Goal: Task Accomplishment & Management: Use online tool/utility

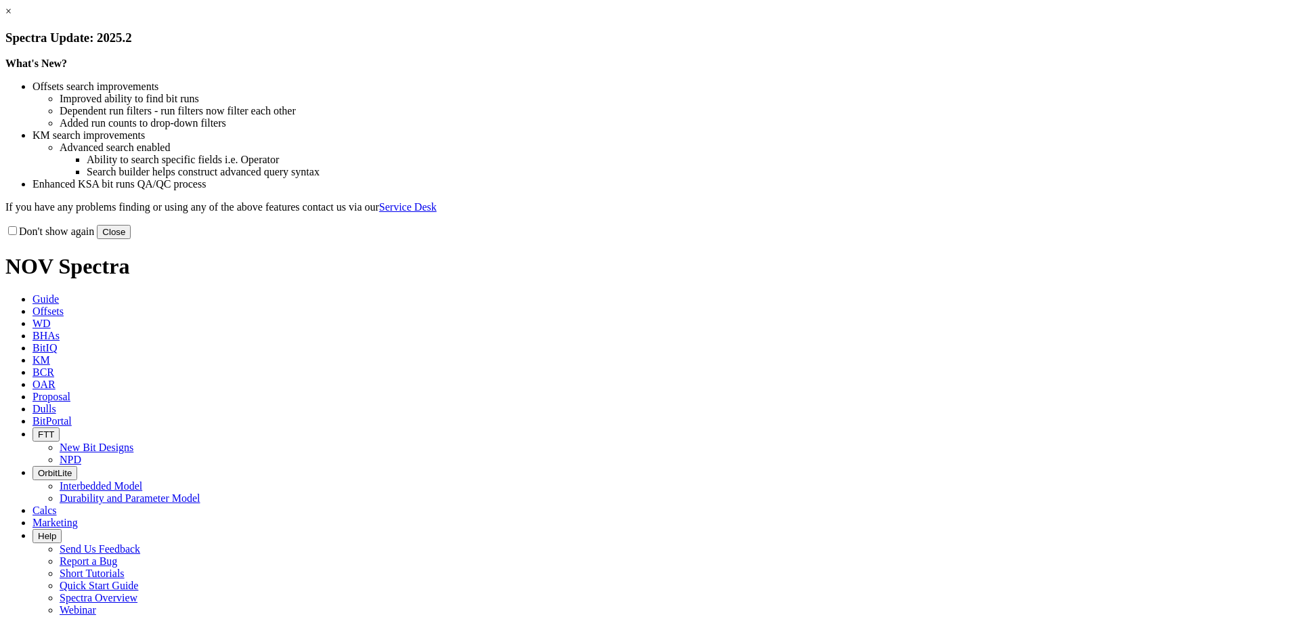
click at [131, 239] on button "Close" at bounding box center [114, 232] width 34 height 14
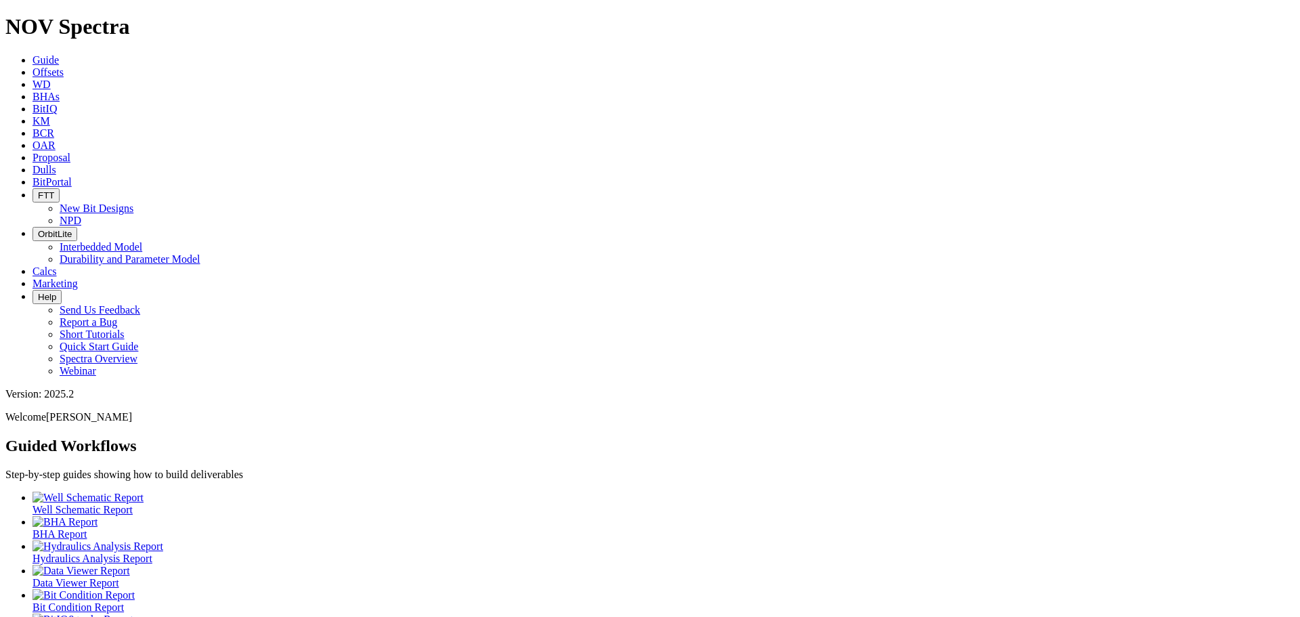
click at [64, 66] on span "Offsets" at bounding box center [47, 72] width 31 height 12
click at [32, 66] on icon at bounding box center [32, 72] width 0 height 12
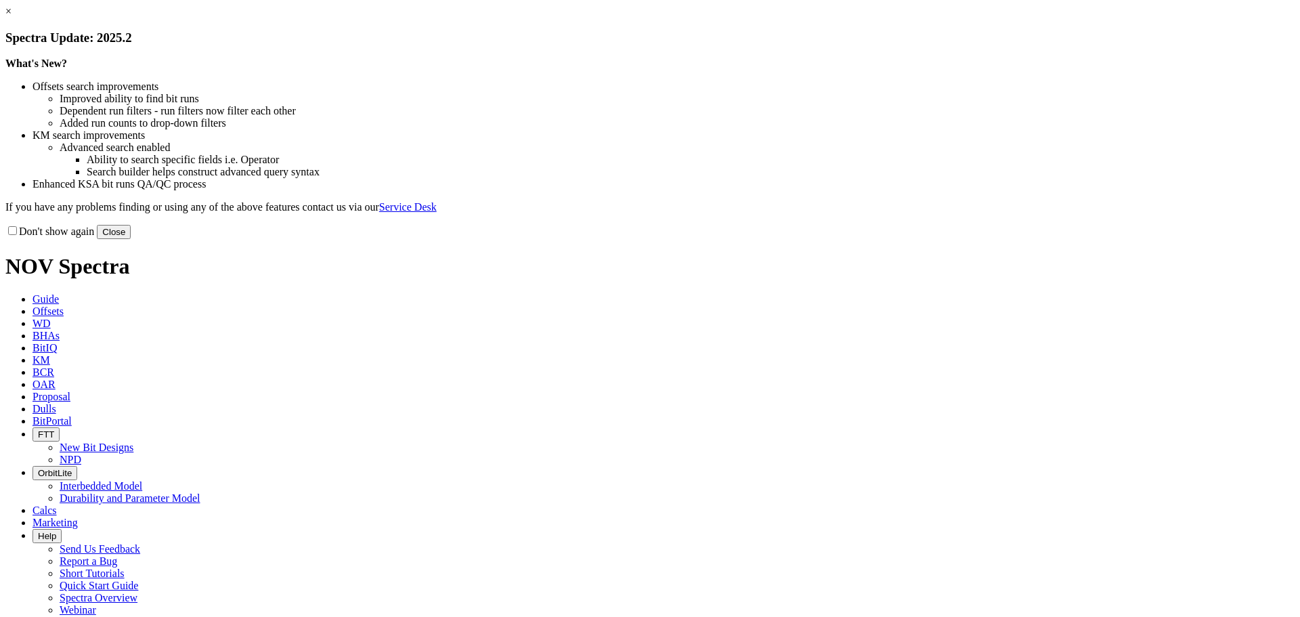
drag, startPoint x: 925, startPoint y: 372, endPoint x: 537, endPoint y: 170, distance: 438.1
click at [131, 239] on button "Close" at bounding box center [114, 232] width 34 height 14
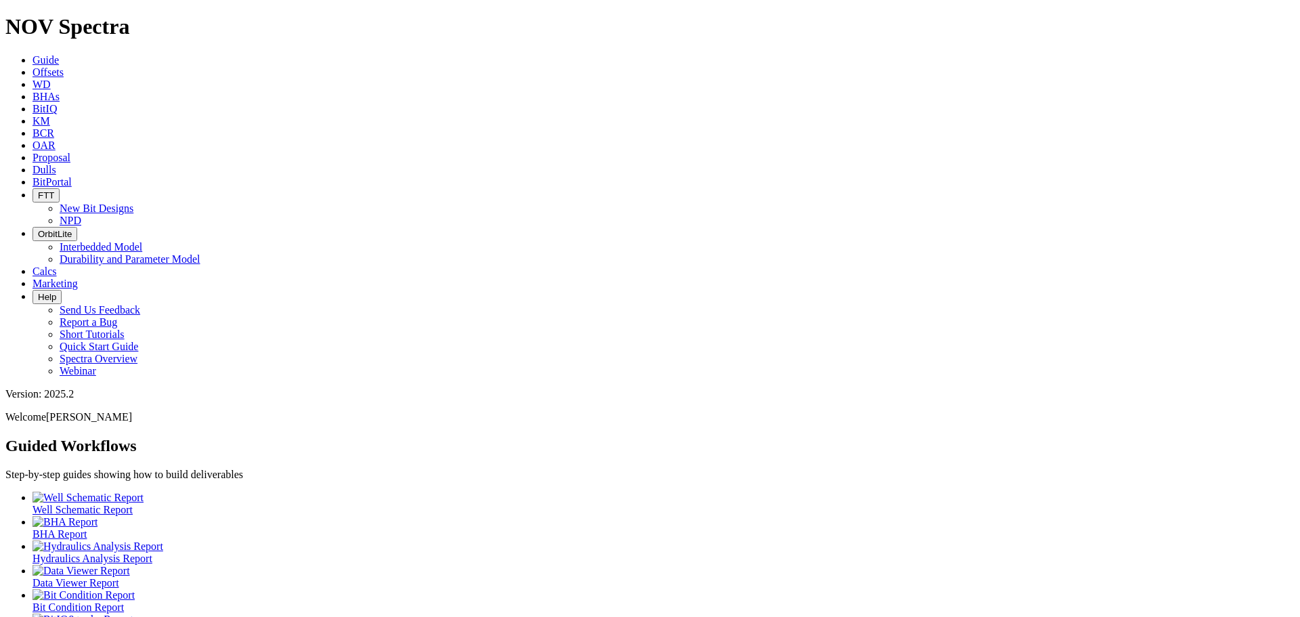
click at [64, 66] on span "Offsets" at bounding box center [47, 72] width 31 height 12
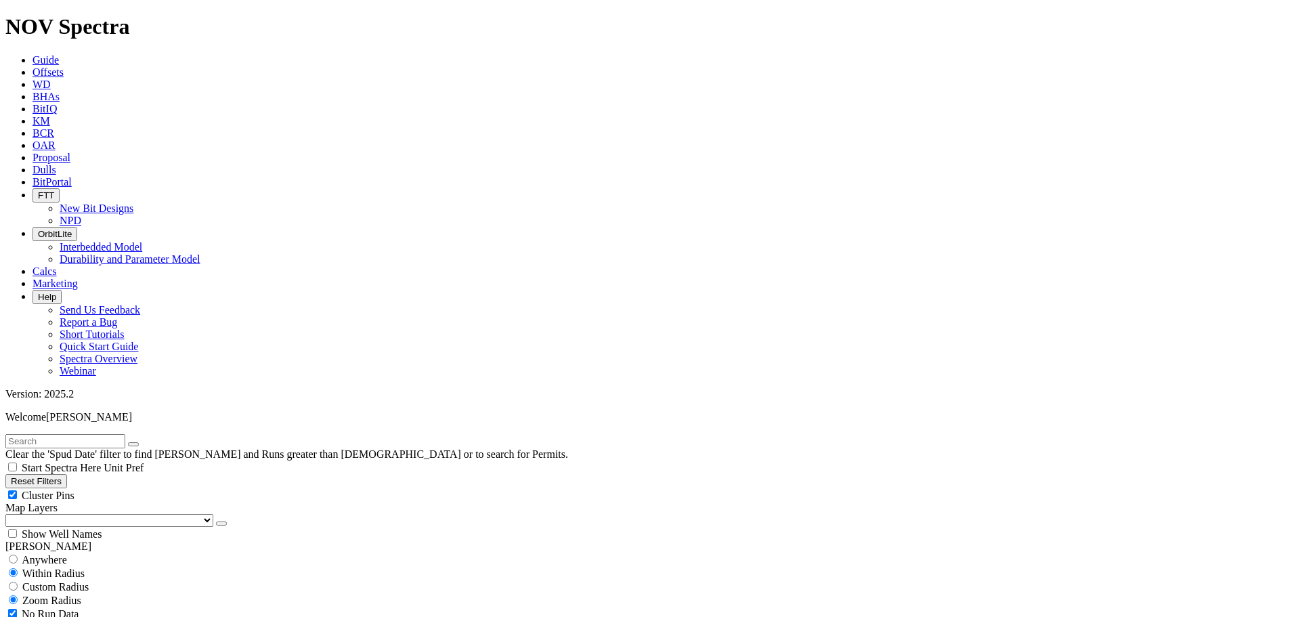
click at [69, 434] on input "text" at bounding box center [65, 441] width 120 height 14
drag, startPoint x: 68, startPoint y: 217, endPoint x: 69, endPoint y: 223, distance: 6.8
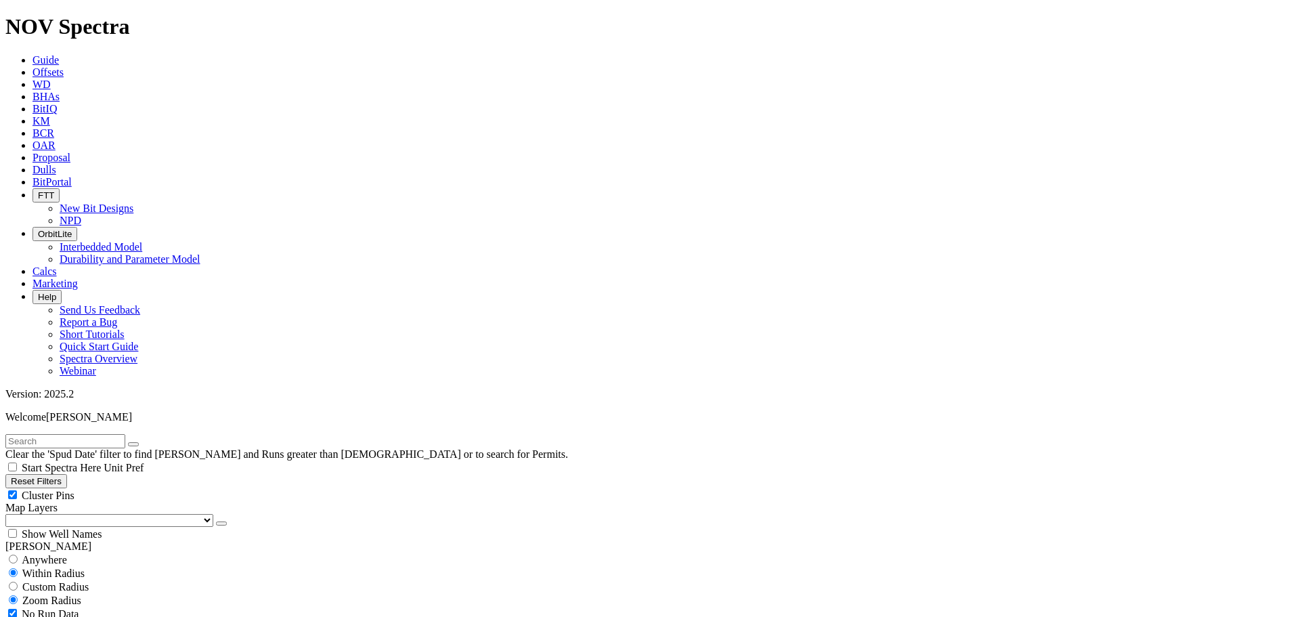
select select "12.25"
checkbox input "false"
select select "? number:12.25 ?"
click at [133, 488] on div "Cluster Pins" at bounding box center [649, 495] width 1289 height 14
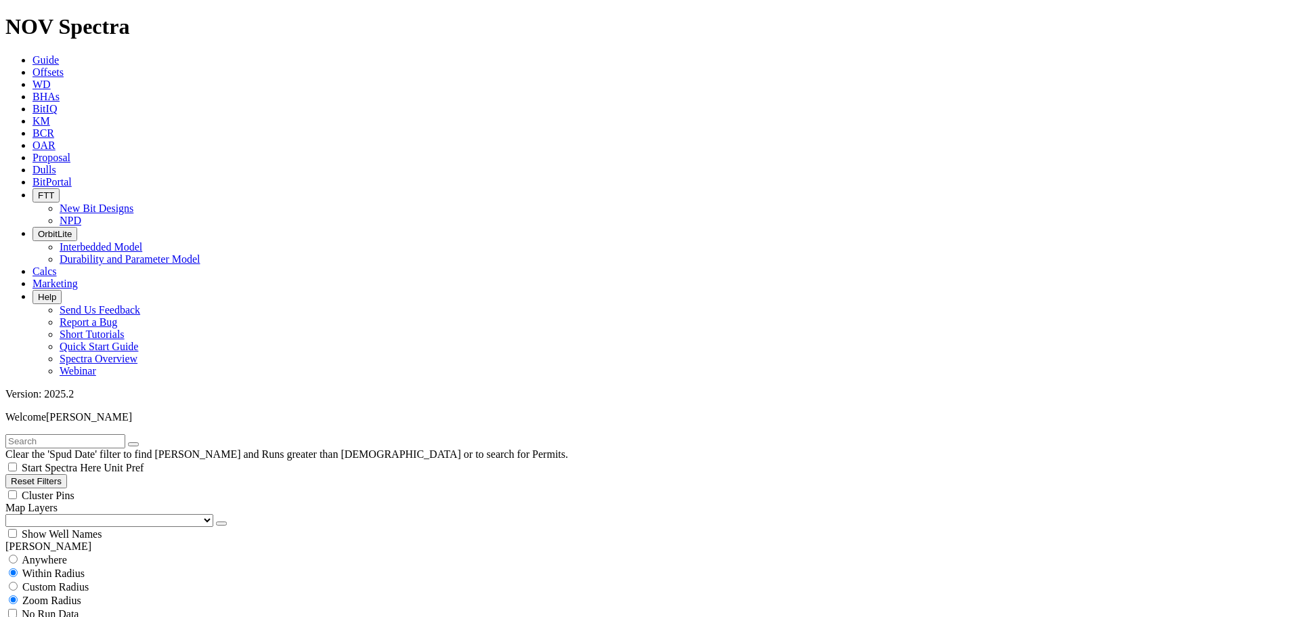
checkbox input "false"
click at [79, 514] on select "US Counties Alberta, CA Townships British Columbia, CA Townships British Columb…" at bounding box center [109, 520] width 208 height 13
click at [10, 514] on select "US Counties Alberta, CA Townships British Columbia, CA Townships British Columb…" at bounding box center [109, 520] width 208 height 13
click at [40, 434] on input "text" at bounding box center [65, 441] width 120 height 14
drag, startPoint x: 128, startPoint y: 485, endPoint x: 62, endPoint y: 374, distance: 129.3
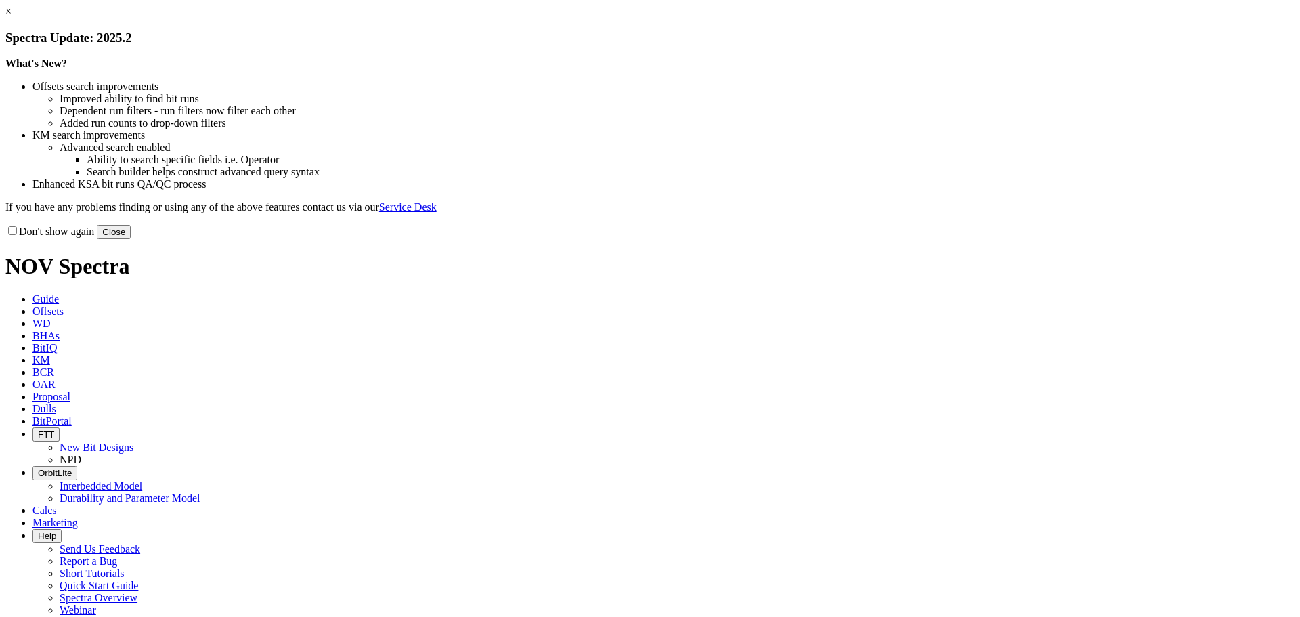
drag, startPoint x: 920, startPoint y: 369, endPoint x: 416, endPoint y: 128, distance: 558.3
click at [131, 239] on button "Close" at bounding box center [114, 232] width 34 height 14
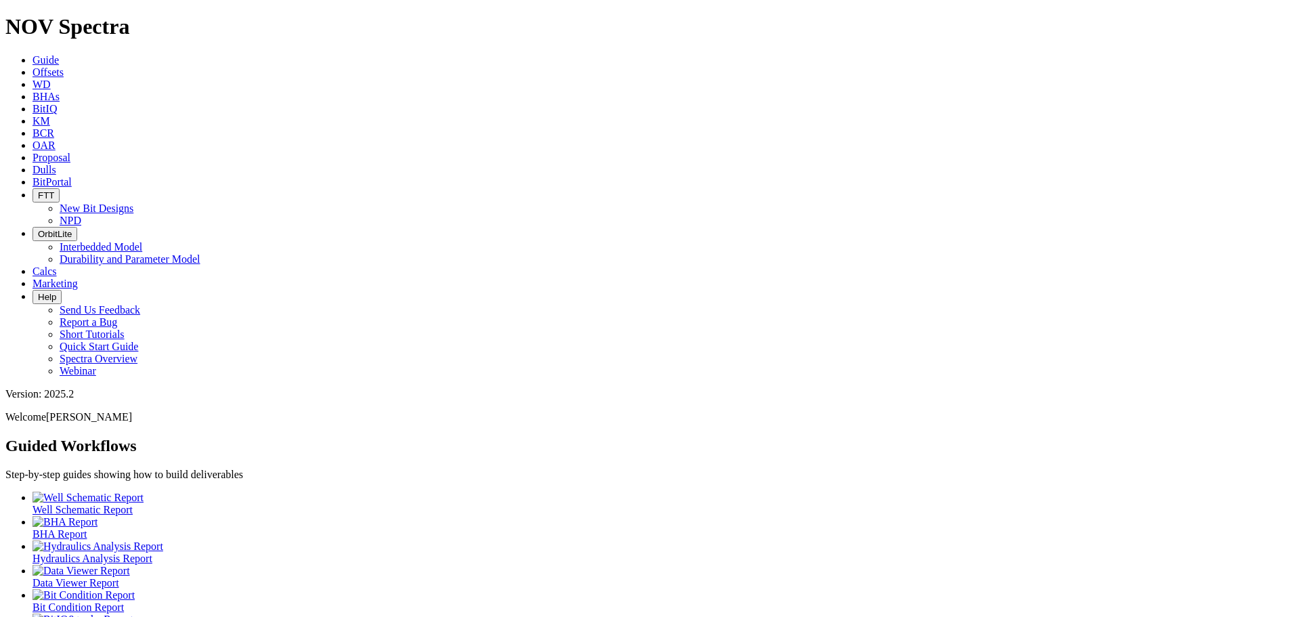
click at [64, 66] on span "Offsets" at bounding box center [47, 72] width 31 height 12
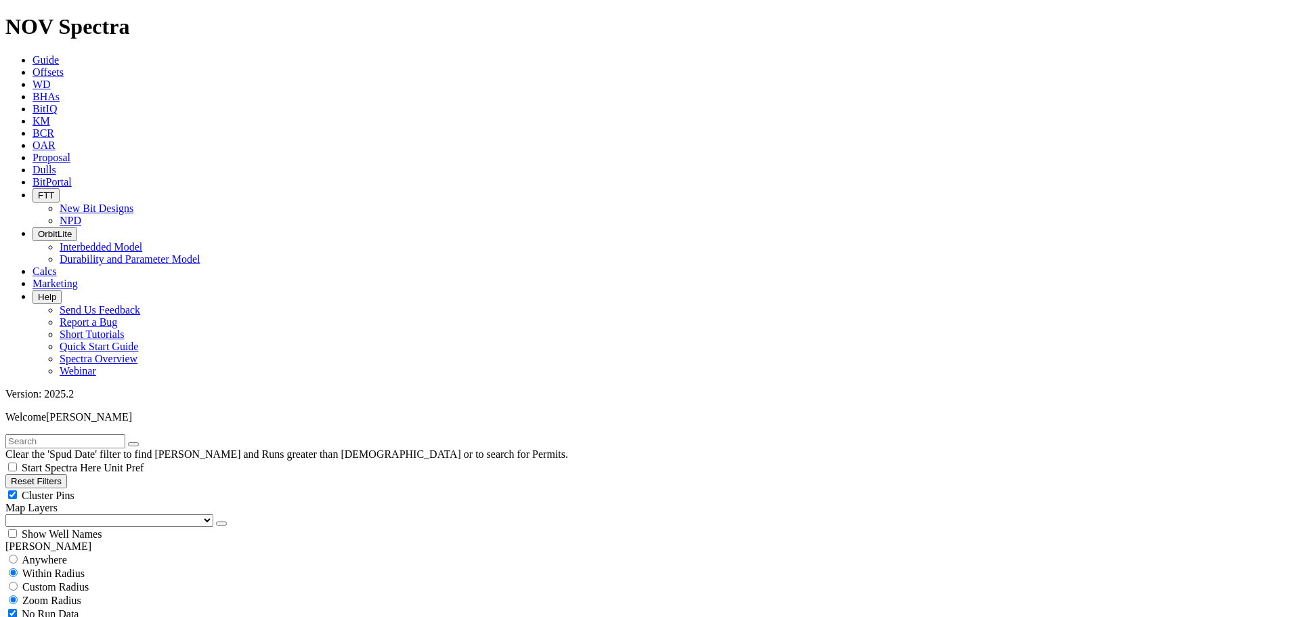
click at [135, 488] on div "Cluster Pins" at bounding box center [649, 495] width 1289 height 14
checkbox input "false"
click at [80, 514] on select "US Counties Alberta, CA Townships British Columbia, CA Townships British Columb…" at bounding box center [109, 520] width 208 height 13
click at [10, 514] on select "US Counties Alberta, CA Townships British Columbia, CA Townships British Columb…" at bounding box center [109, 520] width 208 height 13
click at [47, 434] on input "text" at bounding box center [65, 441] width 120 height 14
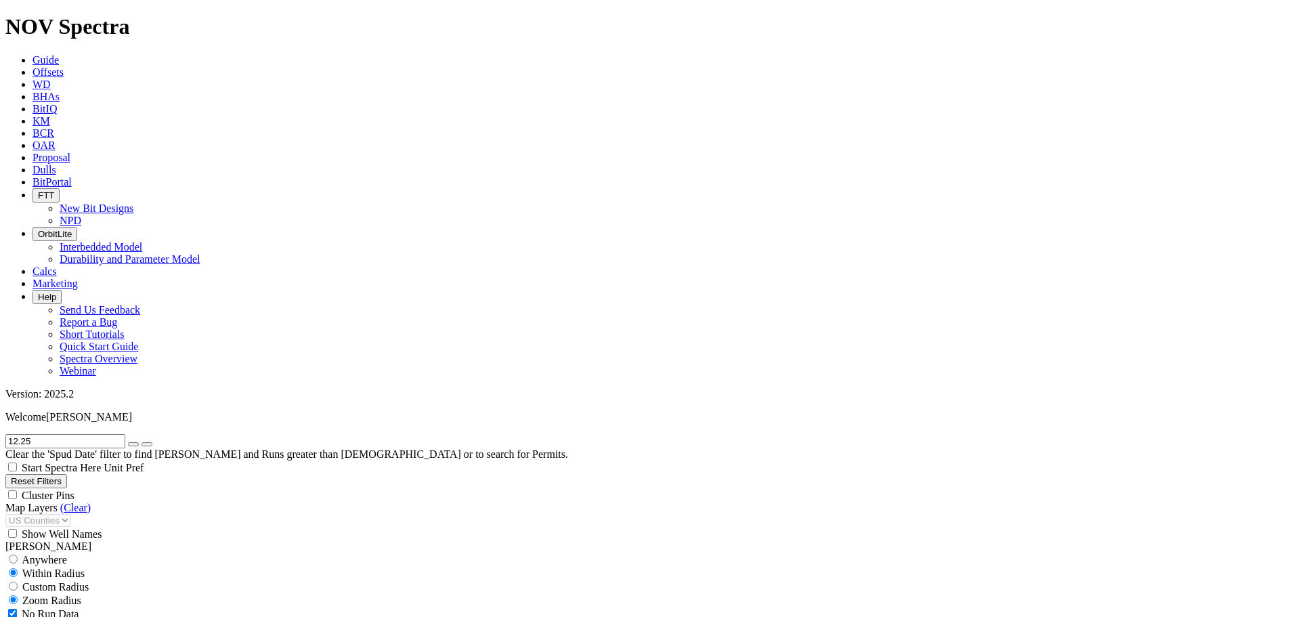
type input "12.25"
click at [141, 442] on button "submit" at bounding box center [146, 444] width 11 height 4
type input "8/15/22"
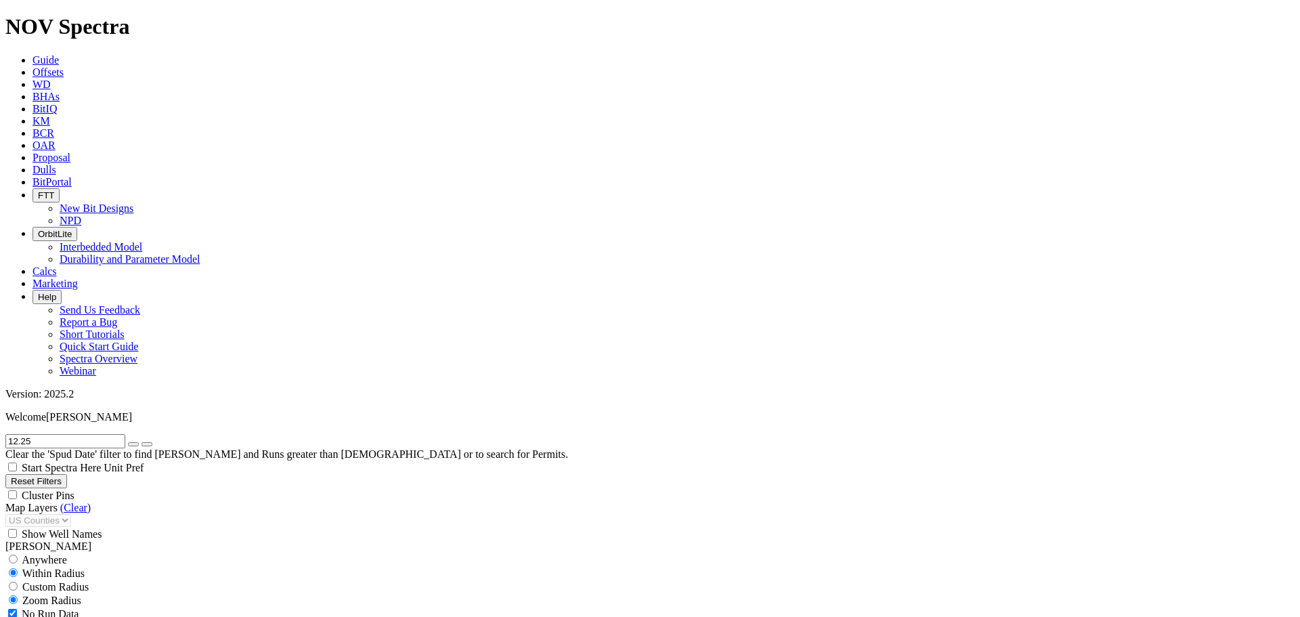
select select "12.25"
checkbox input "false"
select select "? number:12.25 ?"
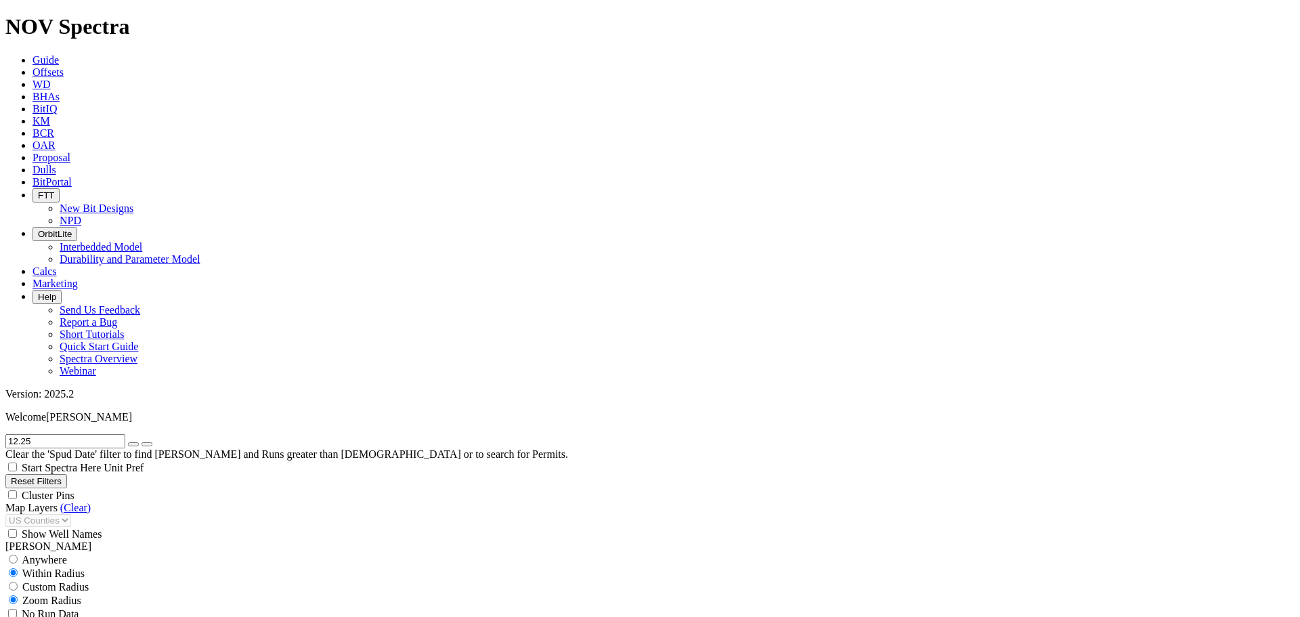
click at [133, 444] on icon "button" at bounding box center [133, 444] width 0 height 0
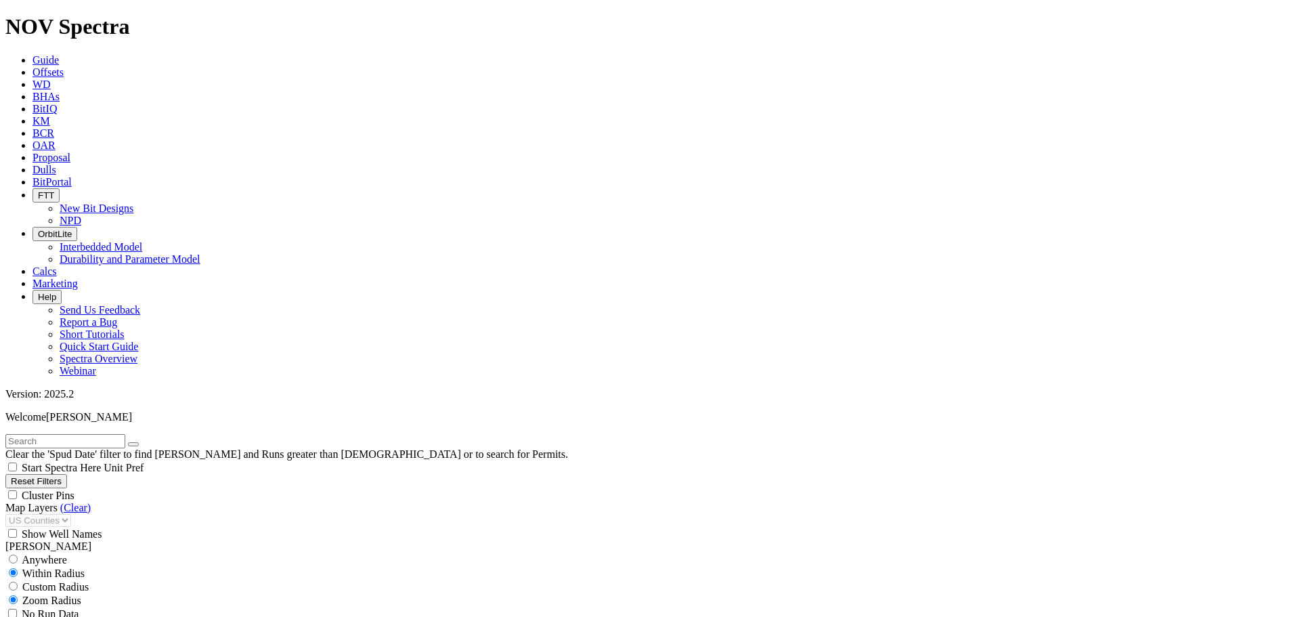
type input "8000"
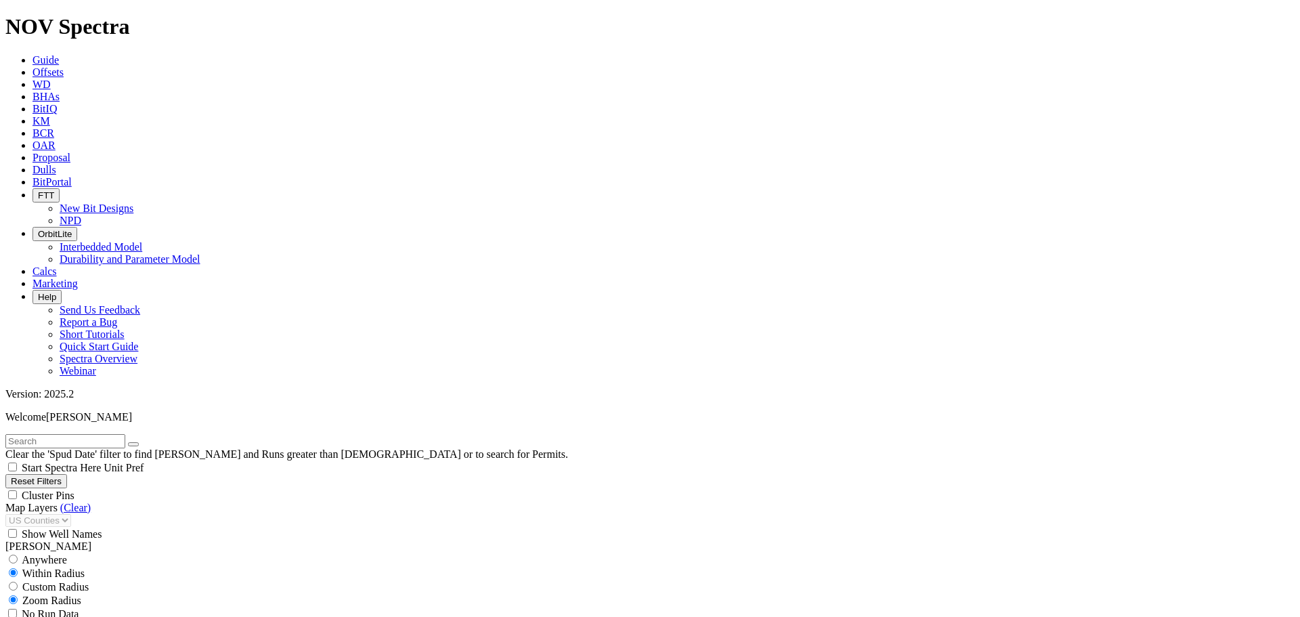
scroll to position [2887, 0]
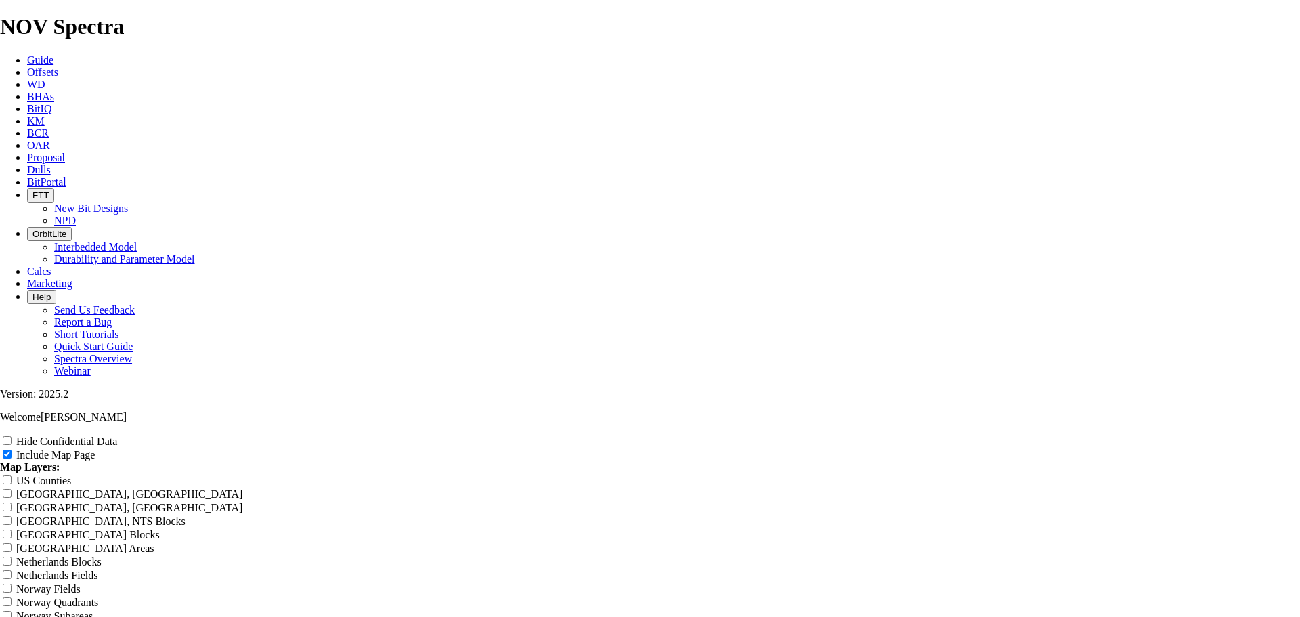
scroll to position [1738, 0]
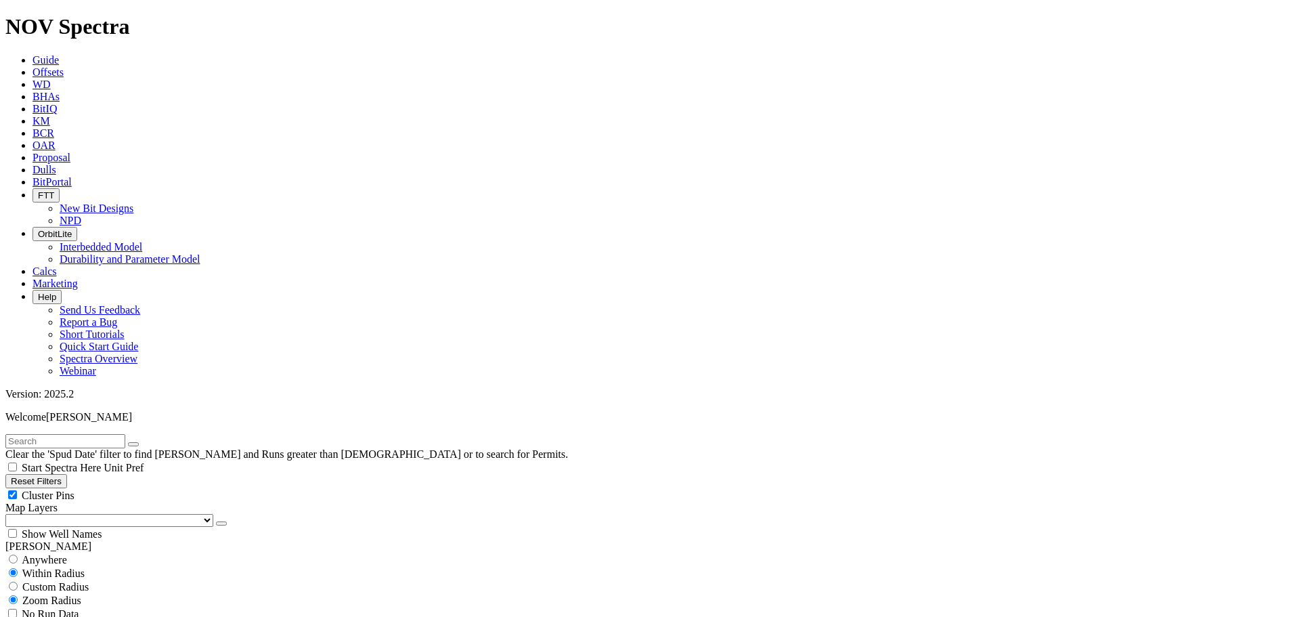
scroll to position [474, 0]
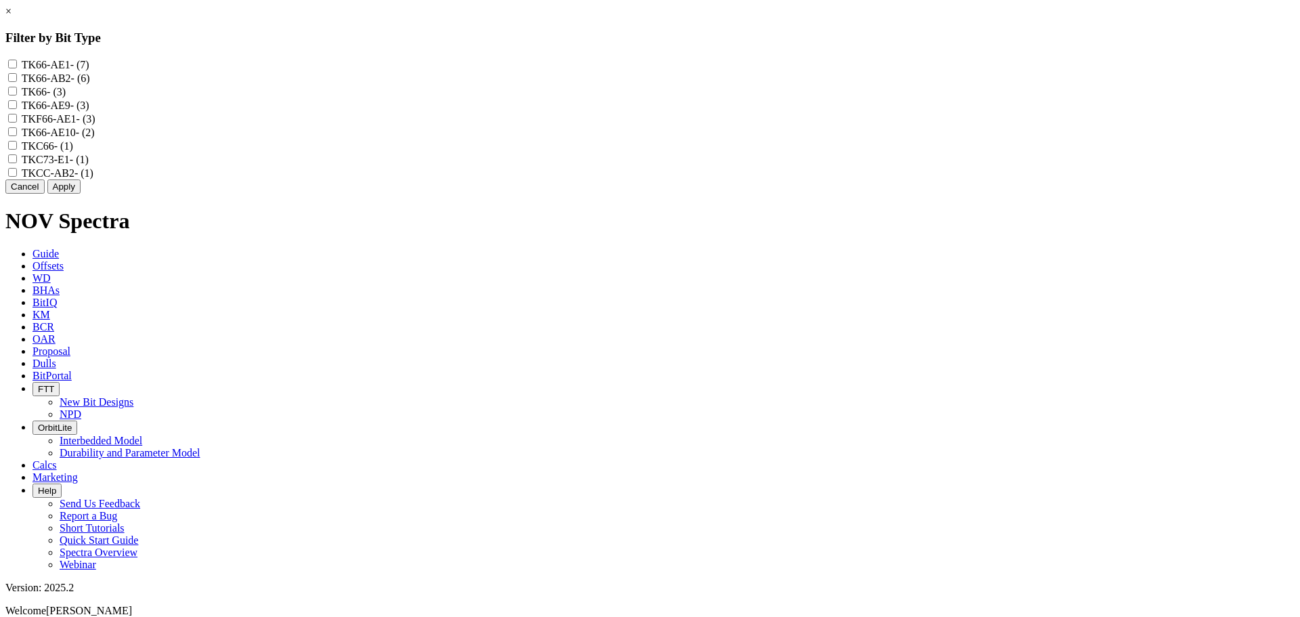
click at [17, 123] on input "TKF66-AE1 - (3)" at bounding box center [12, 118] width 9 height 9
checkbox input "true"
click at [17, 109] on input "TK66-AE9 - (3)" at bounding box center [12, 104] width 9 height 9
checkbox input "true"
click at [17, 95] on input "TK66 - (3)" at bounding box center [12, 91] width 9 height 9
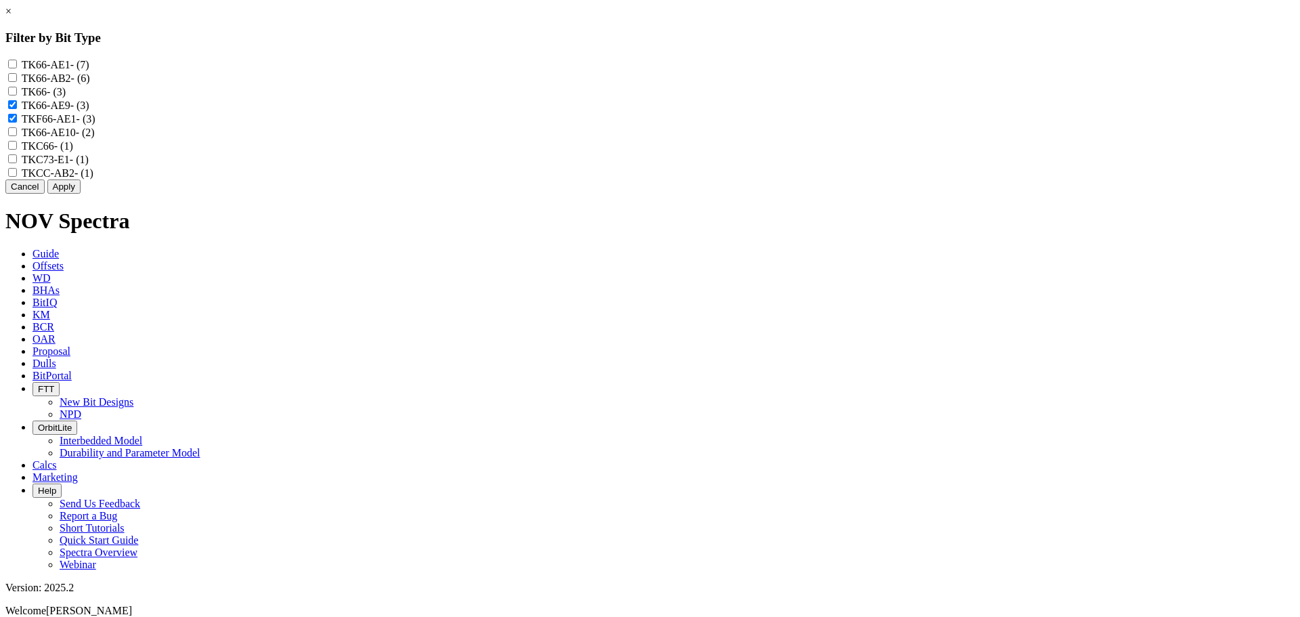
checkbox input "true"
click at [17, 66] on input "TK66-AE1 - (7)" at bounding box center [12, 64] width 9 height 9
checkbox input "true"
click at [17, 136] on input "TK66-AE10 - (2)" at bounding box center [12, 131] width 9 height 9
checkbox input "true"
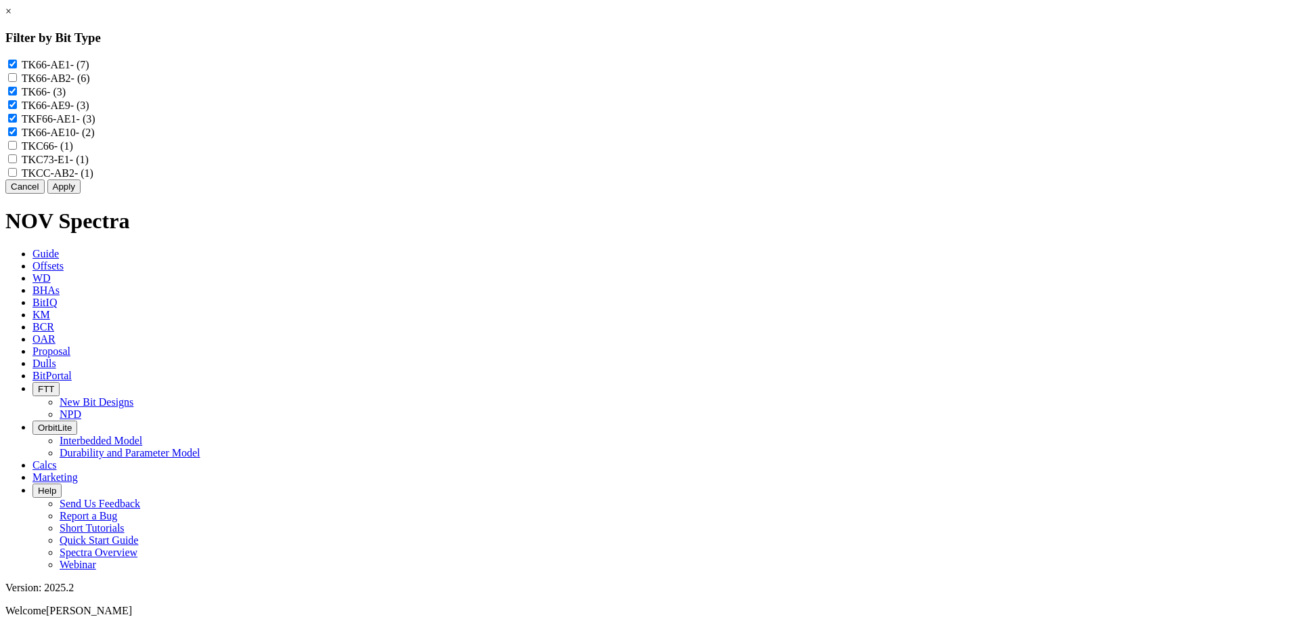
click at [17, 150] on input "TKC66 - (1)" at bounding box center [12, 145] width 9 height 9
checkbox input "true"
click at [81, 194] on button "Apply" at bounding box center [63, 186] width 33 height 14
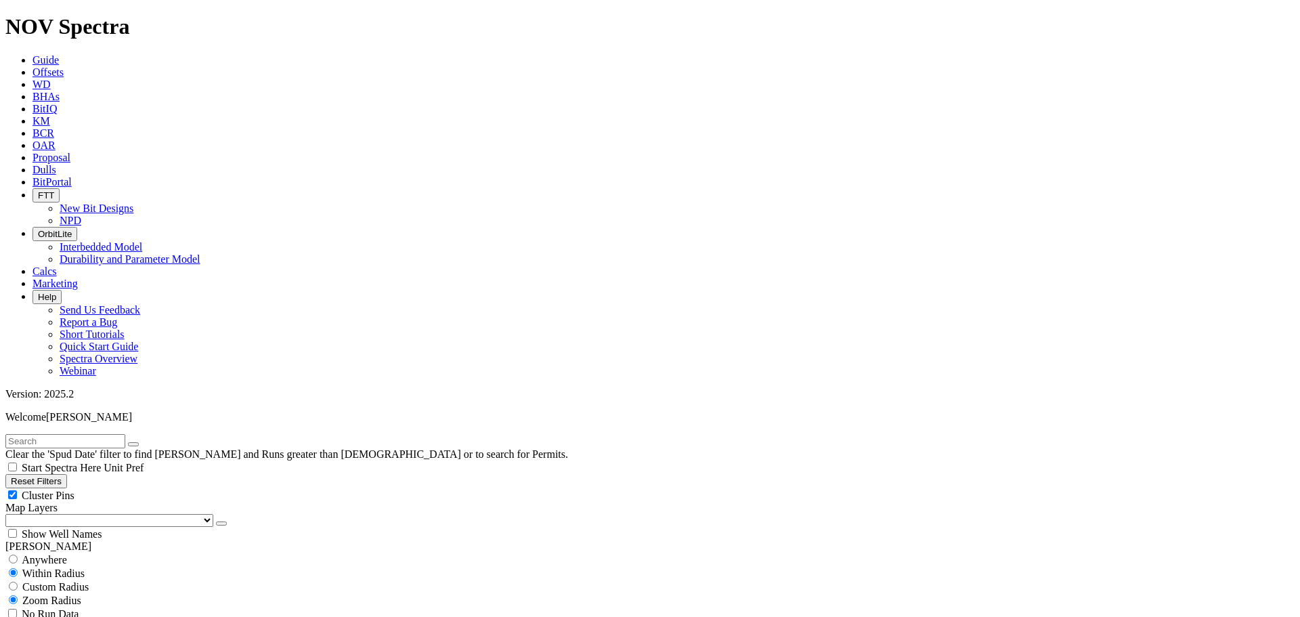
click at [135, 488] on div "Cluster Pins" at bounding box center [649, 495] width 1289 height 14
checkbox input "false"
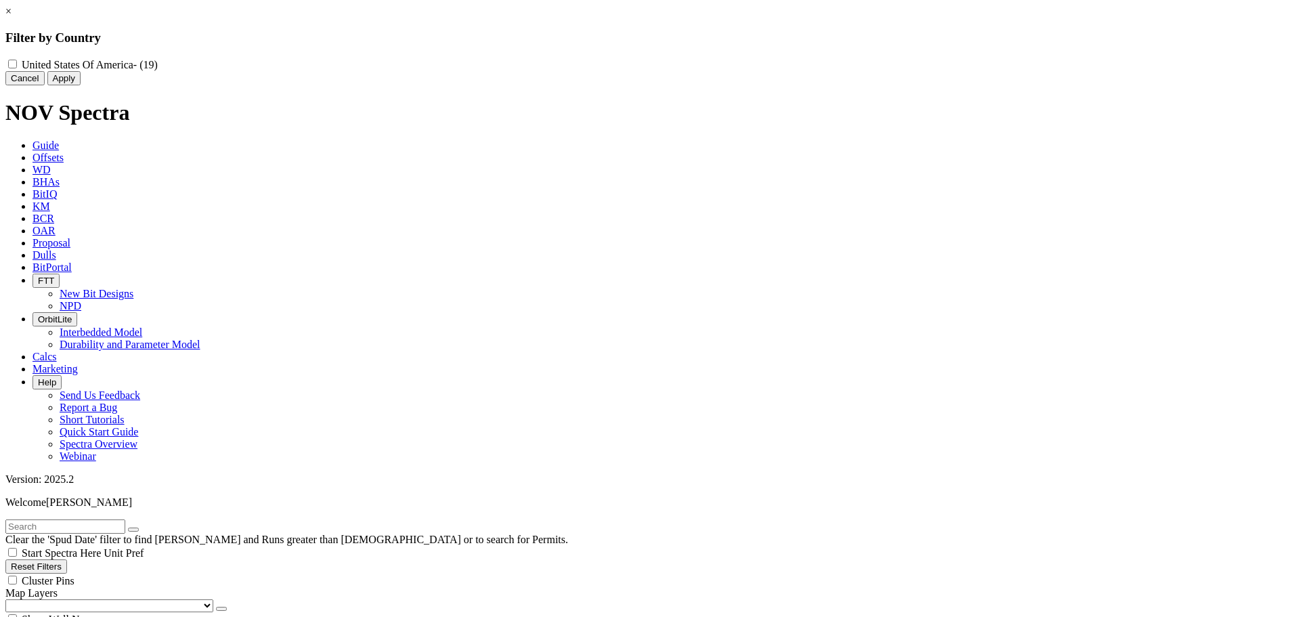
click at [17, 64] on America "United States Of America - (19)" at bounding box center [12, 64] width 9 height 9
checkbox America "true"
click at [81, 85] on button "Apply" at bounding box center [63, 78] width 33 height 14
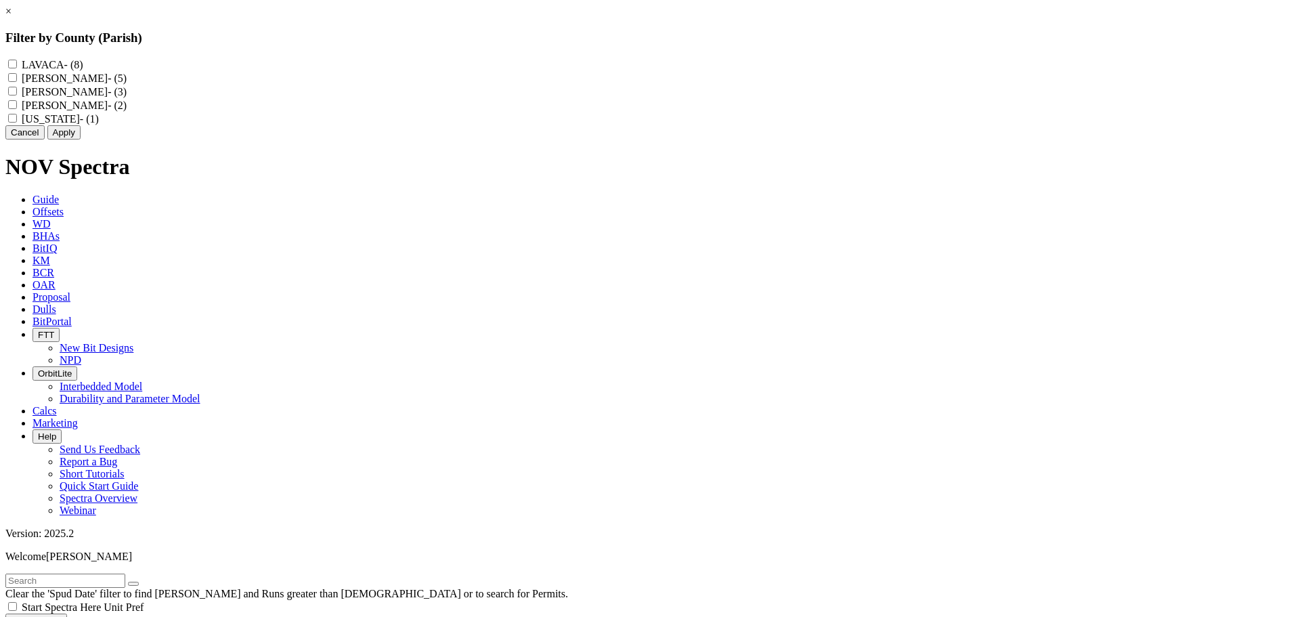
click at [81, 139] on button "Apply" at bounding box center [63, 132] width 33 height 14
select select "? object:25158 ?"
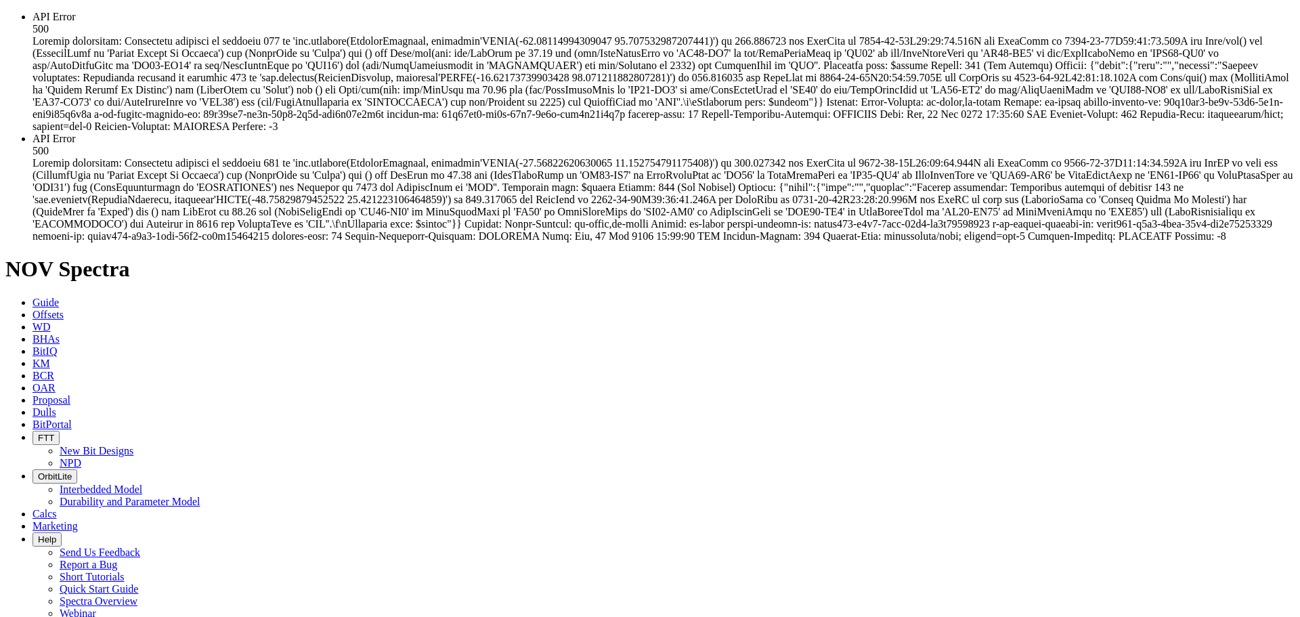
select select "? object:25180 ?"
select select
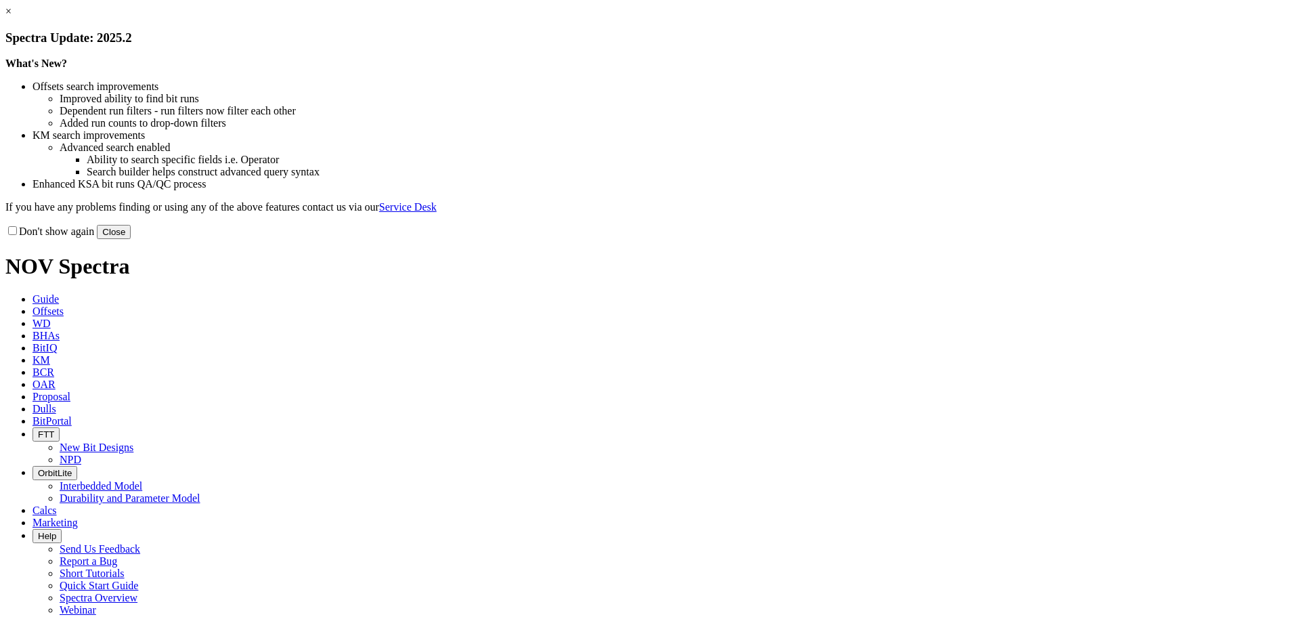
click at [131, 239] on button "Close" at bounding box center [114, 232] width 34 height 14
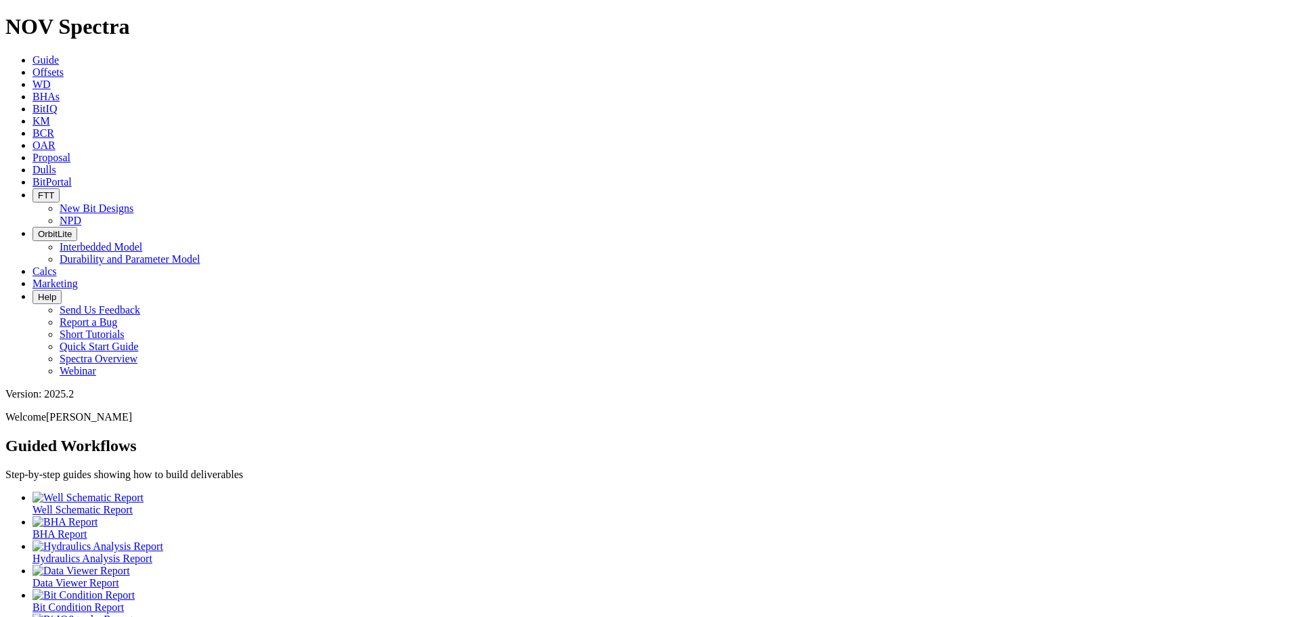
click at [64, 66] on link "Offsets" at bounding box center [47, 72] width 31 height 12
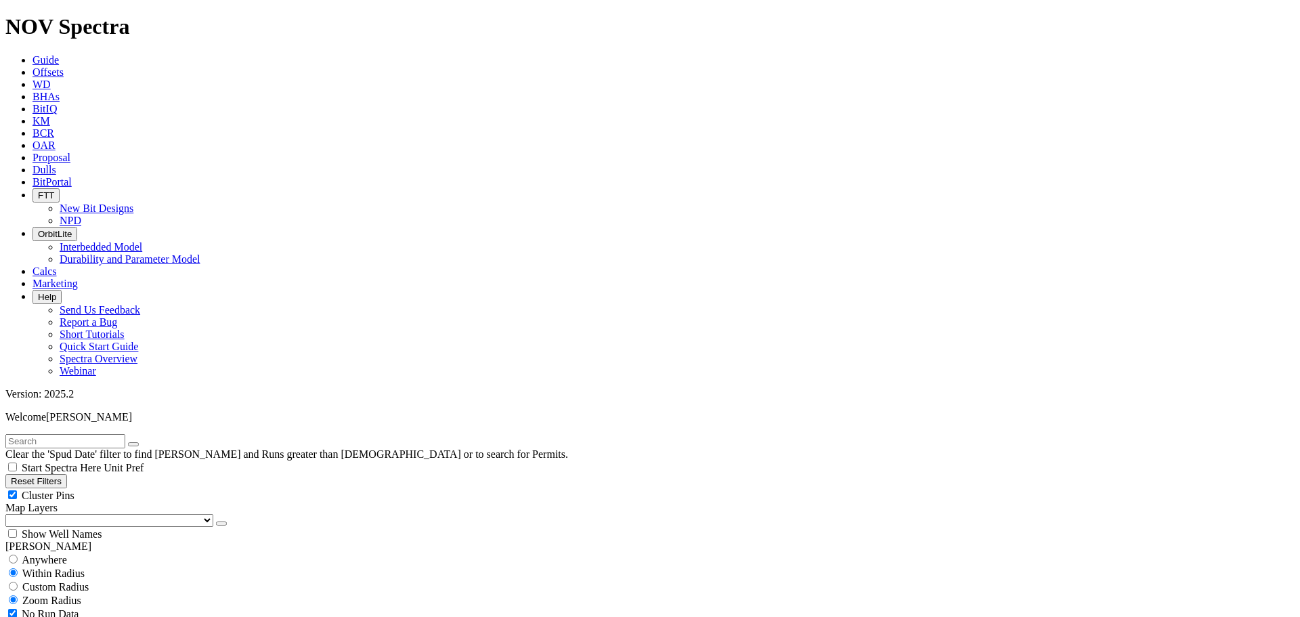
drag, startPoint x: 22, startPoint y: 459, endPoint x: -1, endPoint y: 459, distance: 23.0
type input "1/15/22"
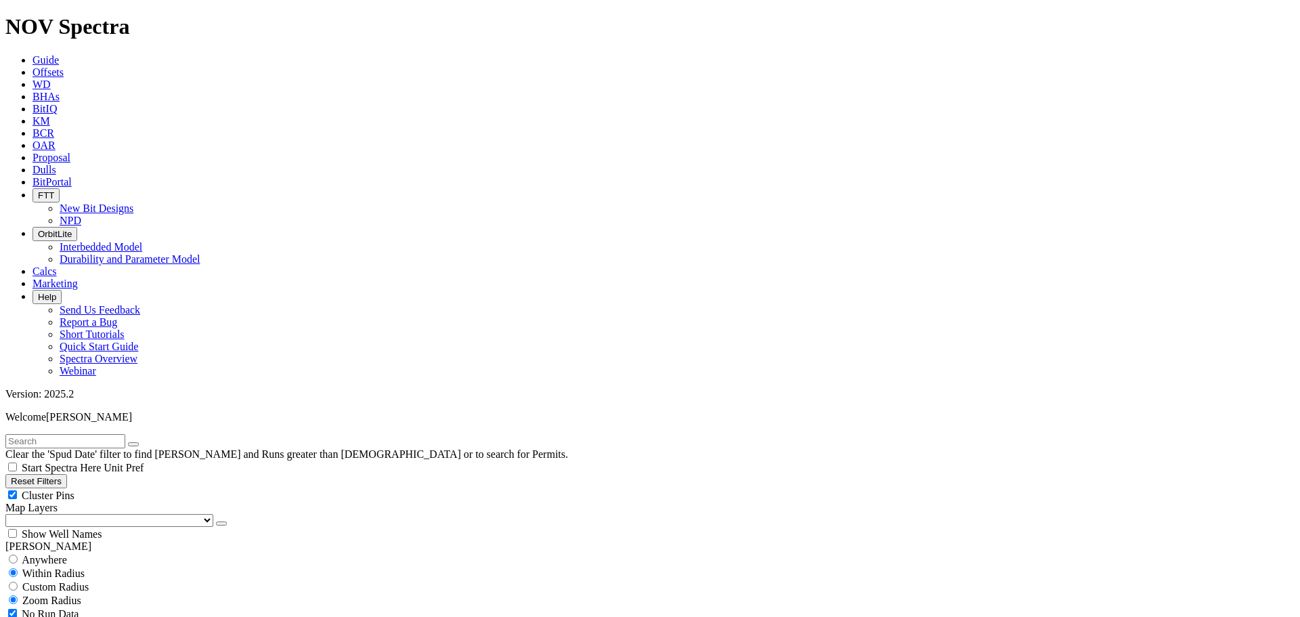
select select "12.25"
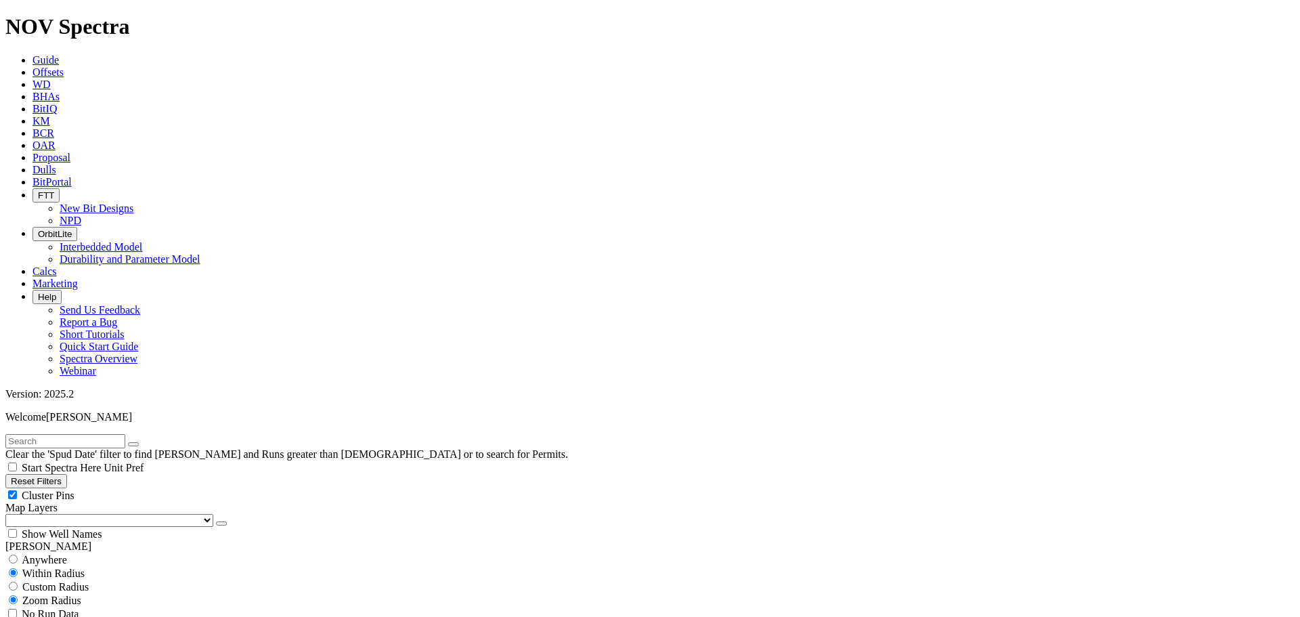
checkbox input "false"
select select "? number:12.25 ?"
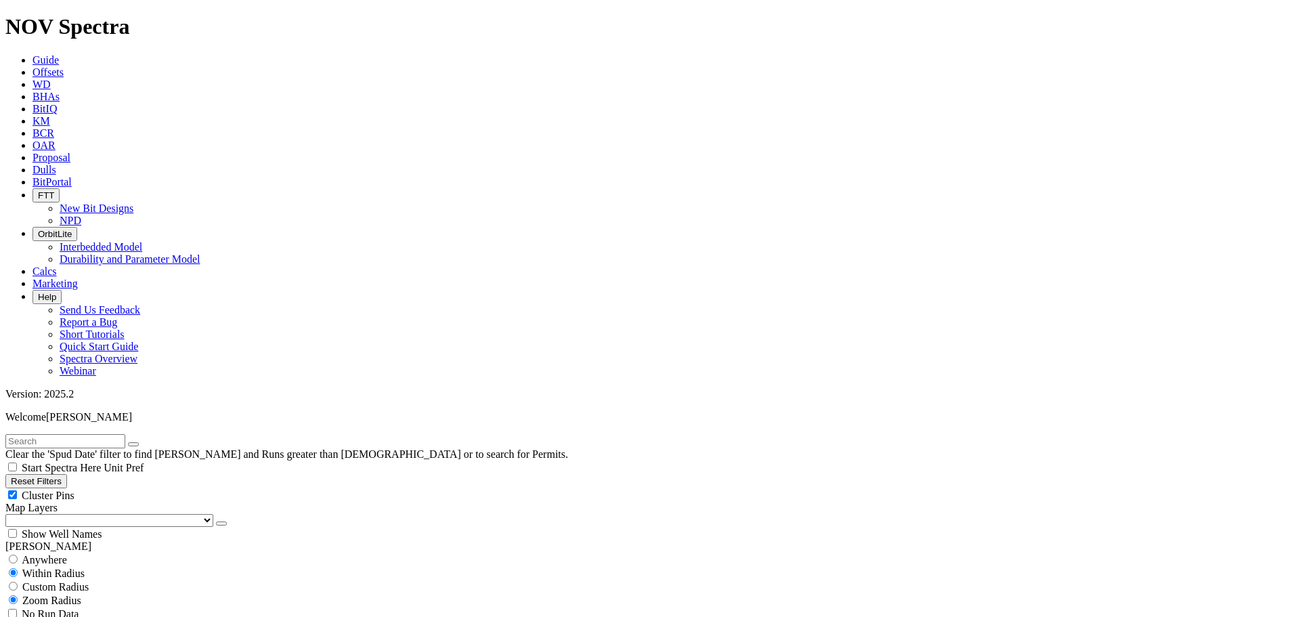
scroll to position [948, 0]
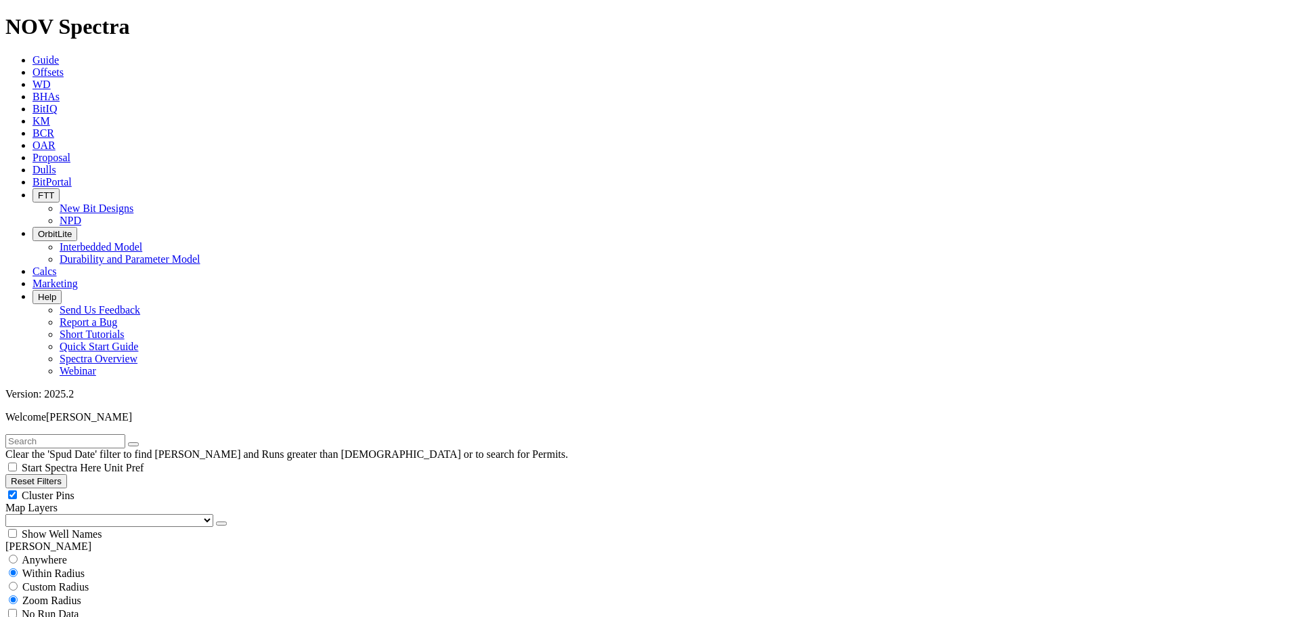
type input "7000"
click at [134, 488] on div "Cluster Pins" at bounding box center [649, 495] width 1289 height 14
checkbox input "false"
click at [85, 514] on select "US Counties Alberta, CA Townships British Columbia, CA Townships British Columb…" at bounding box center [109, 520] width 208 height 13
click at [10, 514] on select "US Counties Alberta, CA Townships British Columbia, CA Townships British Columb…" at bounding box center [109, 520] width 208 height 13
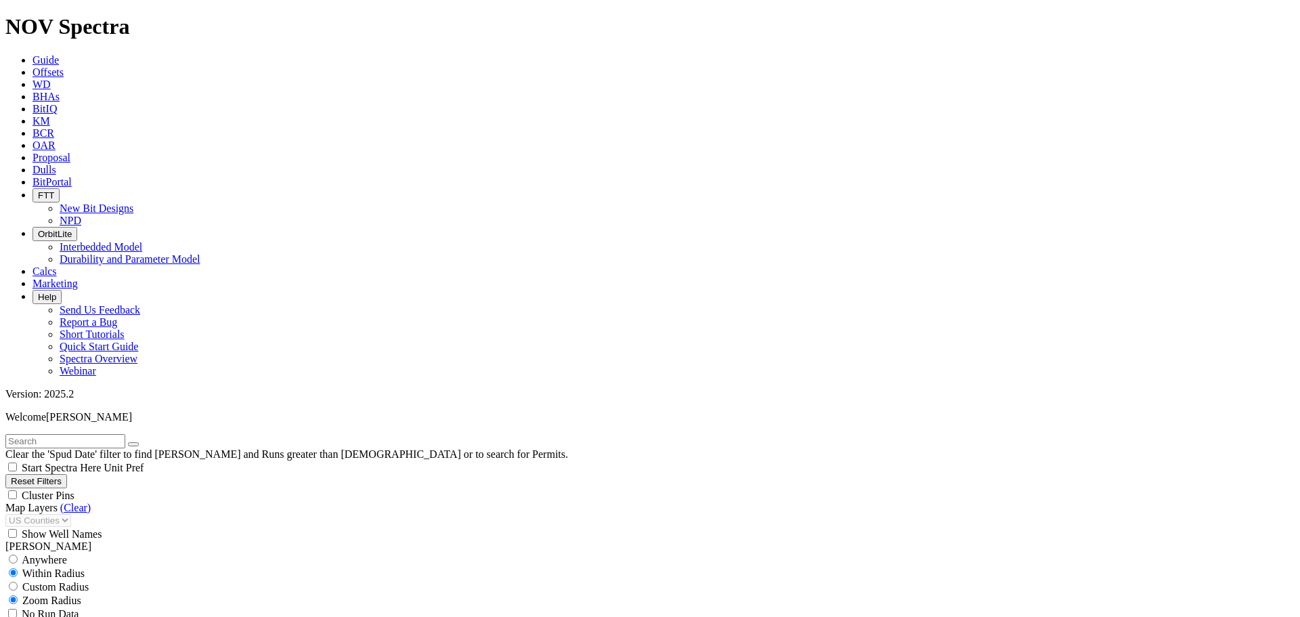
scroll to position [632, 0]
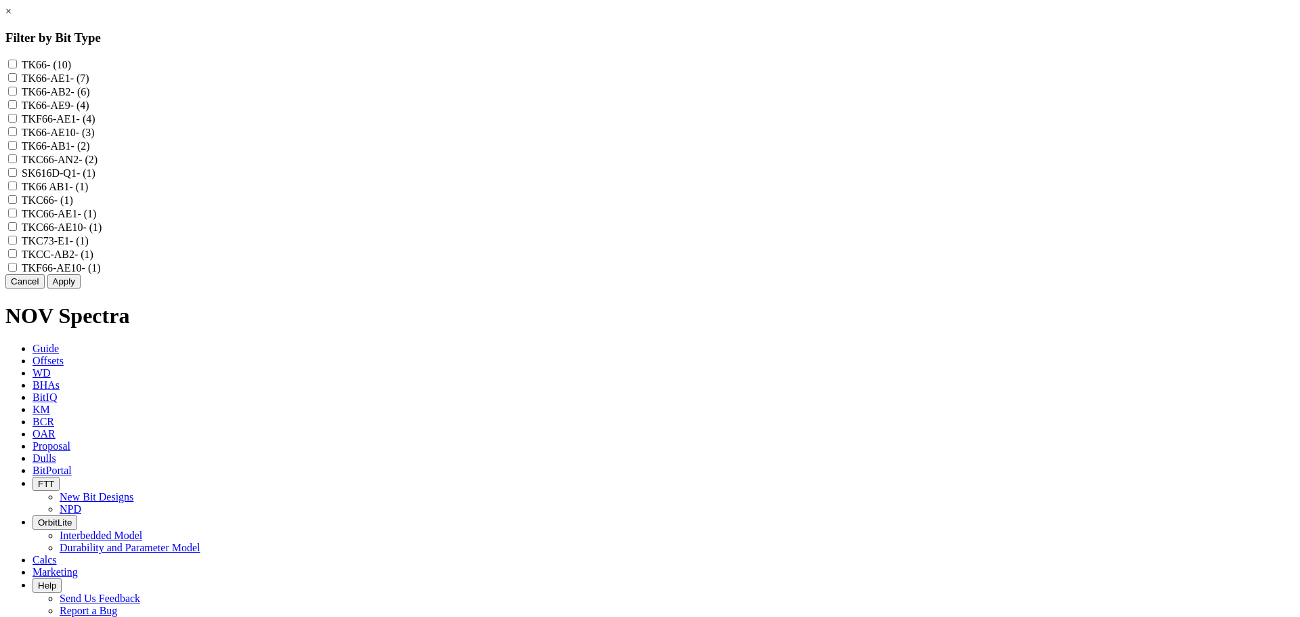
click at [17, 217] on input "TKC66-AE1 - (1)" at bounding box center [12, 212] width 9 height 9
checkbox input "true"
click at [17, 231] on input "TKC66-AE10 - (1)" at bounding box center [12, 226] width 9 height 9
checkbox input "true"
click at [17, 271] on input "TKF66-AE10 - (1)" at bounding box center [12, 267] width 9 height 9
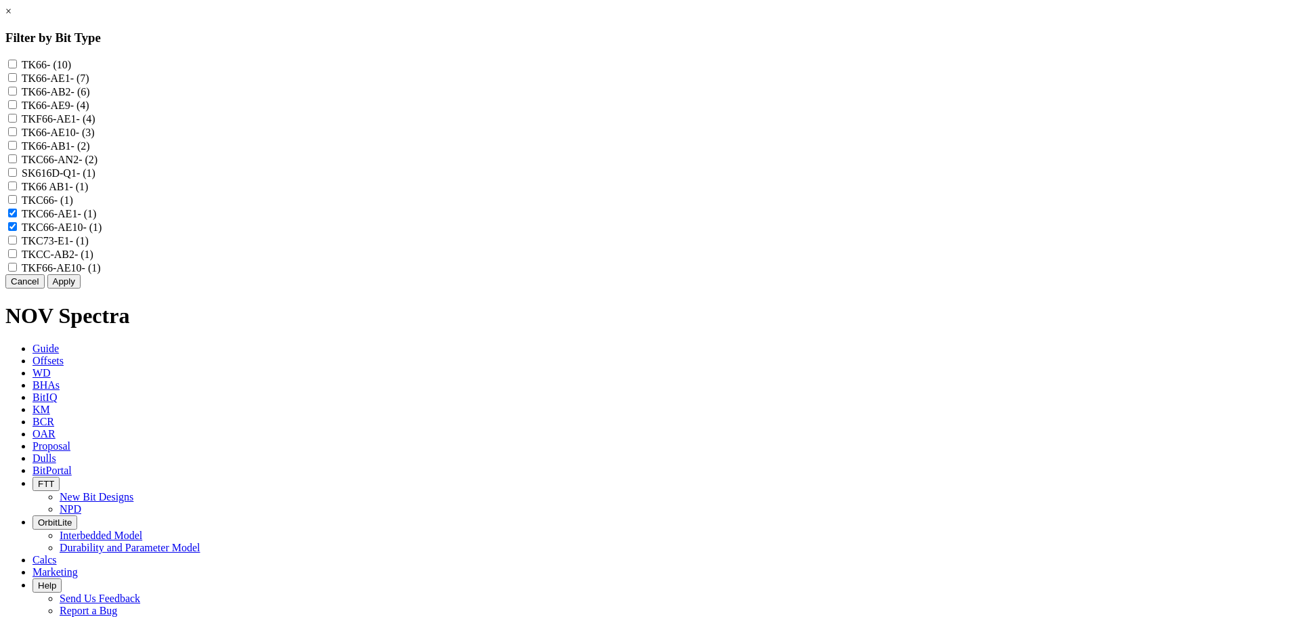
checkbox input "true"
click at [17, 109] on input "TK66-AE9 - (4)" at bounding box center [12, 104] width 9 height 9
checkbox input "true"
click at [17, 136] on input "TK66-AE10 - (3)" at bounding box center [12, 131] width 9 height 9
checkbox input "true"
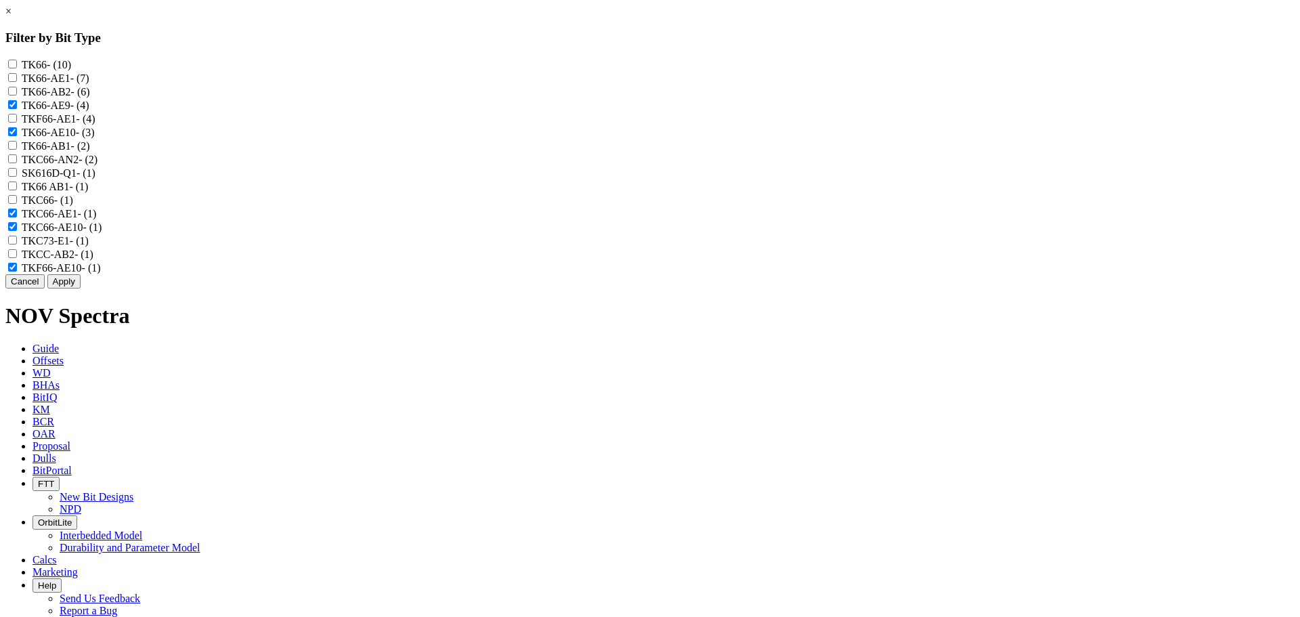
click at [17, 204] on input "TKC66 - (1)" at bounding box center [12, 199] width 9 height 9
checkbox input "true"
click at [17, 66] on input "TK66 - (10)" at bounding box center [12, 64] width 9 height 9
checkbox input "true"
click at [17, 82] on input "TK66-AE1 - (7)" at bounding box center [12, 77] width 9 height 9
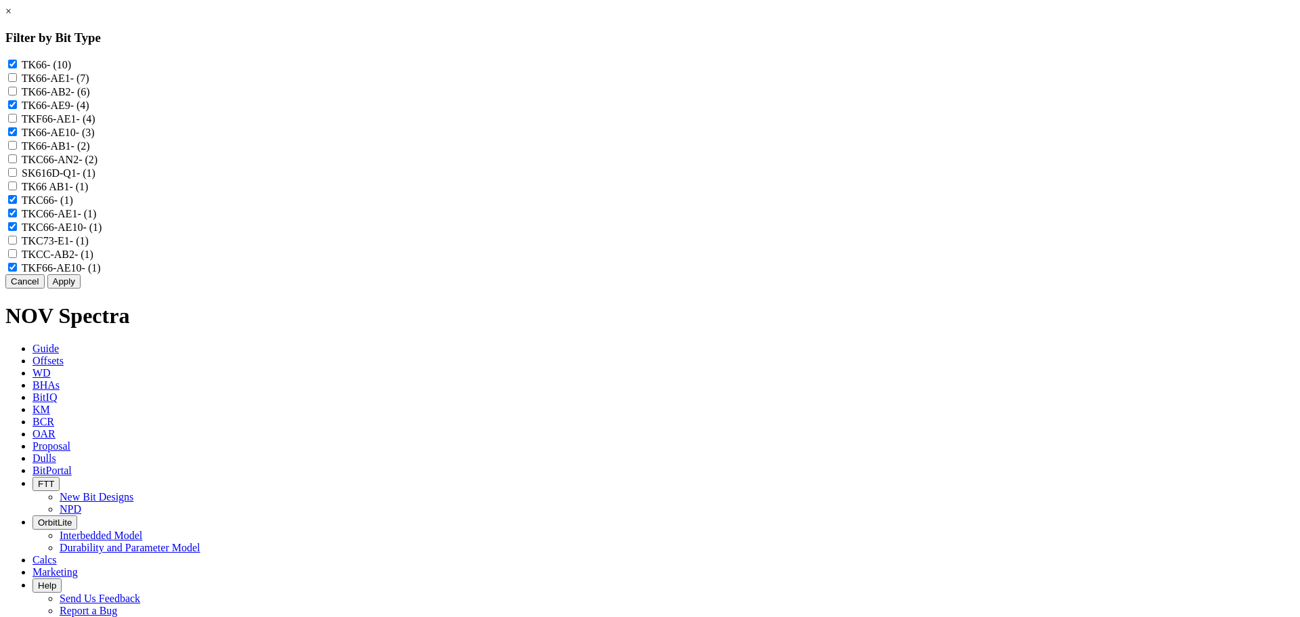
checkbox input "true"
click at [17, 123] on input "TKF66-AE1 - (4)" at bounding box center [12, 118] width 9 height 9
checkbox input "true"
click at [17, 163] on input "TKC66-AN2 - (2)" at bounding box center [12, 158] width 9 height 9
checkbox input "true"
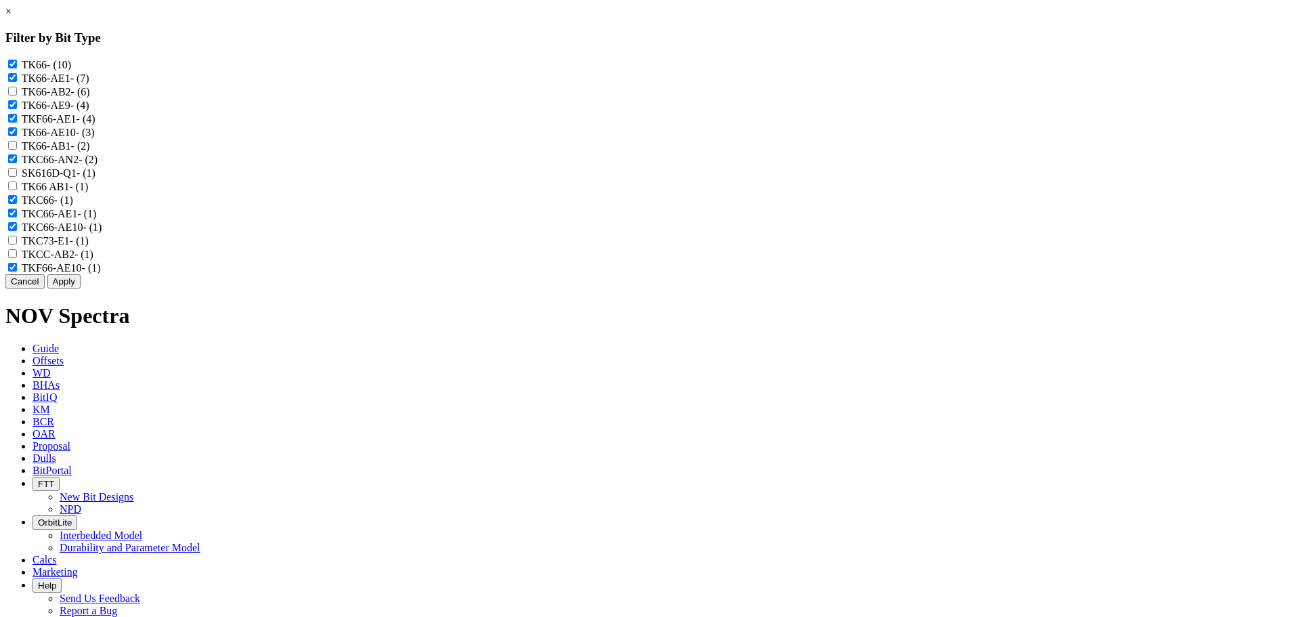
click at [81, 288] on button "Apply" at bounding box center [63, 281] width 33 height 14
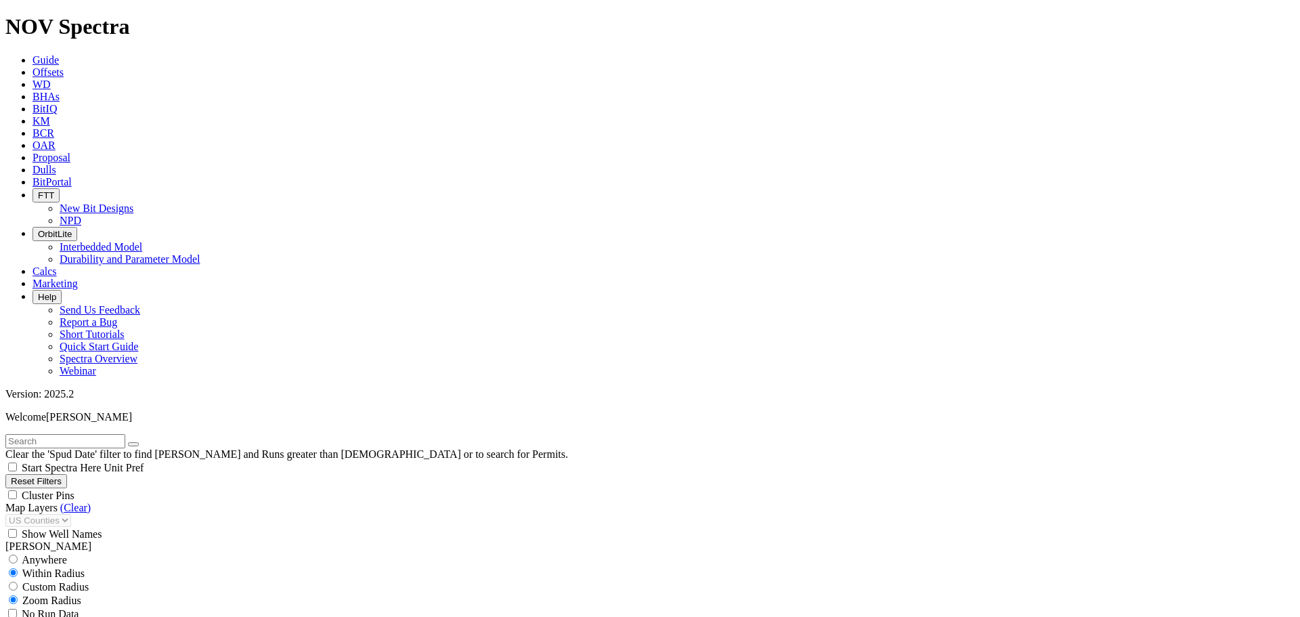
scroll to position [125, 0]
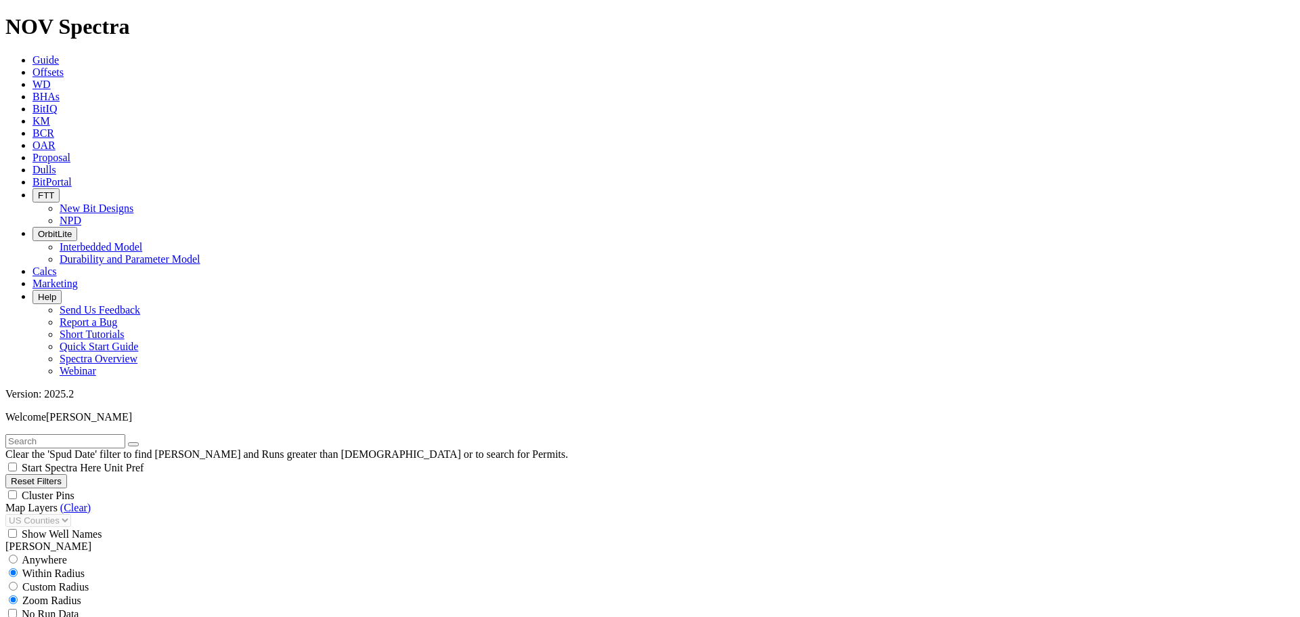
scroll to position [3261, 0]
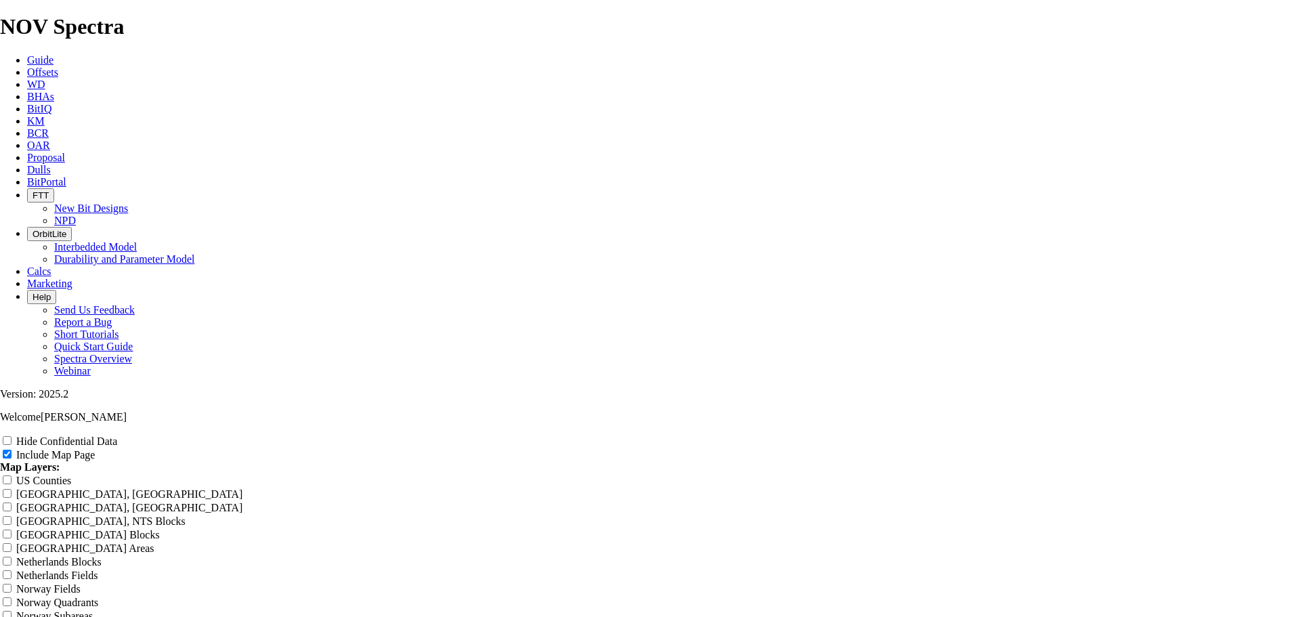
scroll to position [474, 0]
click at [12, 475] on input "US Counties" at bounding box center [7, 479] width 9 height 9
checkbox input "true"
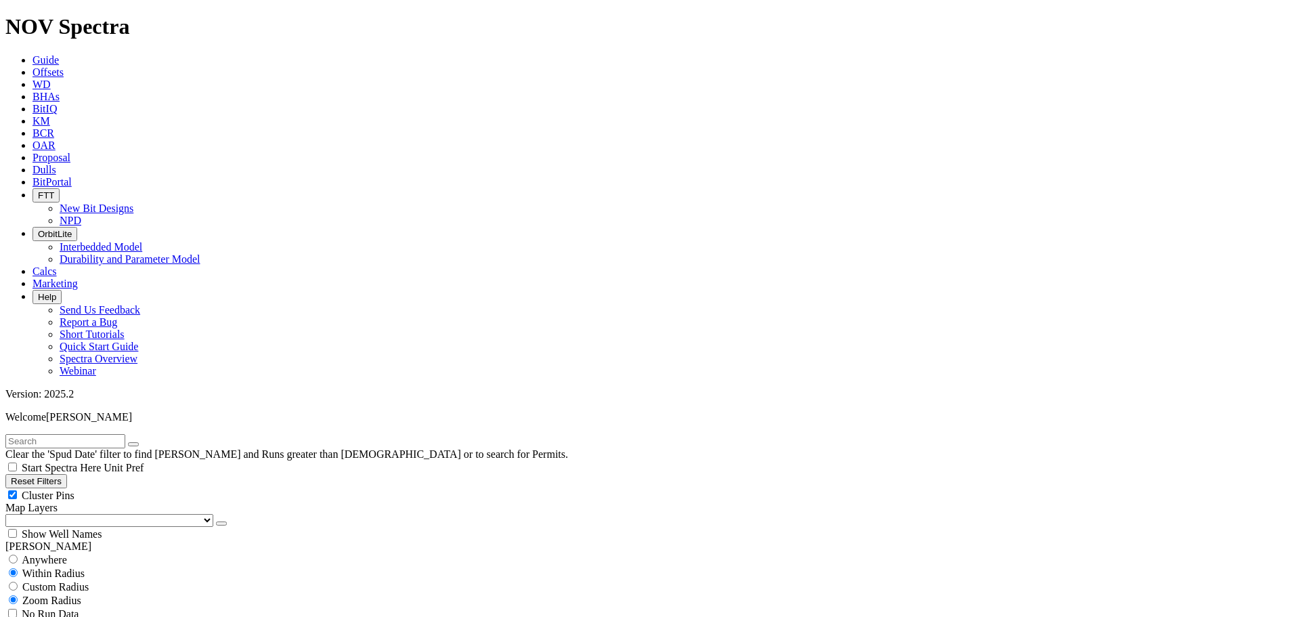
scroll to position [948, 0]
drag, startPoint x: 89, startPoint y: 469, endPoint x: 103, endPoint y: 481, distance: 18.2
click at [133, 488] on div "Cluster Pins" at bounding box center [649, 495] width 1289 height 14
checkbox input "false"
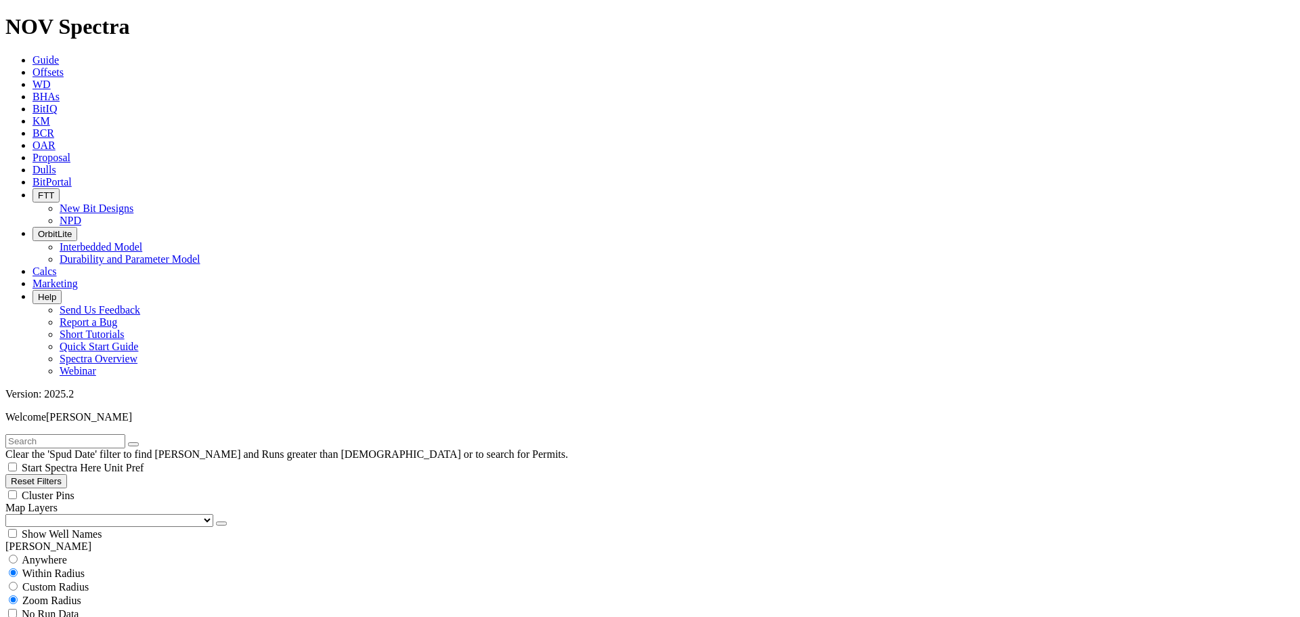
click at [78, 514] on select "US Counties [GEOGRAPHIC_DATA], [GEOGRAPHIC_DATA] [GEOGRAPHIC_DATA], [GEOGRAPHIC…" at bounding box center [109, 520] width 208 height 13
click at [10, 514] on select "US Counties [GEOGRAPHIC_DATA], [GEOGRAPHIC_DATA] [GEOGRAPHIC_DATA], [GEOGRAPHIC…" at bounding box center [109, 520] width 208 height 13
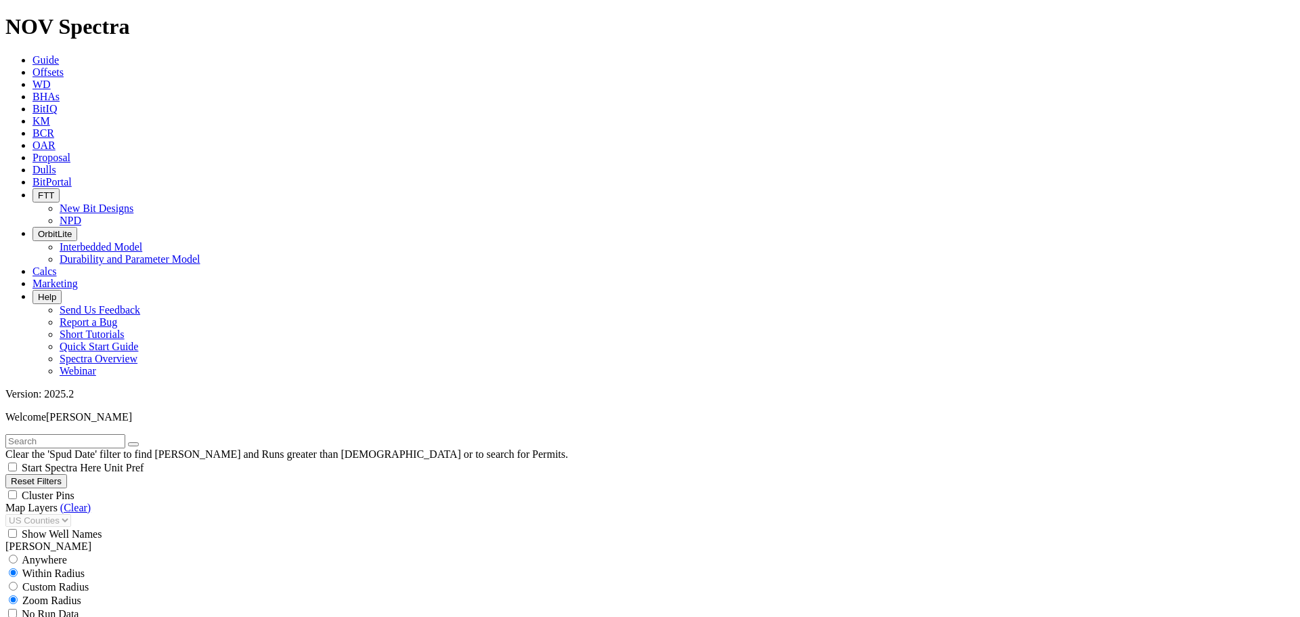
drag, startPoint x: 87, startPoint y: 469, endPoint x: 77, endPoint y: 470, distance: 10.2
type input "8000"
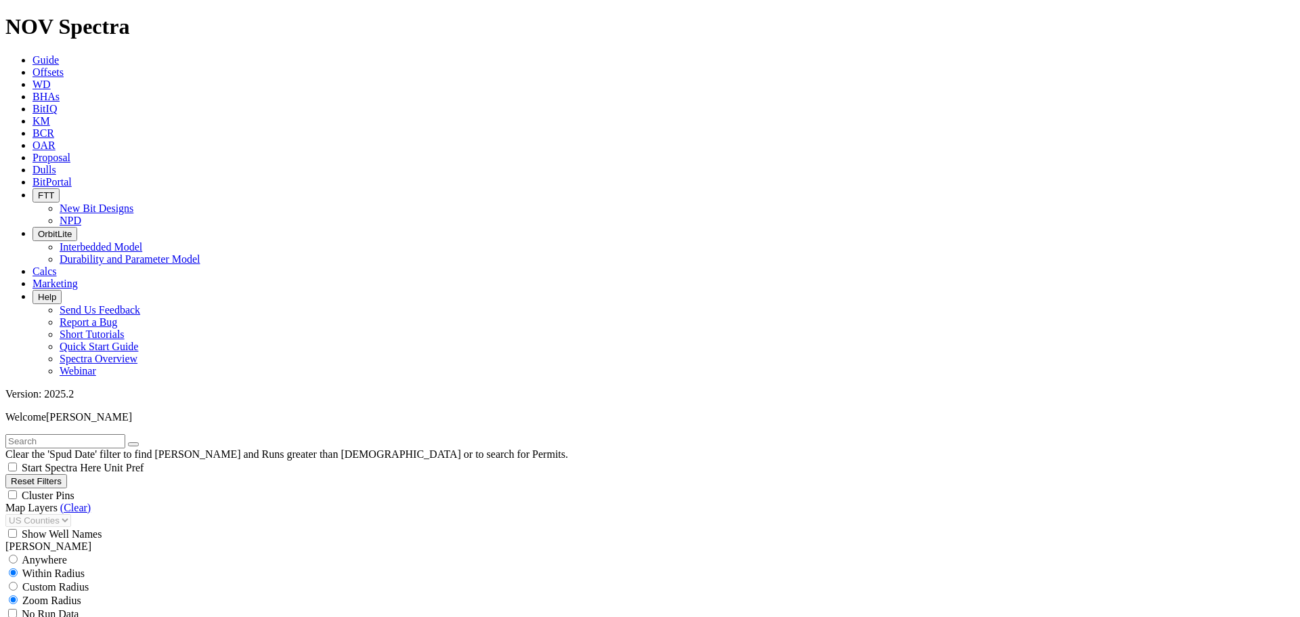
scroll to position [1060, 0]
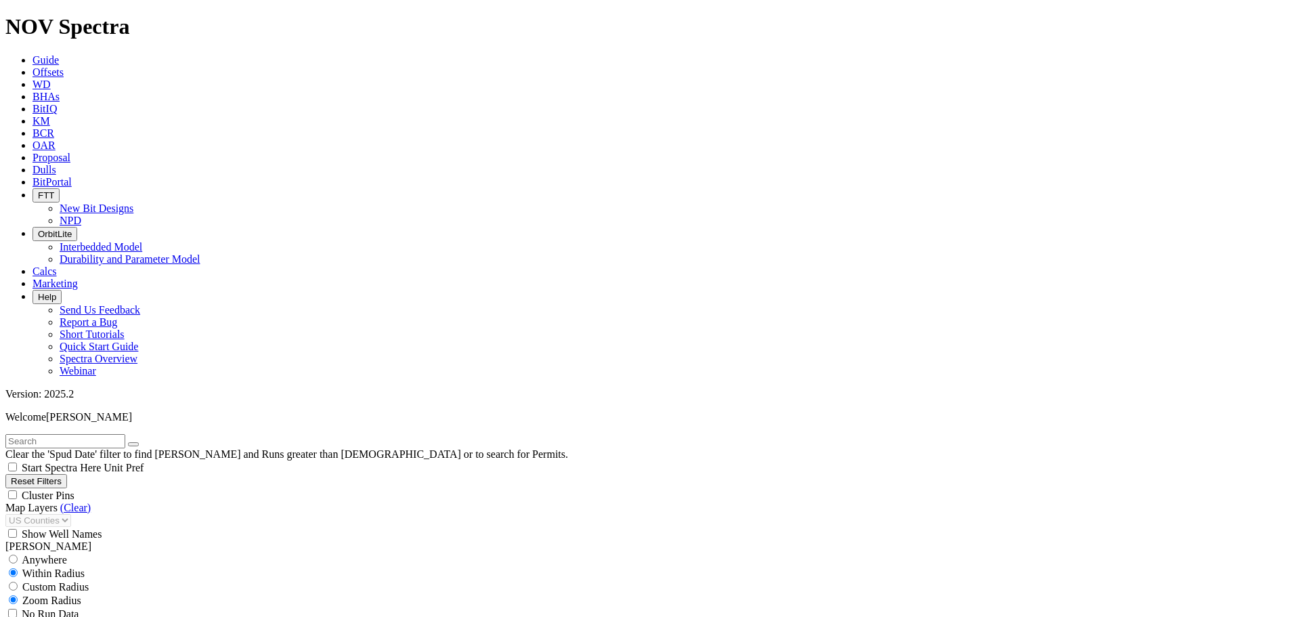
scroll to position [49, 0]
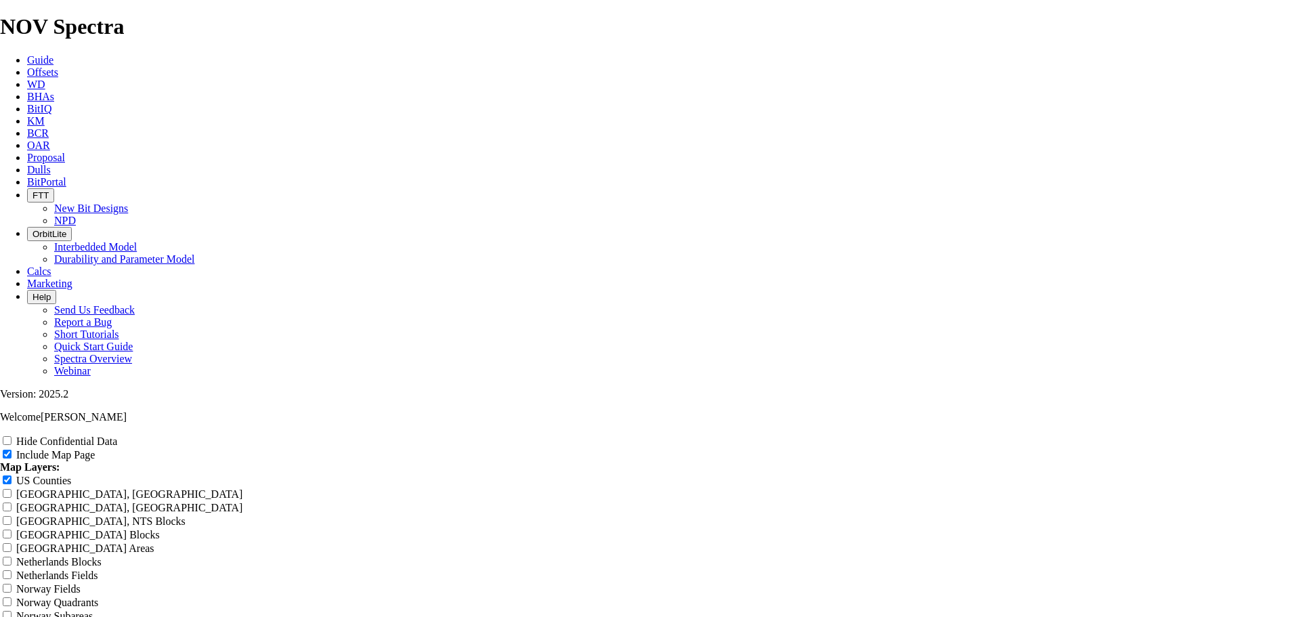
scroll to position [1579, 0]
radio input "true"
drag, startPoint x: 772, startPoint y: 211, endPoint x: 470, endPoint y: 190, distance: 302.6
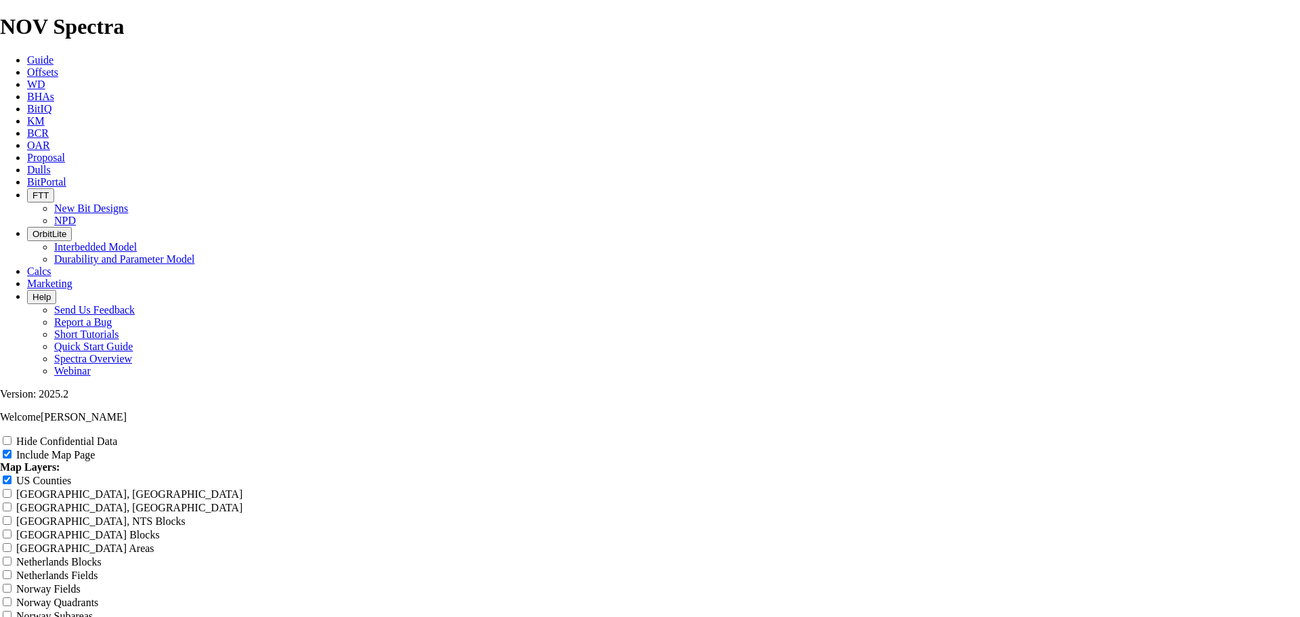
type input "1"
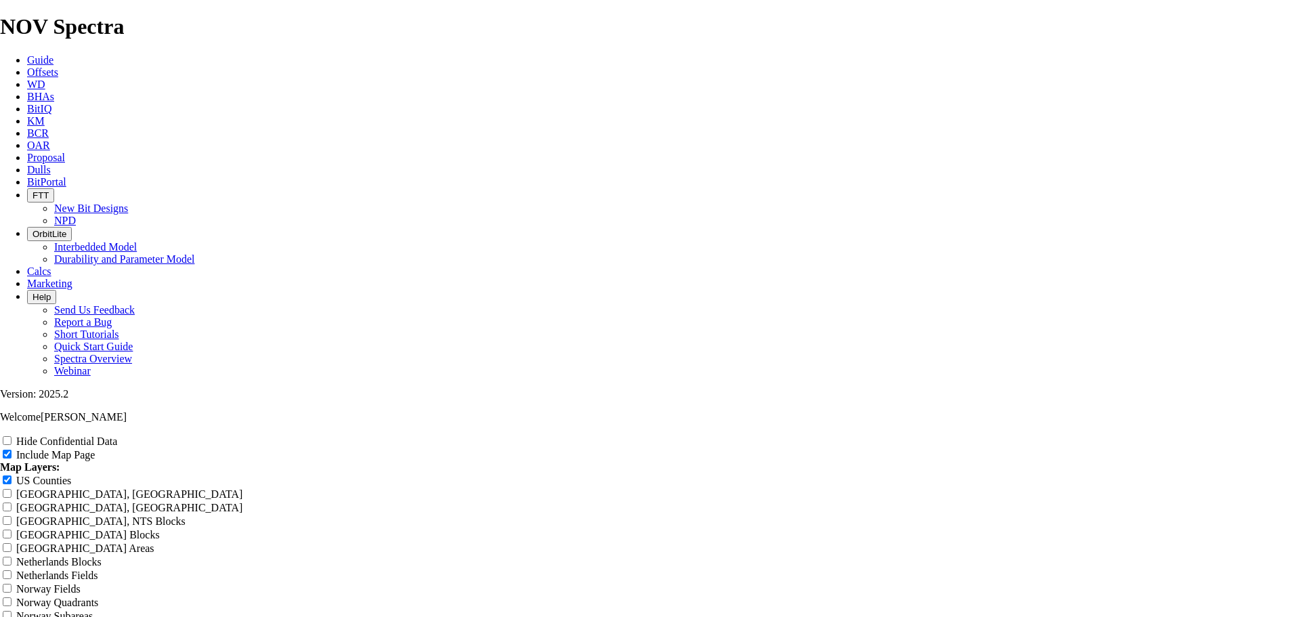
type input "12"
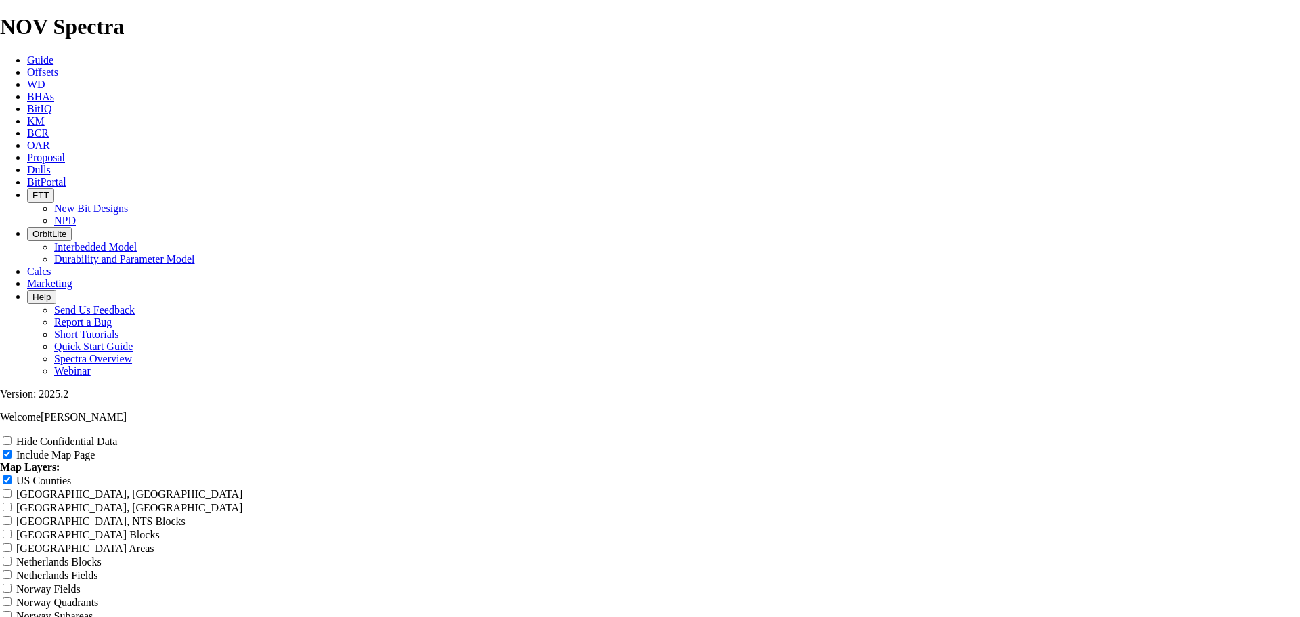
type input "12."
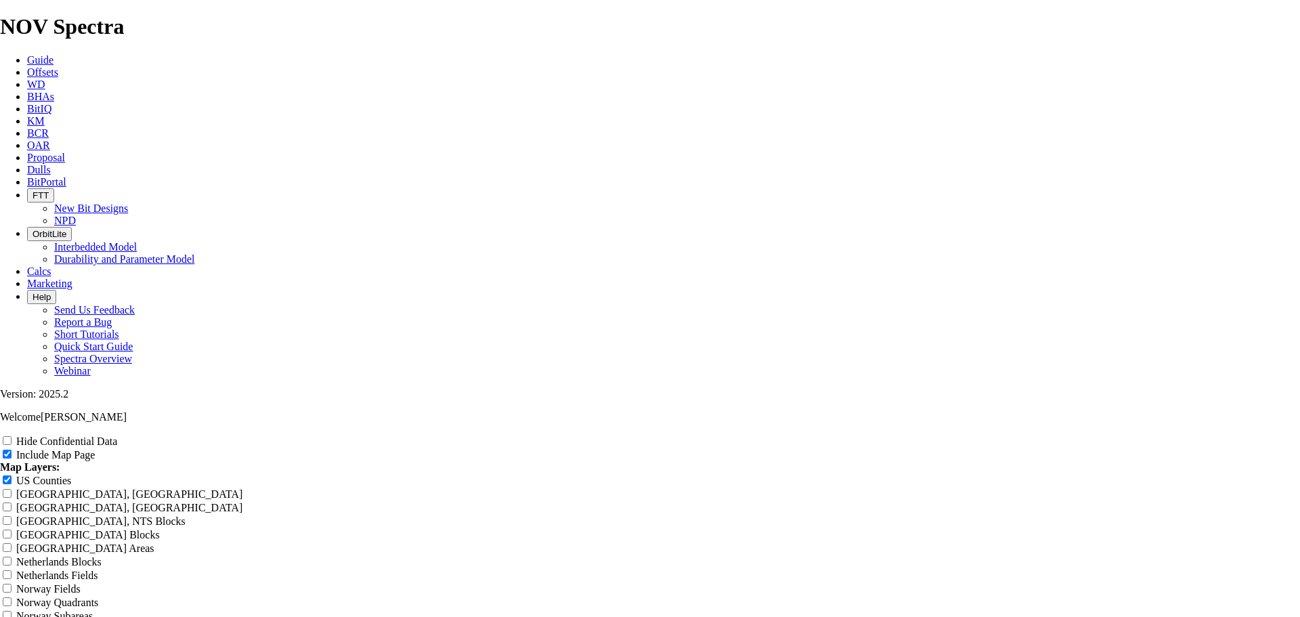
type input "12.2"
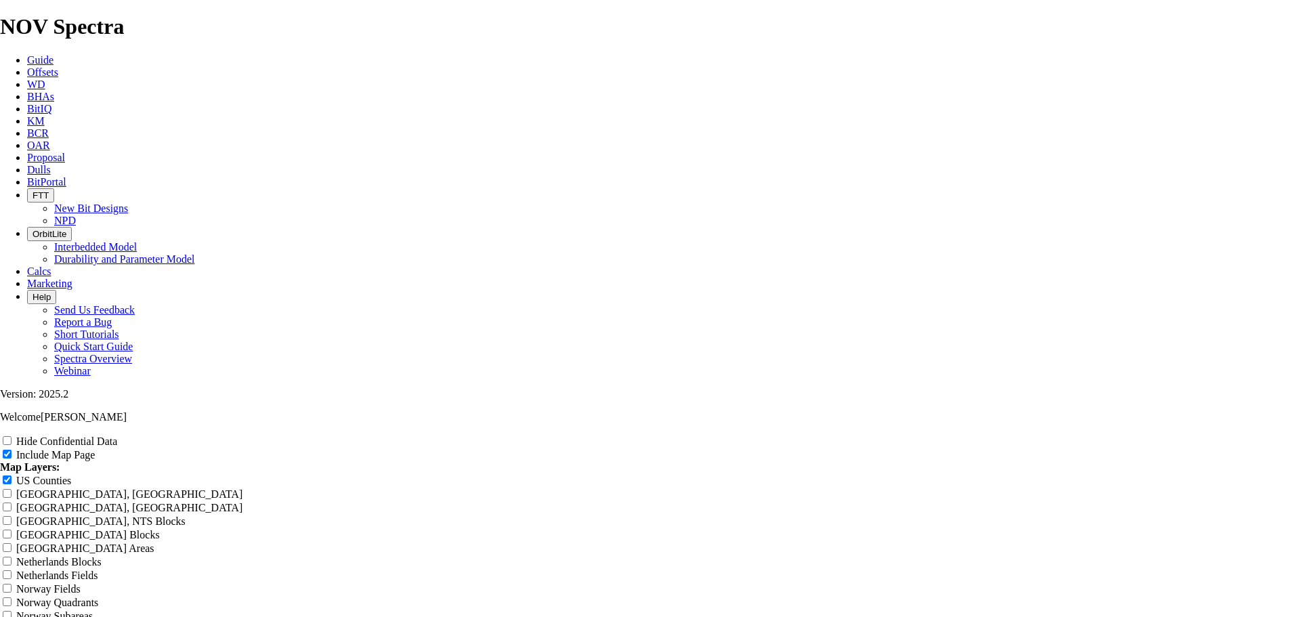
type input "12.25"
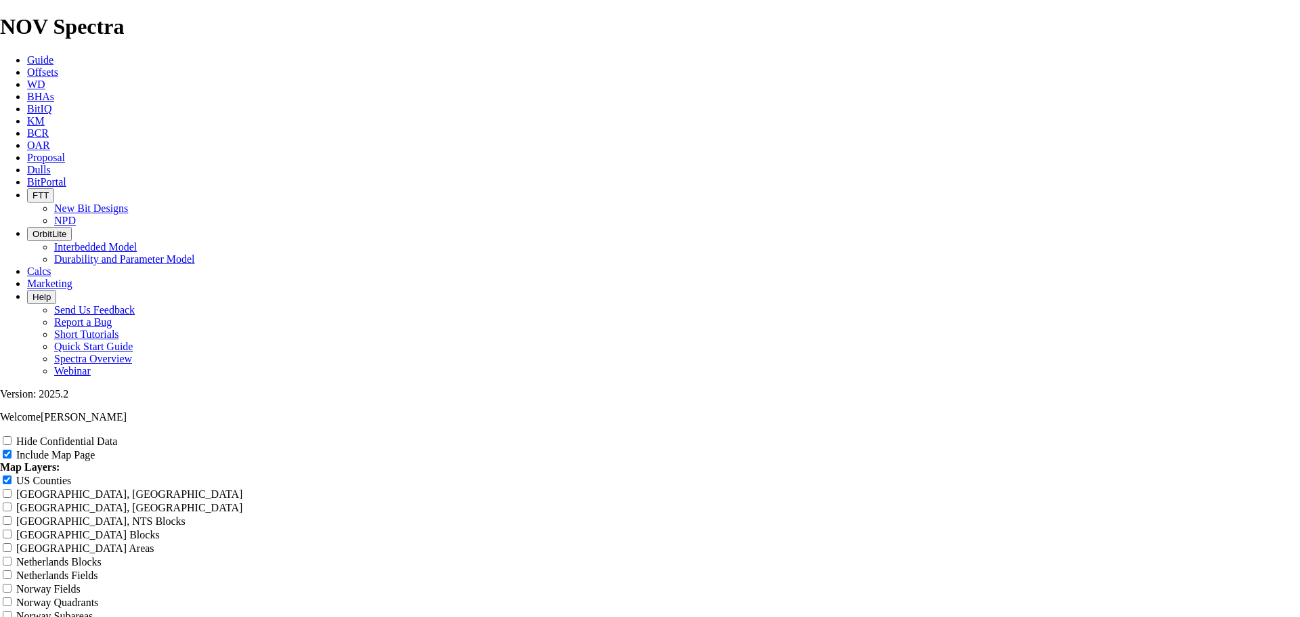
type input "12.25"
type input "12.25 T"
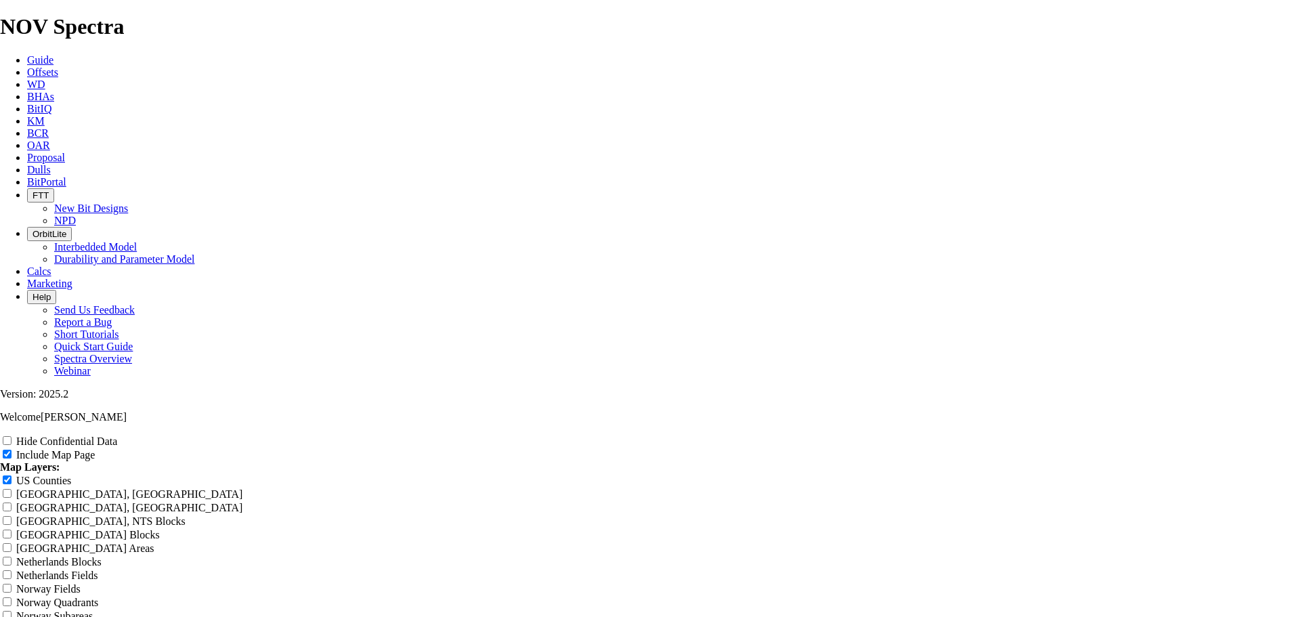
type input "12.25 T"
type input "12.25 TK"
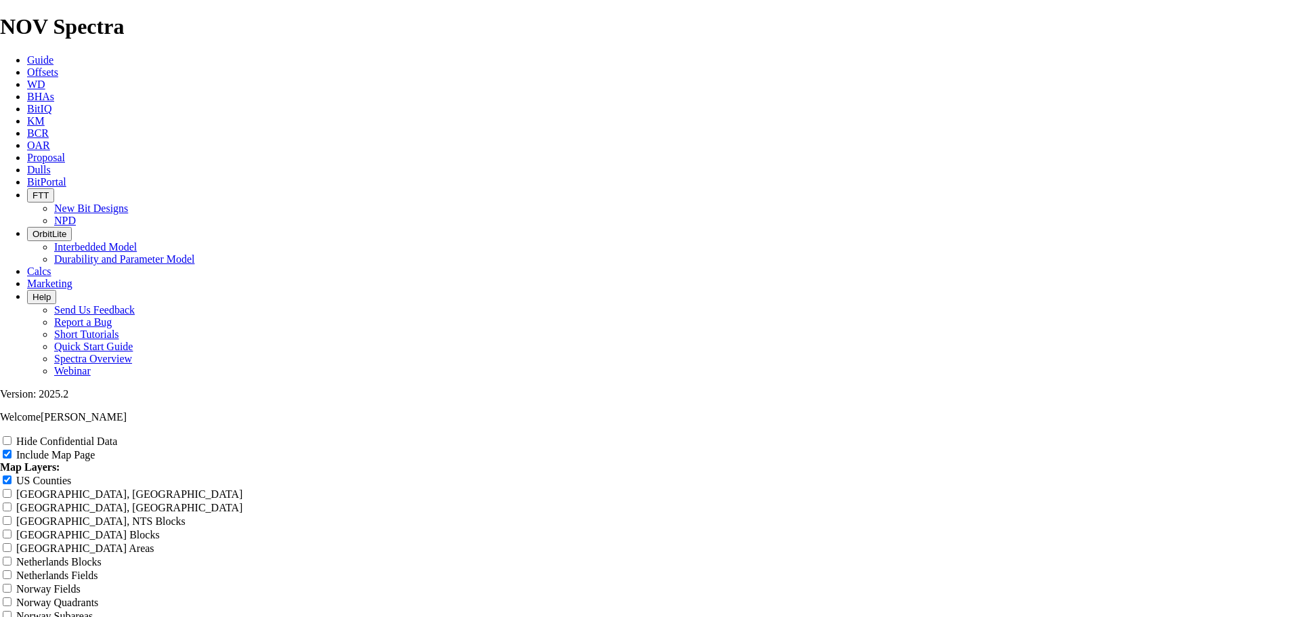
type input "12.25 TK"
type input "12.25 TK6"
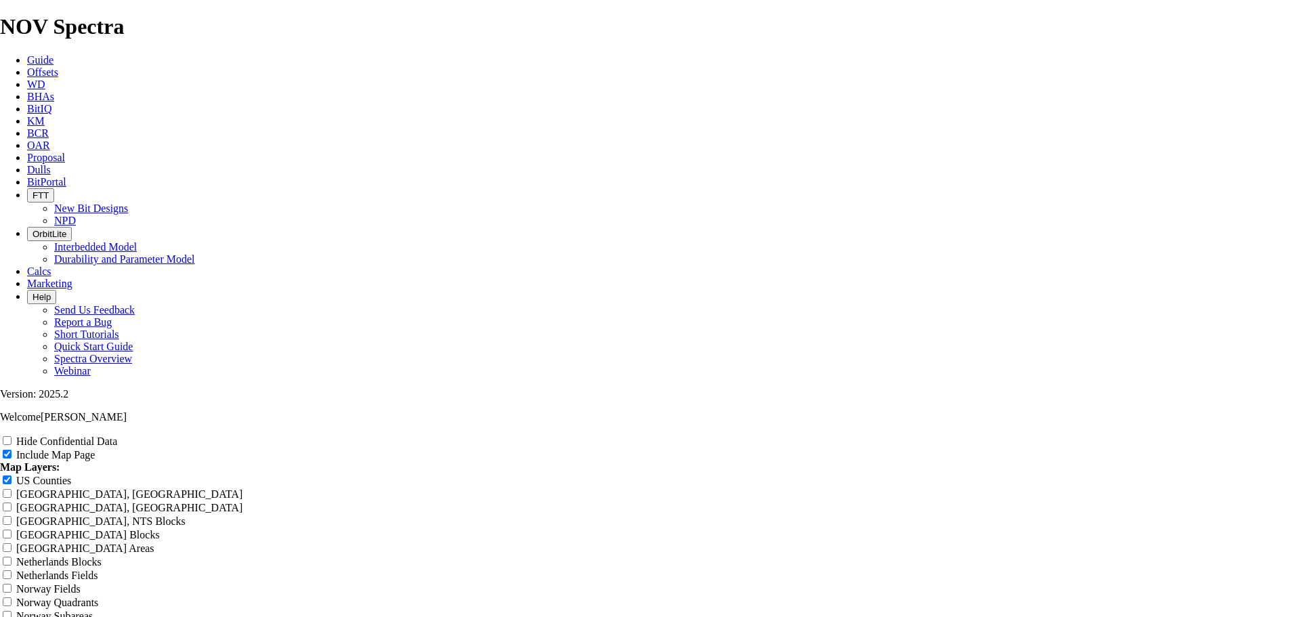
type input "12.25 TK6"
type input "12.25 TK66"
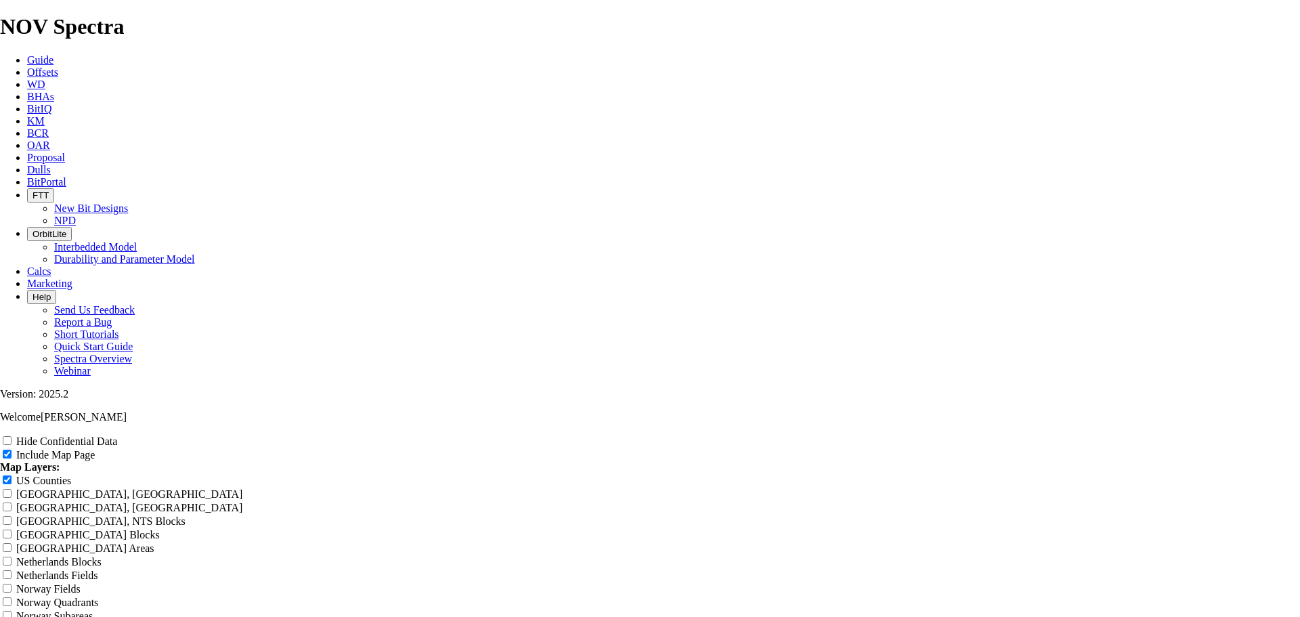
type input "12.25 TK66"
type input "12.25 TK66-"
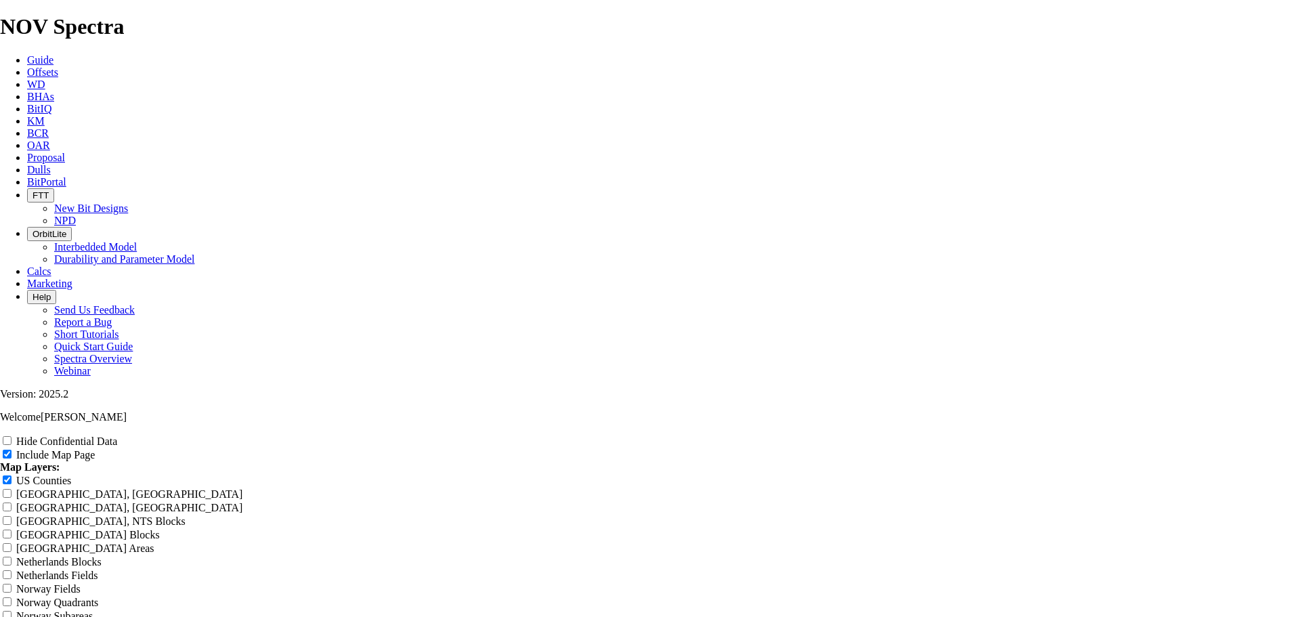
type input "12.25 TK66-"
type input "12.25 TK66-A"
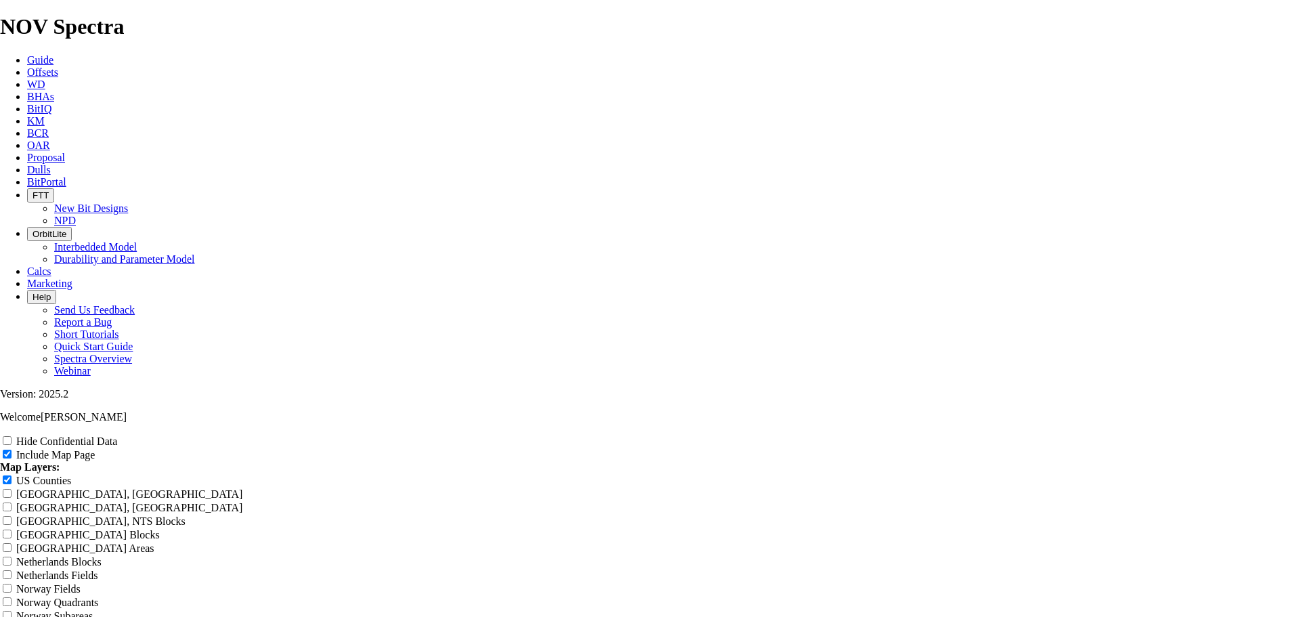
type input "12.25 TK66-A"
type input "12.25 TK66-AE"
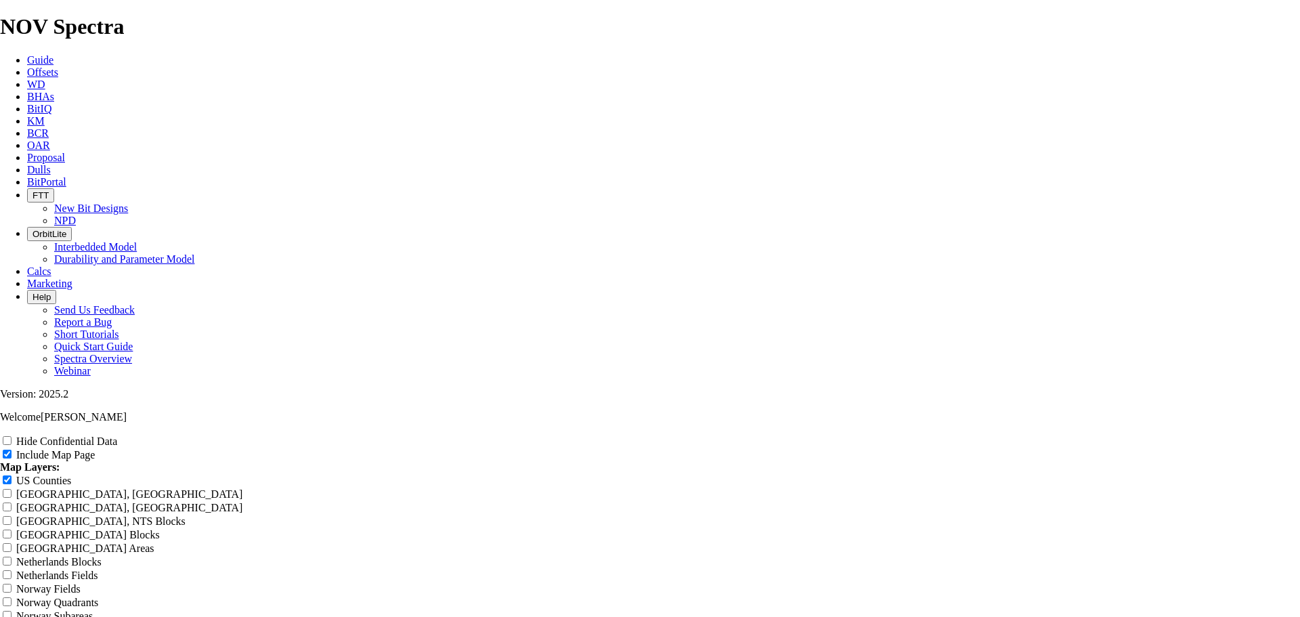
type input "12.25 TK66-AE"
type input "12.25 TK66-AE B"
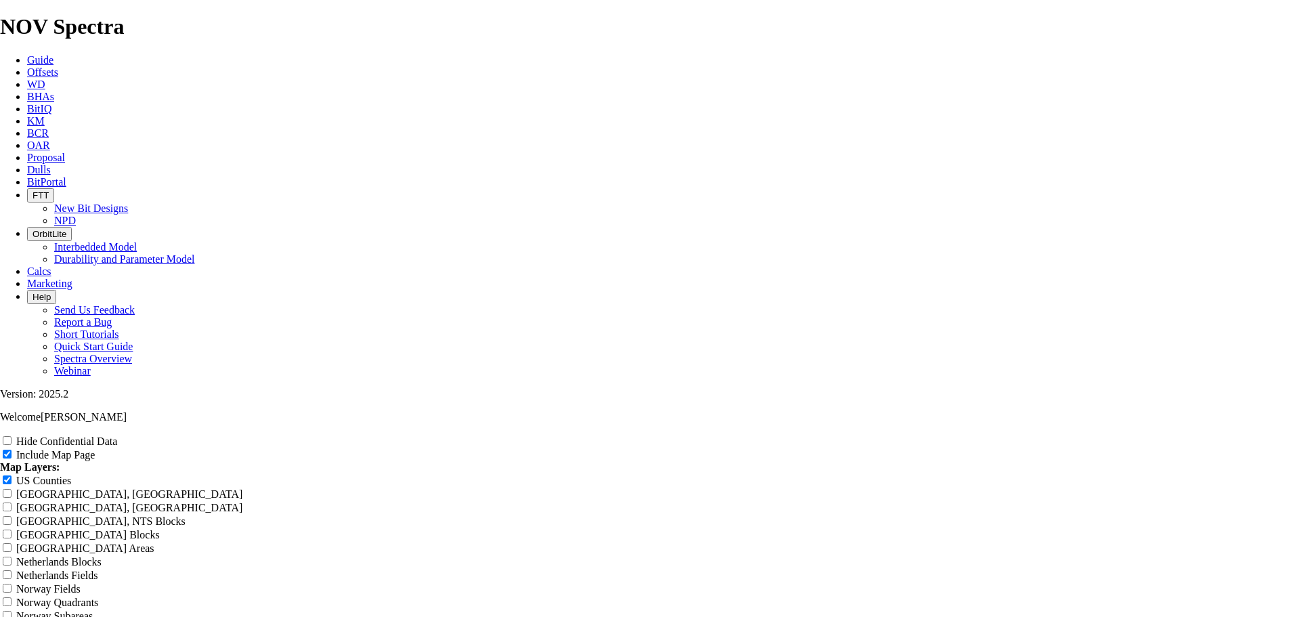
type input "12.25 TK66-AE B"
type input "12.25 TK66-AE Bi"
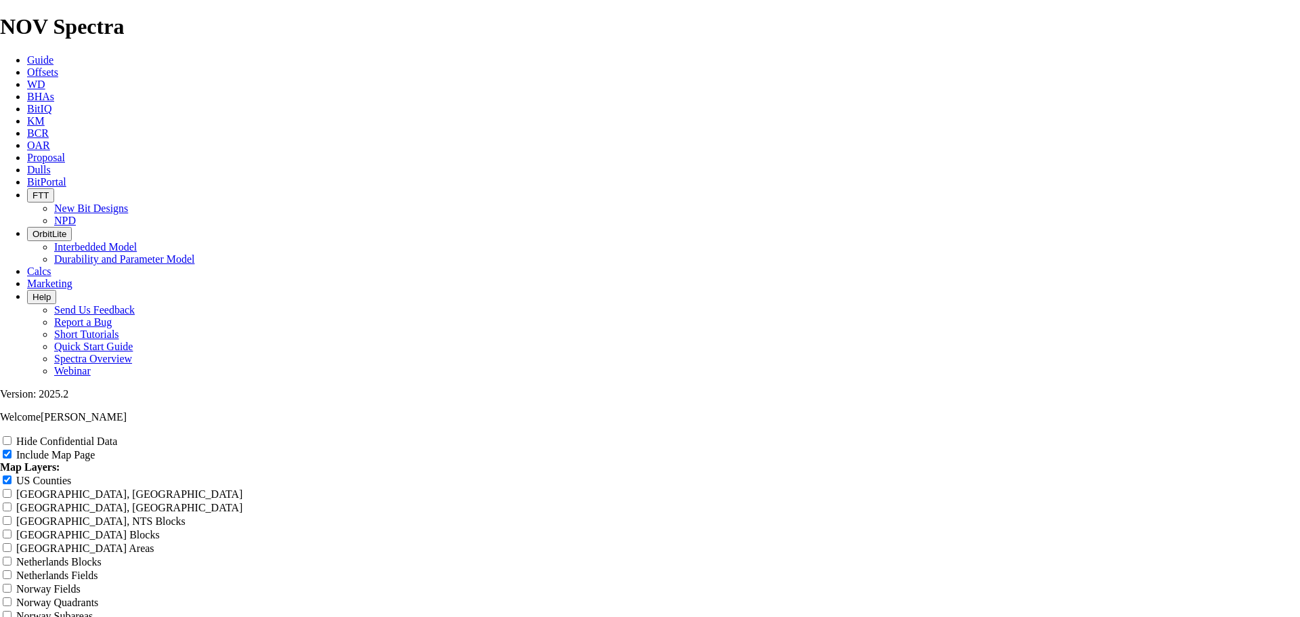
type input "12.25 TK66-AE Bi"
type input "12.25 TK66-AE Bit"
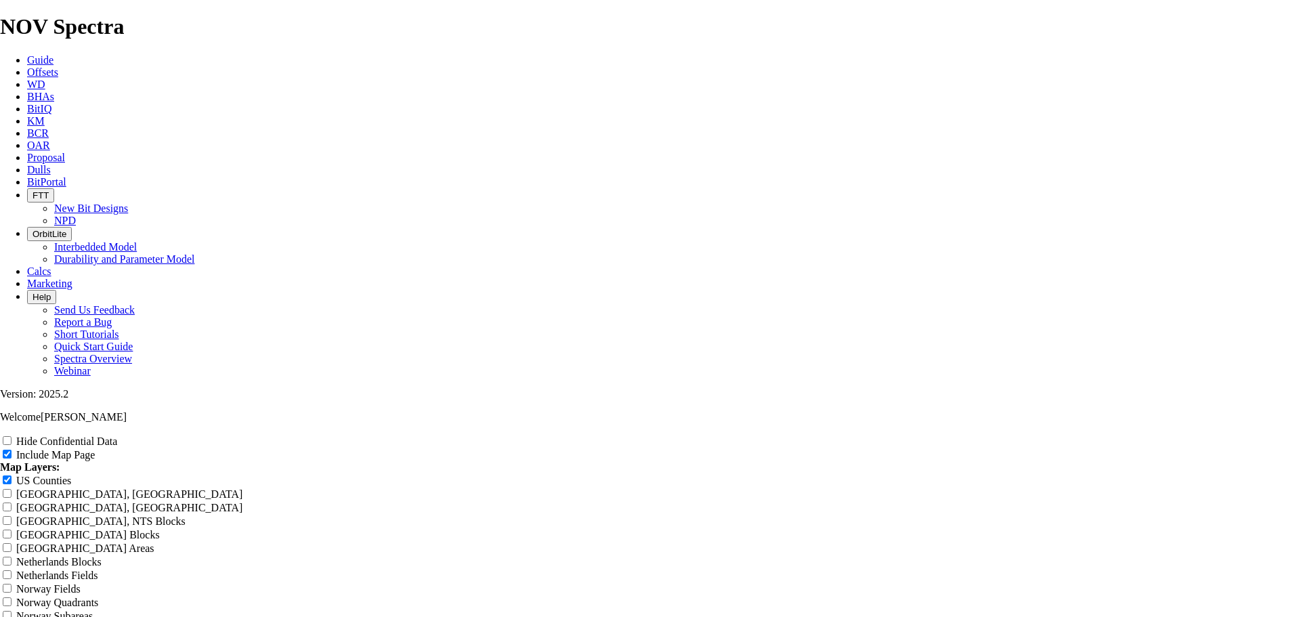
type input "12.25 TK66-AE Bit"
type input "12.25 TK66-AE Bits"
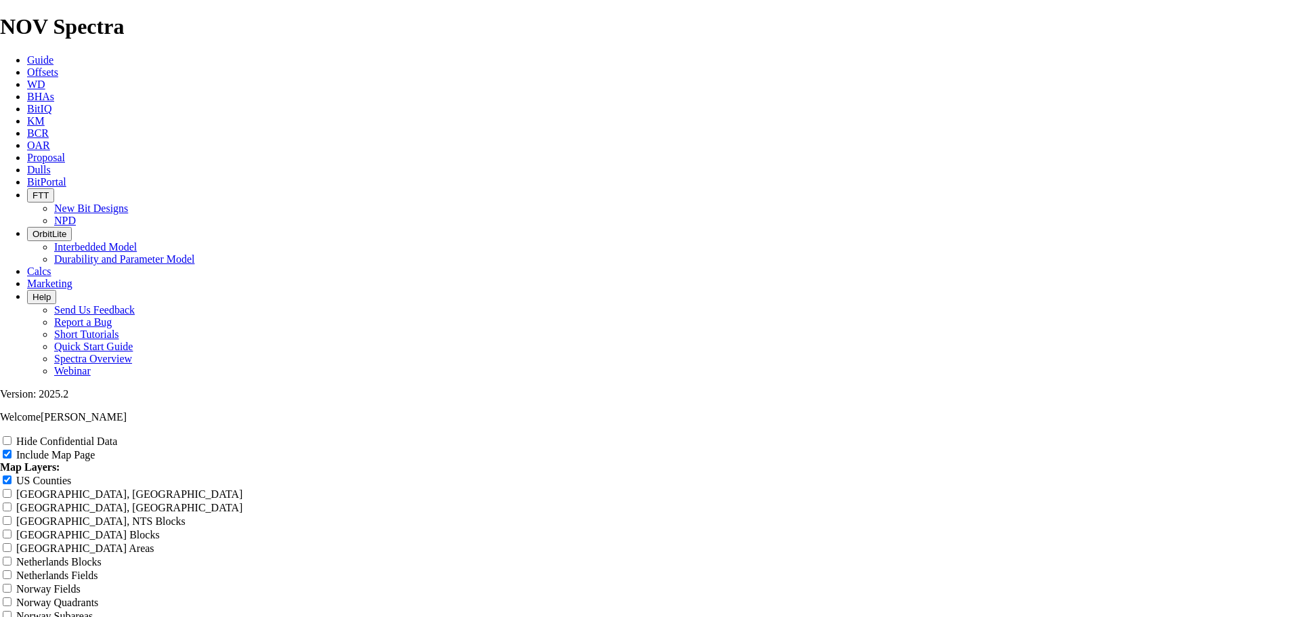
type input "12.25 TK66-AE Bits"
type input "12.25 TK66-AE Bit"
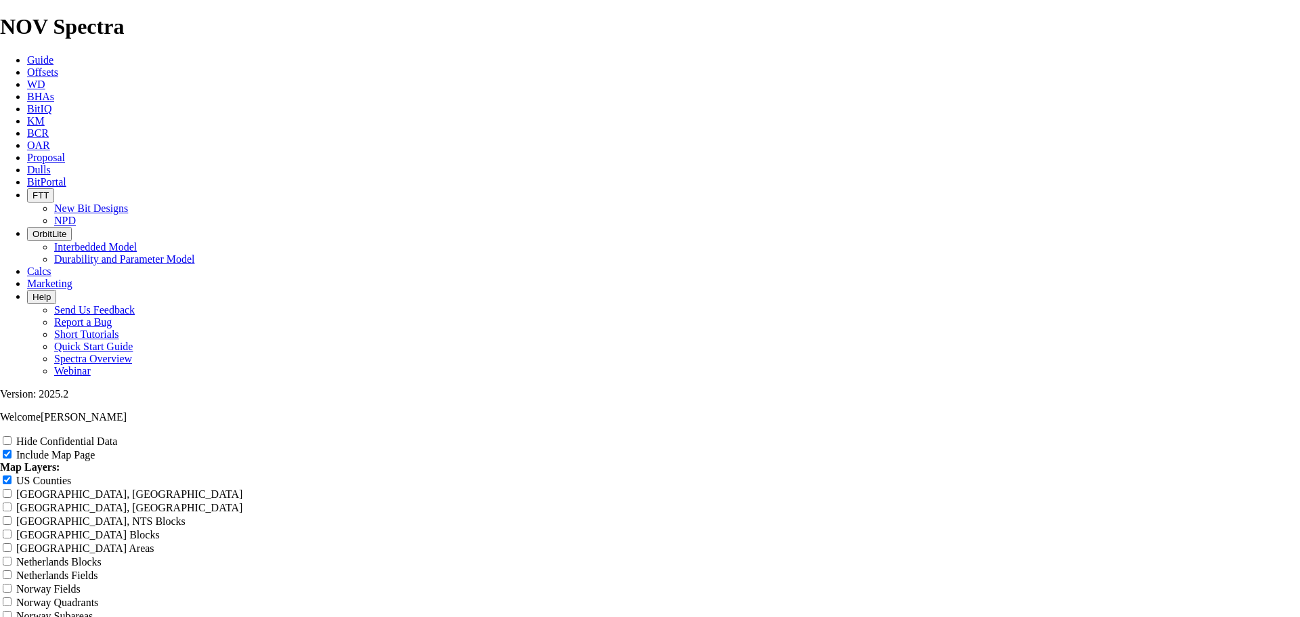
type input "12.25 TK66-AE Bit"
type input "12.25 TK66-AE Bi"
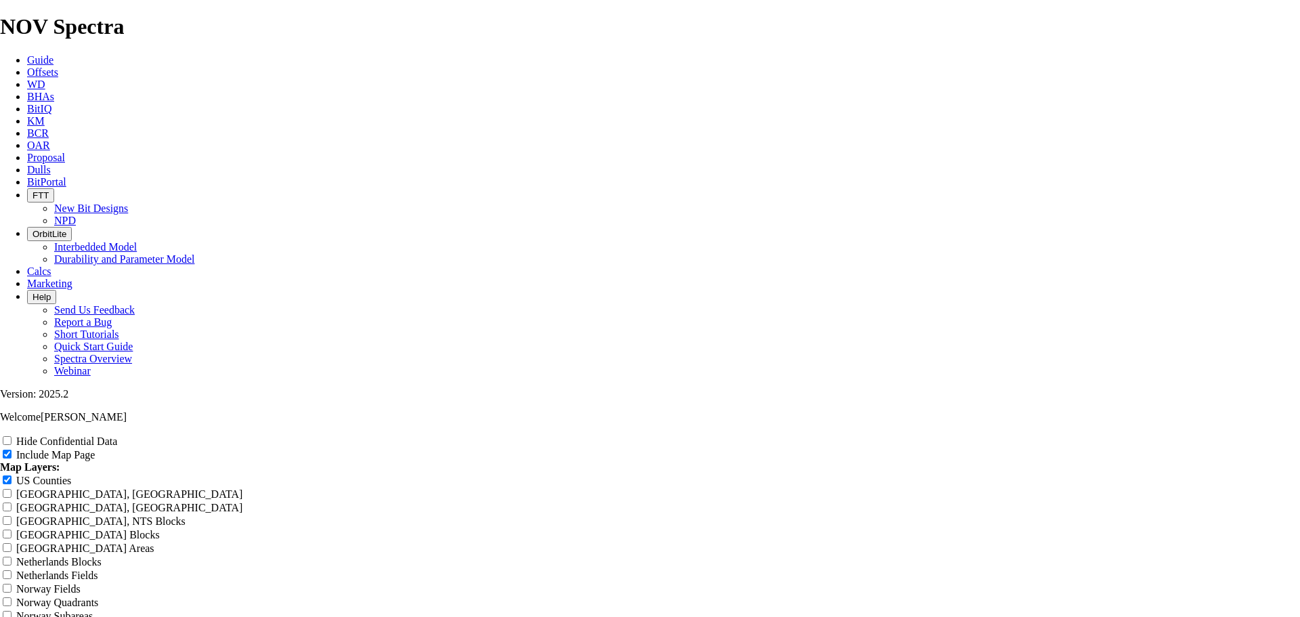
type input "12.25 TK66-AE Bi"
type input "12.25 TK66-AE B"
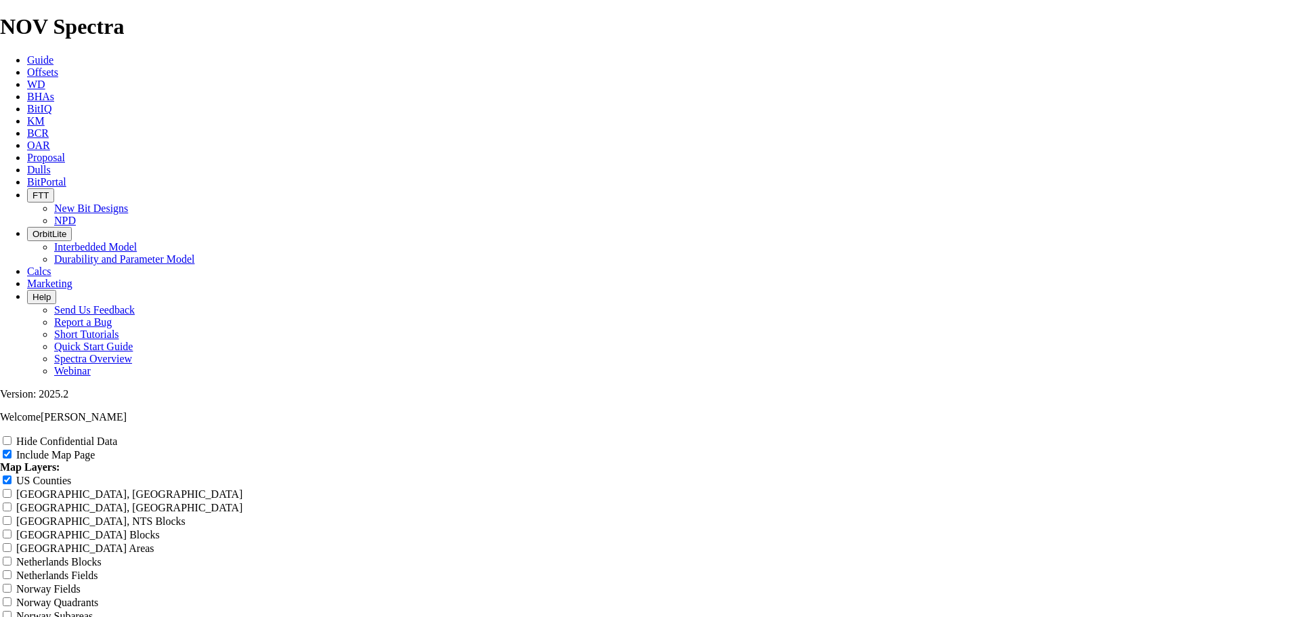
type input "12.25 TK66-AE B"
type input "12.25 TK66-AE"
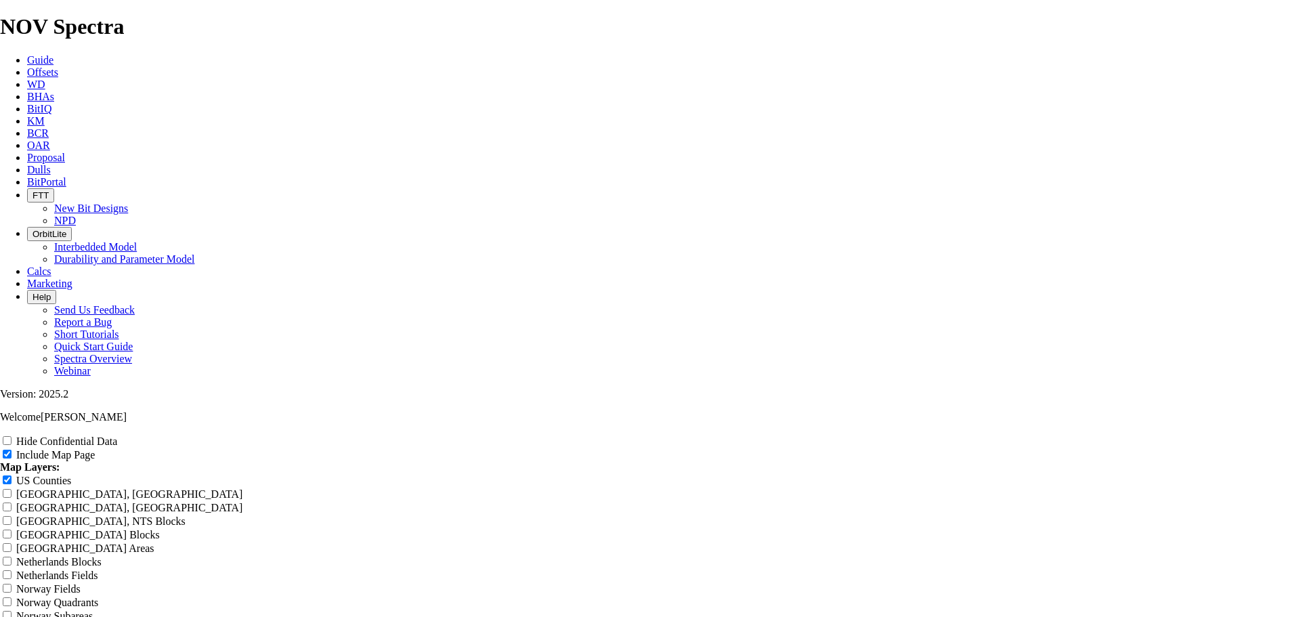
type input "12.25 TK66-AE"
type input "12.25 TK66-AE -"
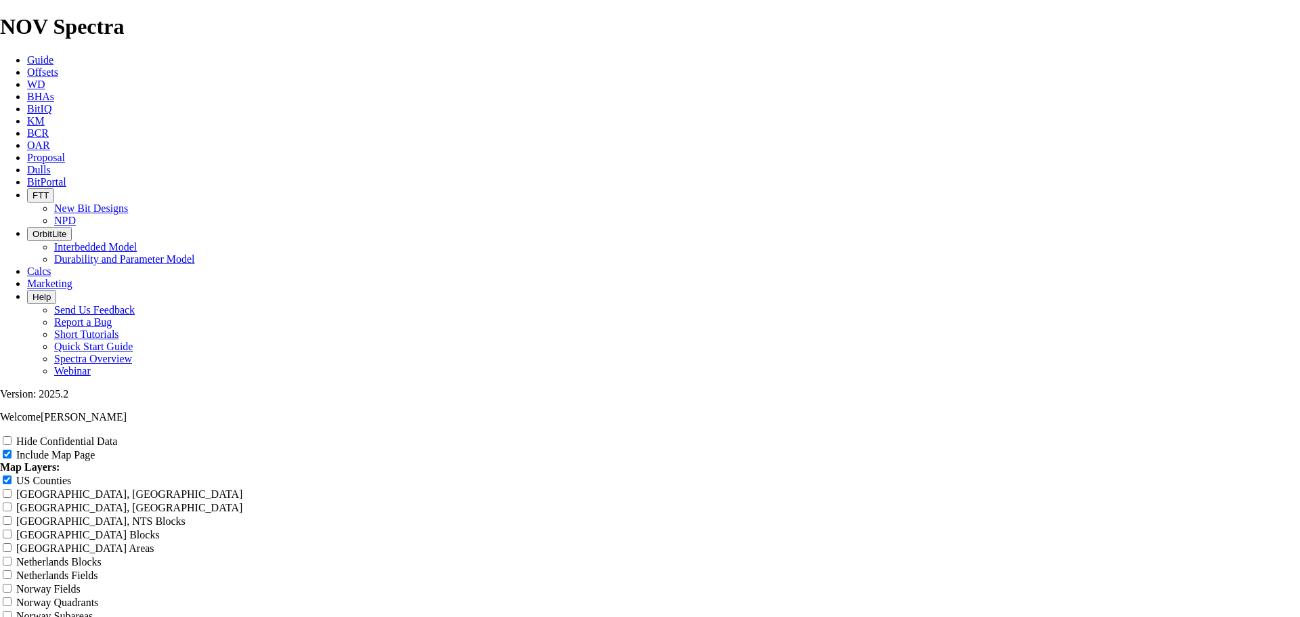
type input "12.25 TK66-AE -"
type input "12.25 TK66-AE - D"
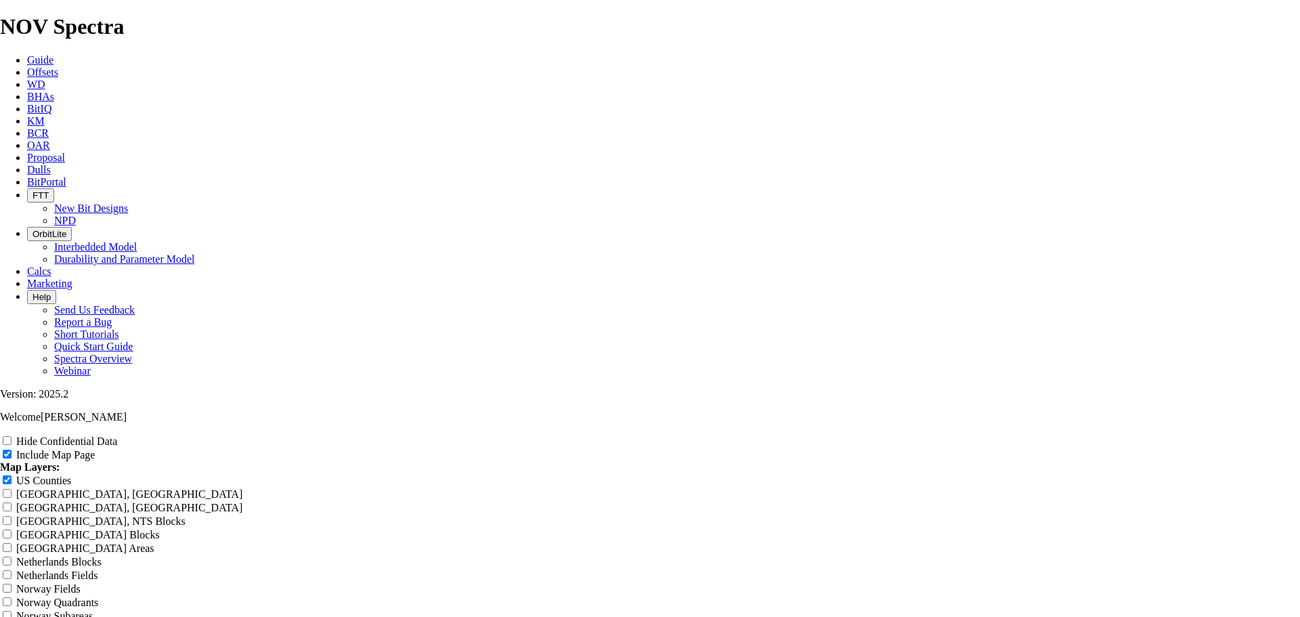
type input "12.25 TK66-AE - D"
type input "12.25 TK66-AE - De"
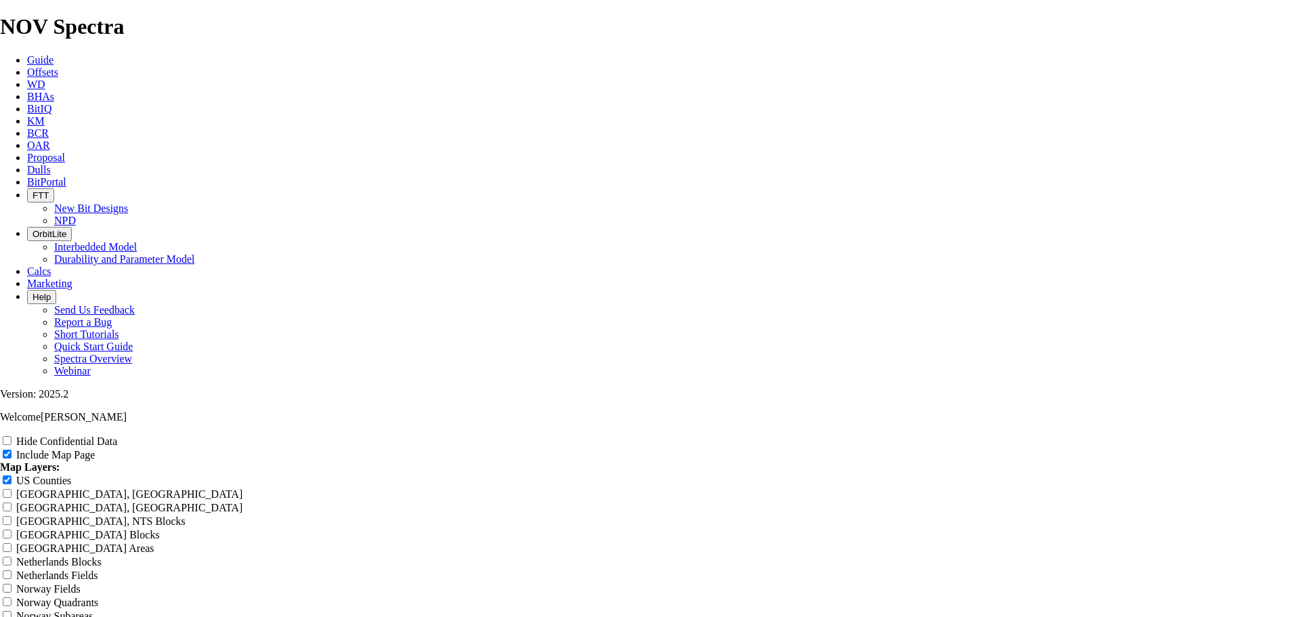
type input "12.25 TK66-AE - De"
type input "12.25 TK66-AE - Dee"
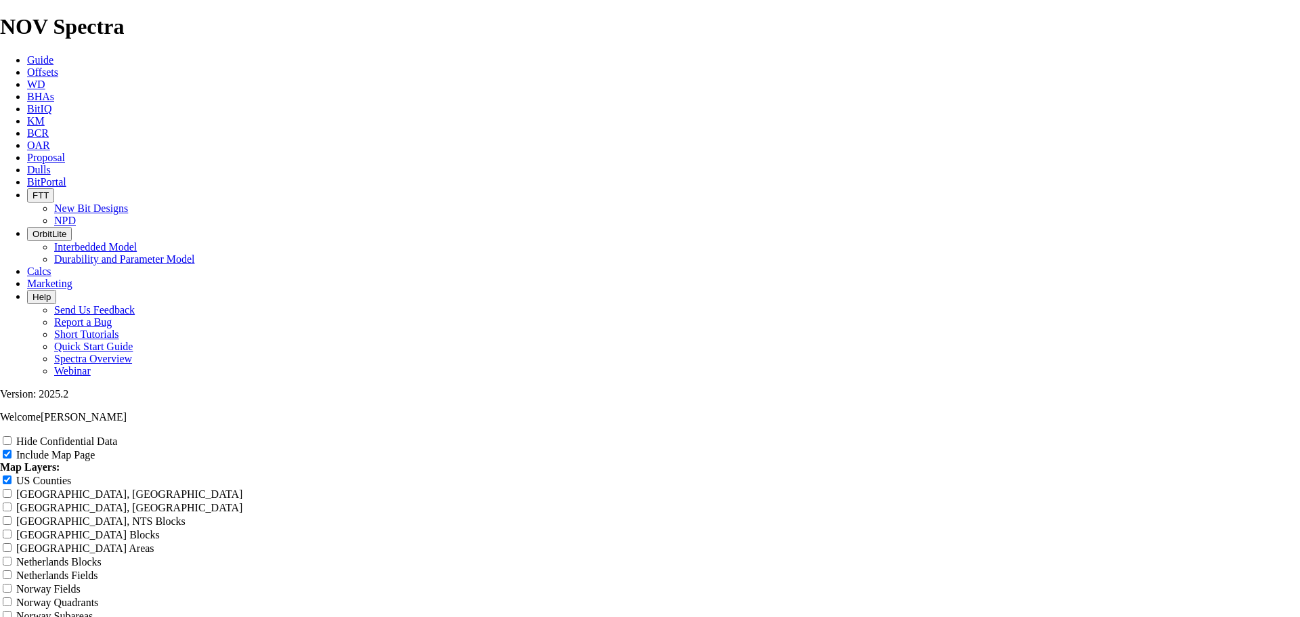
type input "12.25 TK66-AE - Dee"
type input "12.25 TK66-AE - Deep"
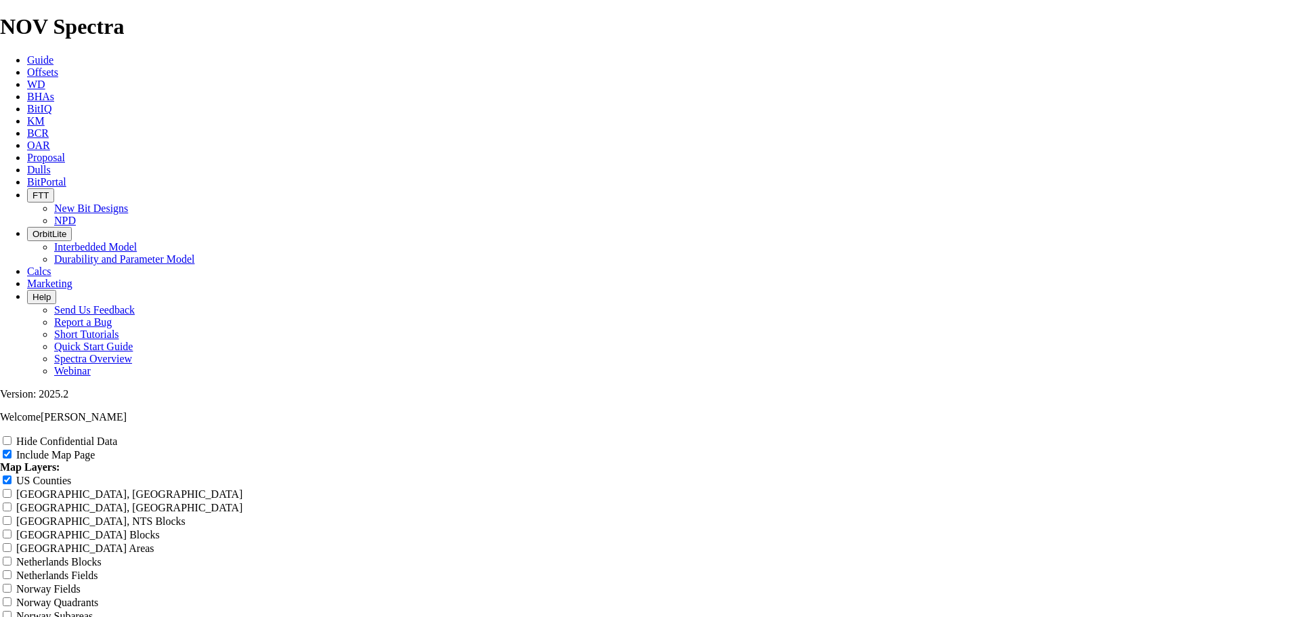
type input "12.25 TK66-AE - Deep"
type input "12.25 TK66-AE - Deep I"
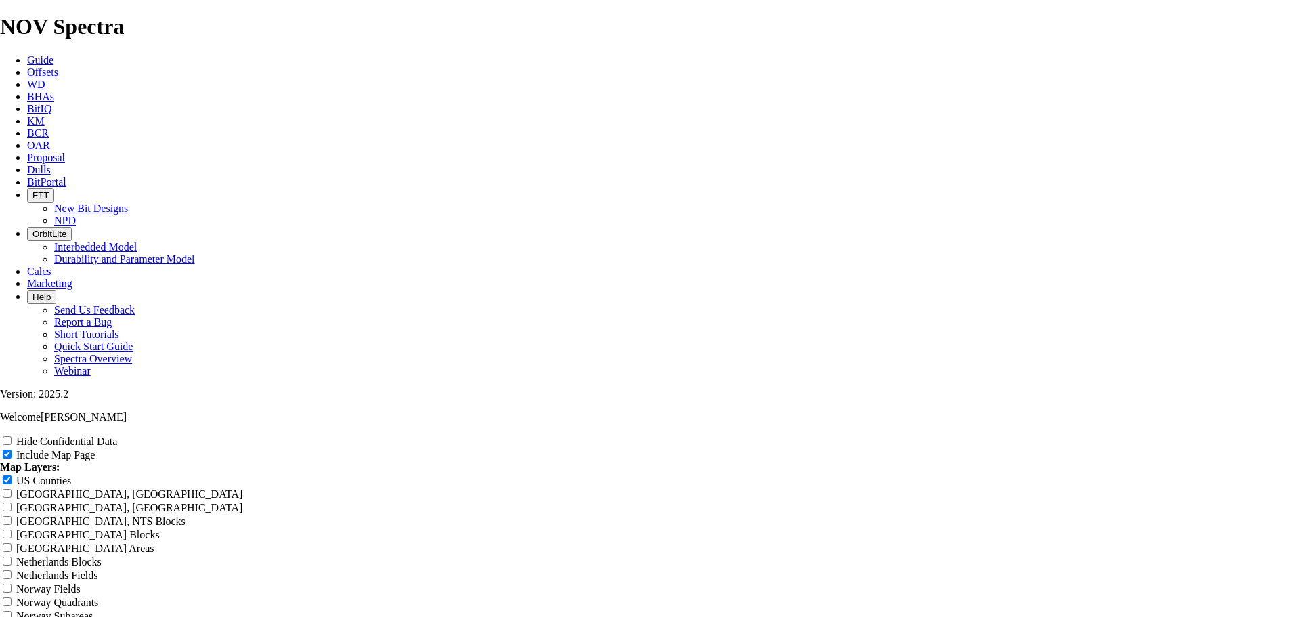
type input "12.25 TK66-AE - Deep I"
type input "12.25 TK66-AE - Deep In"
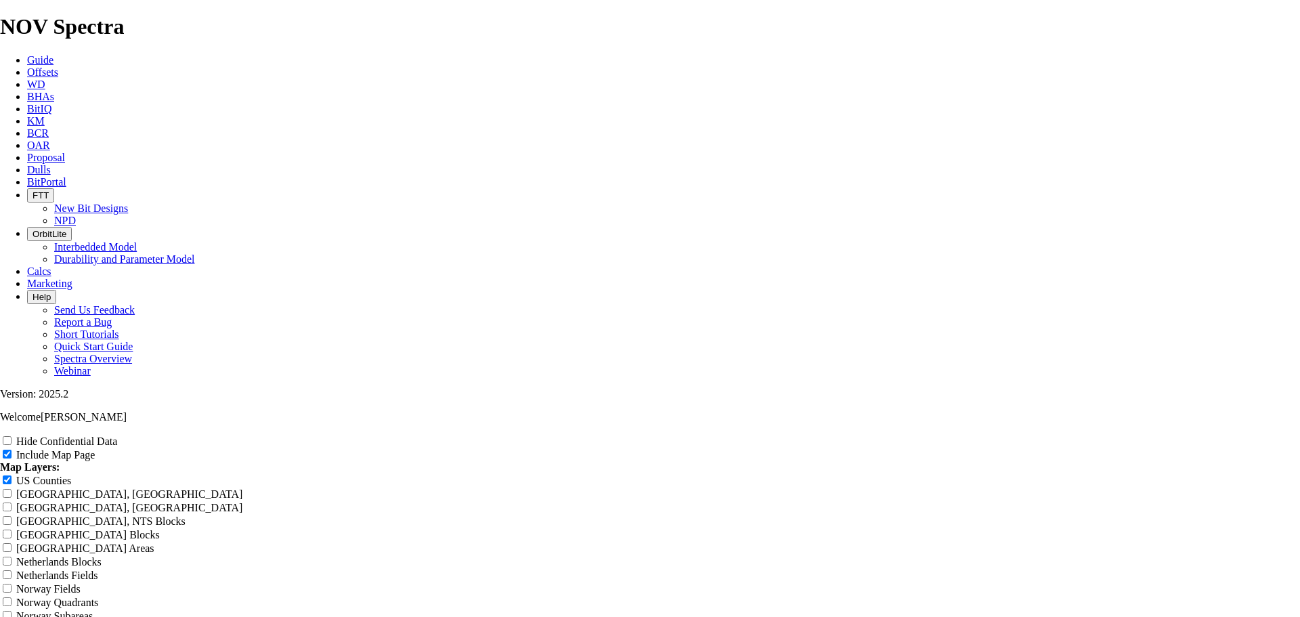
type input "12.25 TK66-AE - Deep In"
type input "12.25 TK66-AE - Deep Int"
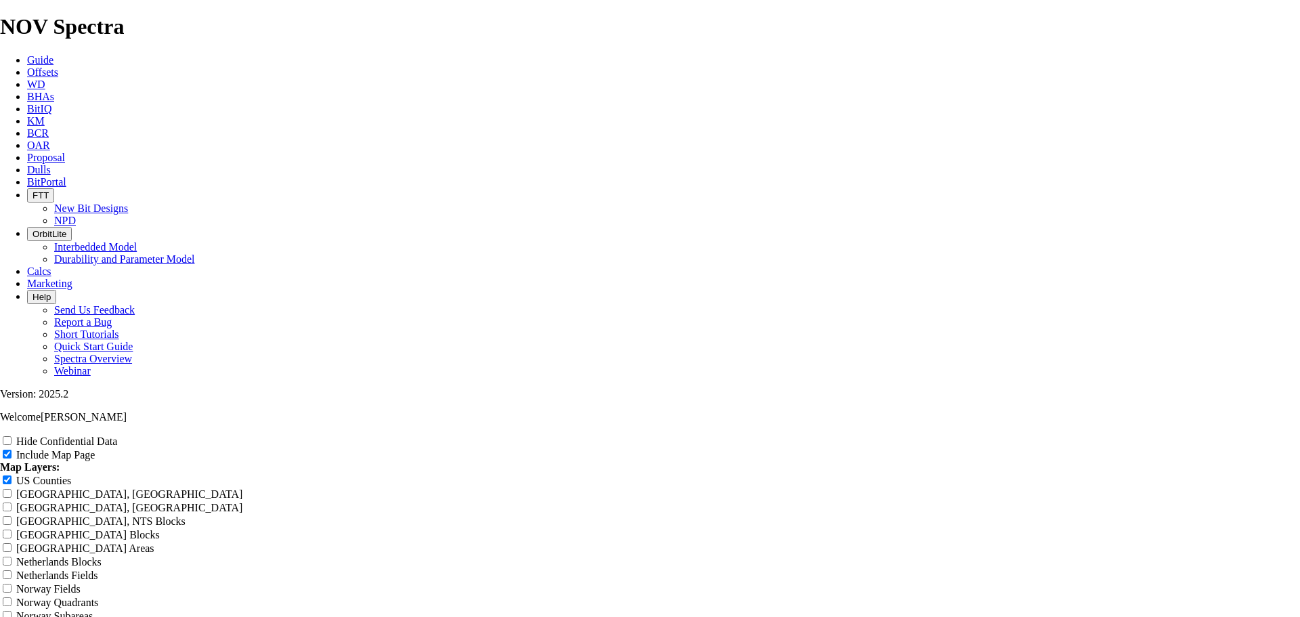
type input "12.25 TK66-AE - Deep Int"
type input "12.25 TK66-AE - Deep Inte"
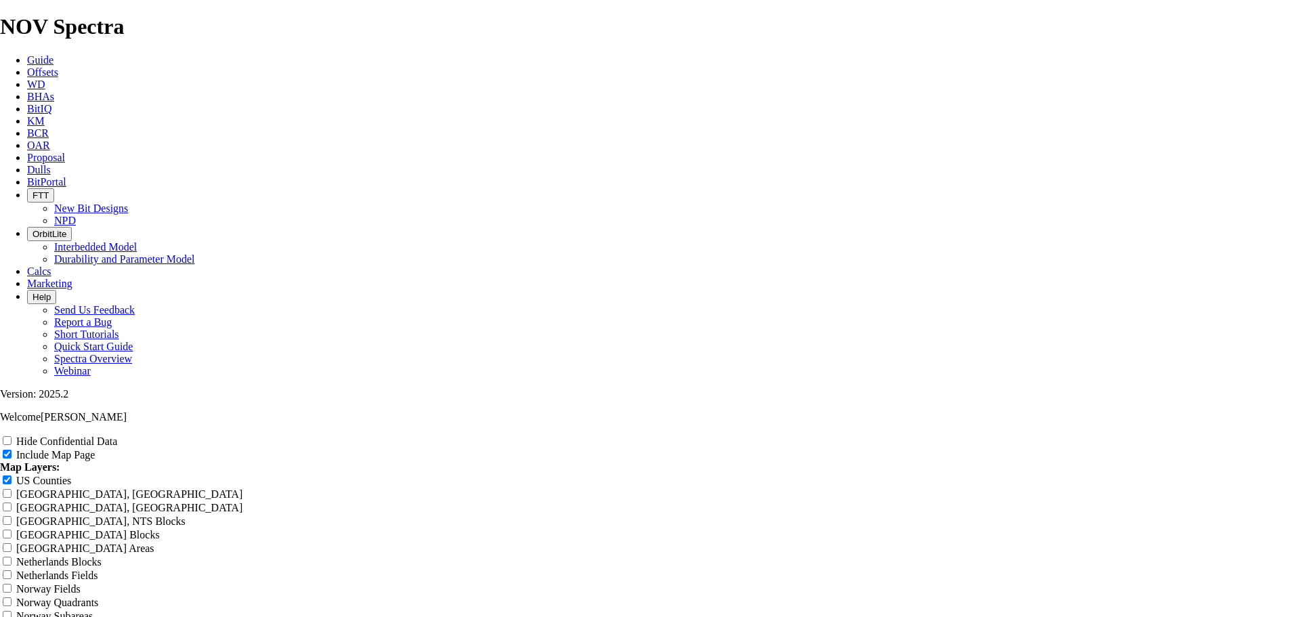
type input "12.25 TK66-AE - Deep Inte"
type input "12.25 TK66-AE - Deep Inter"
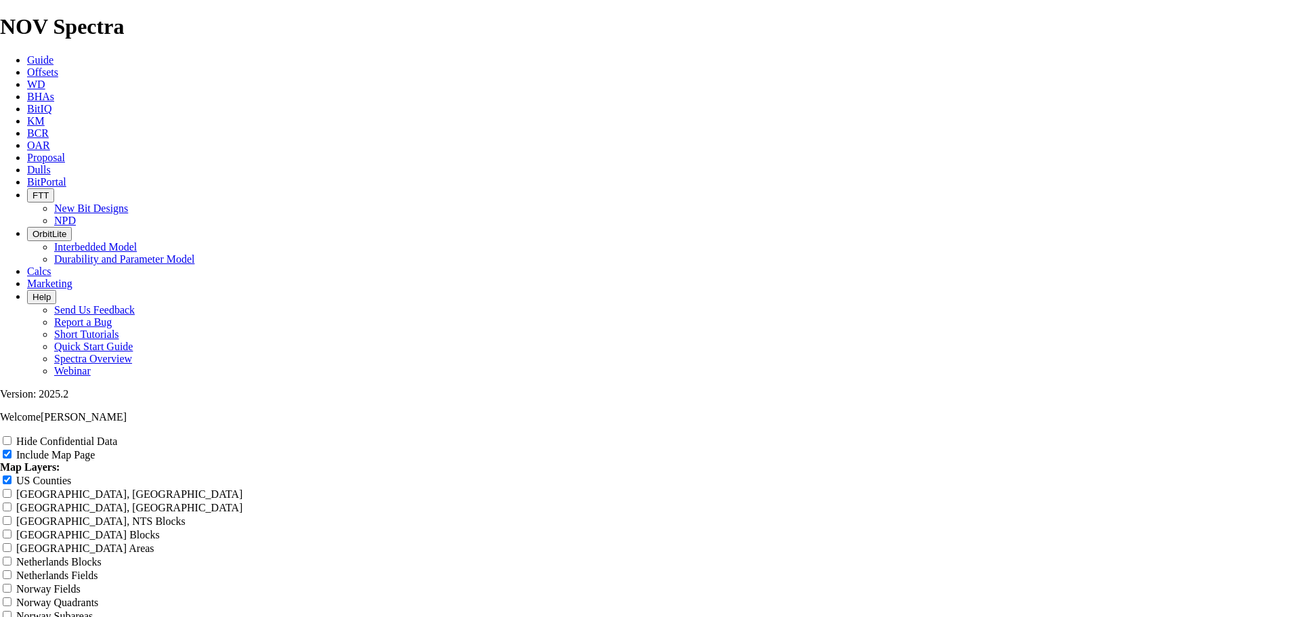
type input "12.25 TK66-AE - Deep Inter"
type input "12.25 TK66-AE - Deep Interm"
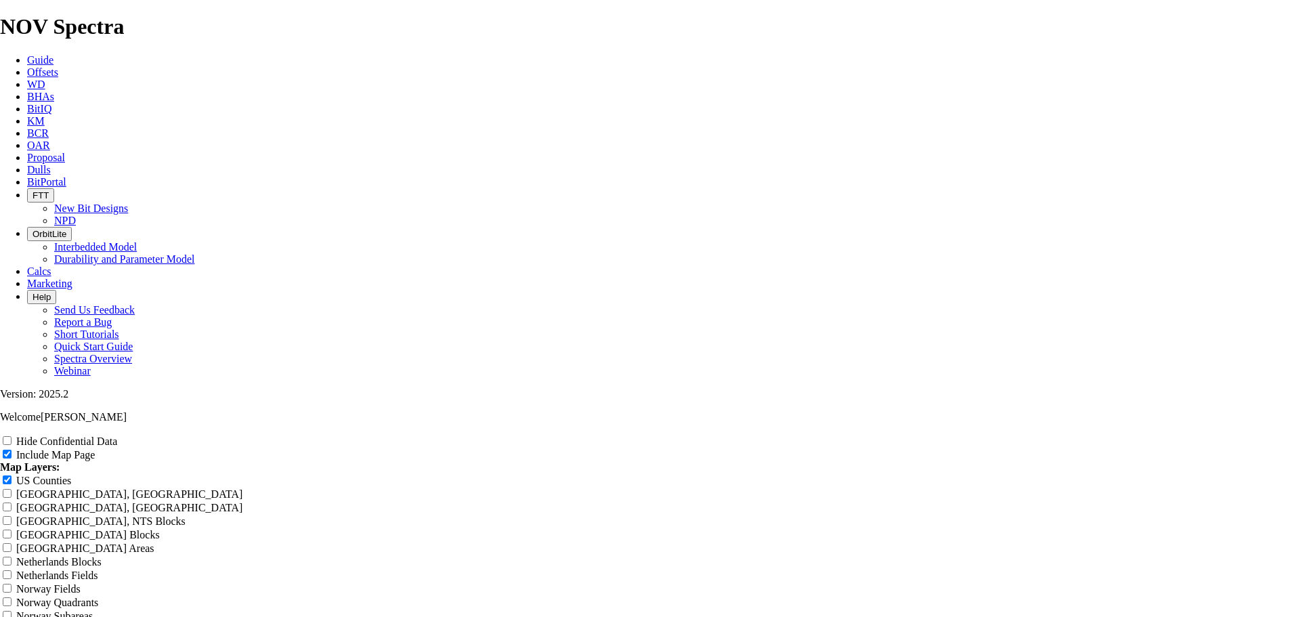
type input "12.25 TK66-AE - Deep Interm"
type input "12.25 TK66-AE - Deep Interme"
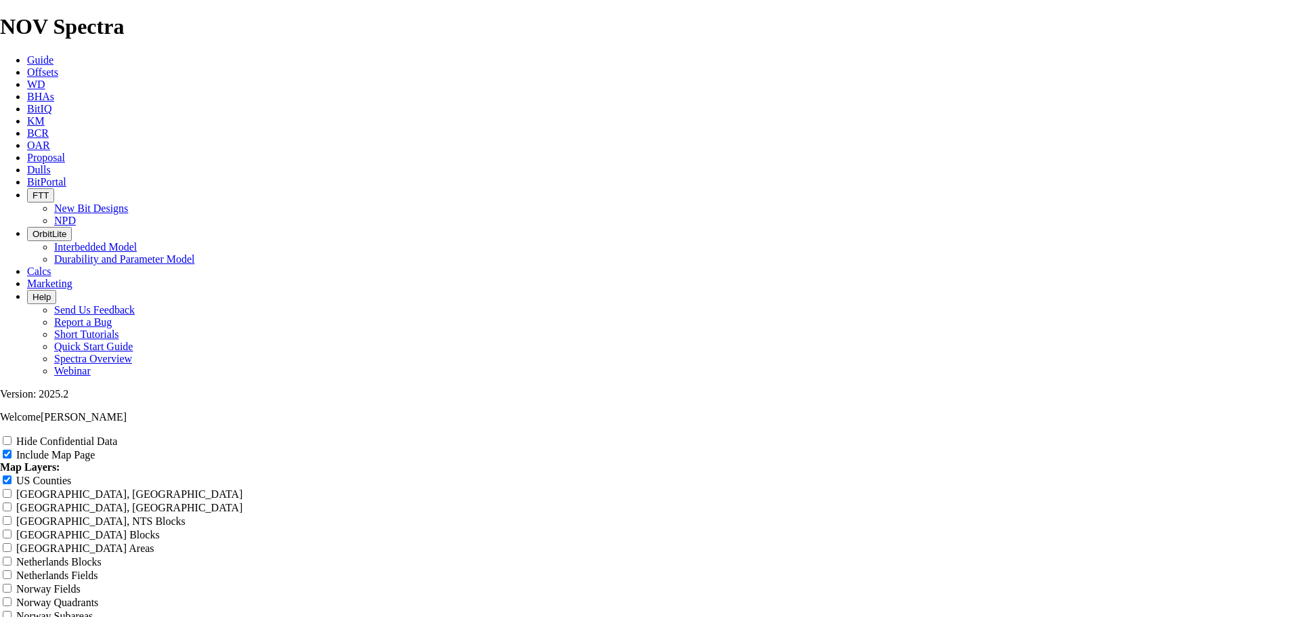
type input "12.25 TK66-AE - Deep Interme"
type input "12.25 TK66-AE - Deep Intermei"
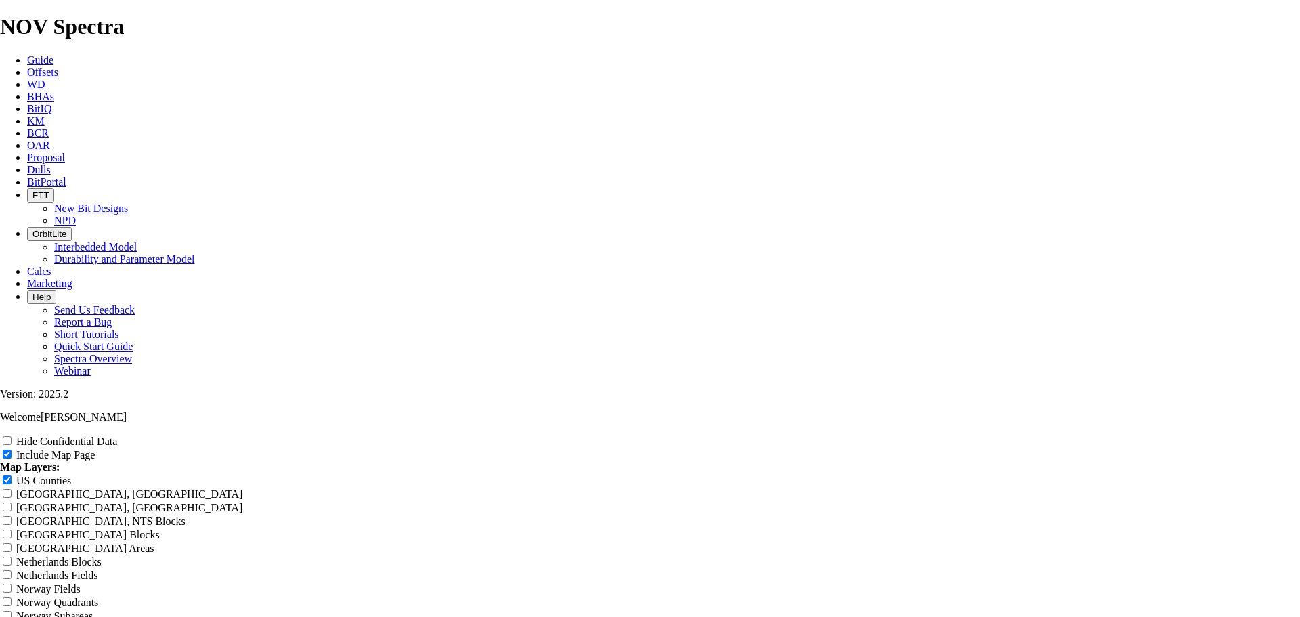
type input "12.25 TK66-AE - Deep Intermei"
type input "12.25 TK66-AE - Deep Interme"
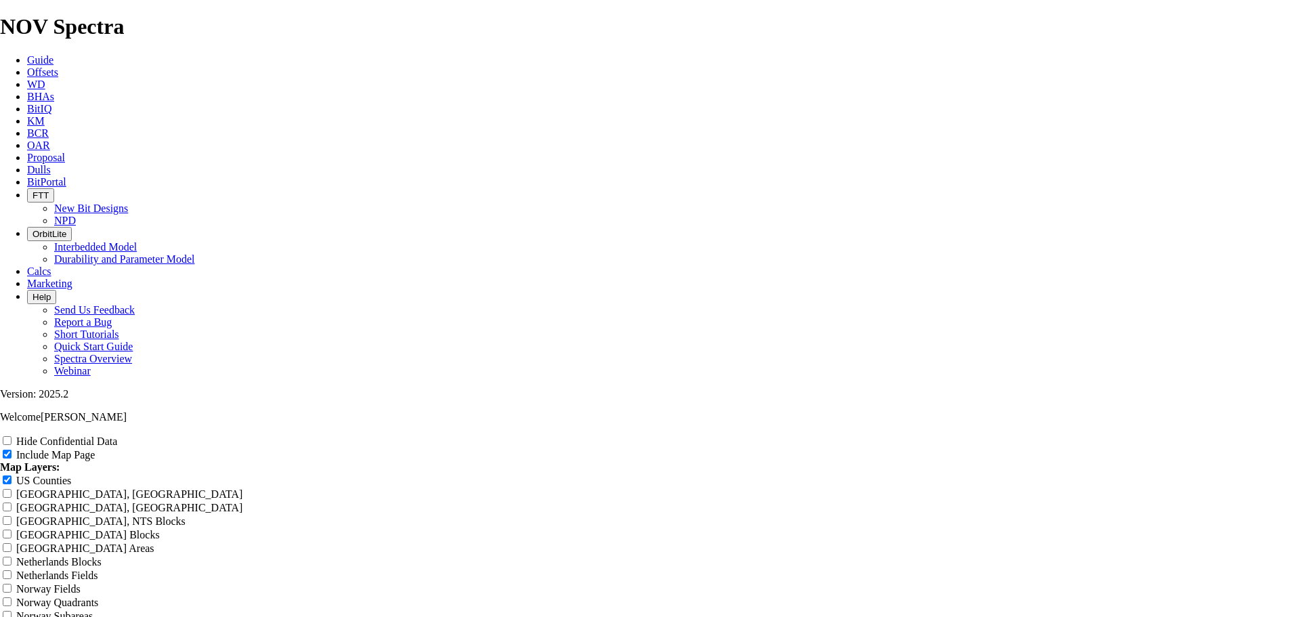
type input "12.25 TK66-AE - Deep Interme"
type input "12.25 TK66-AE - Deep Intermed"
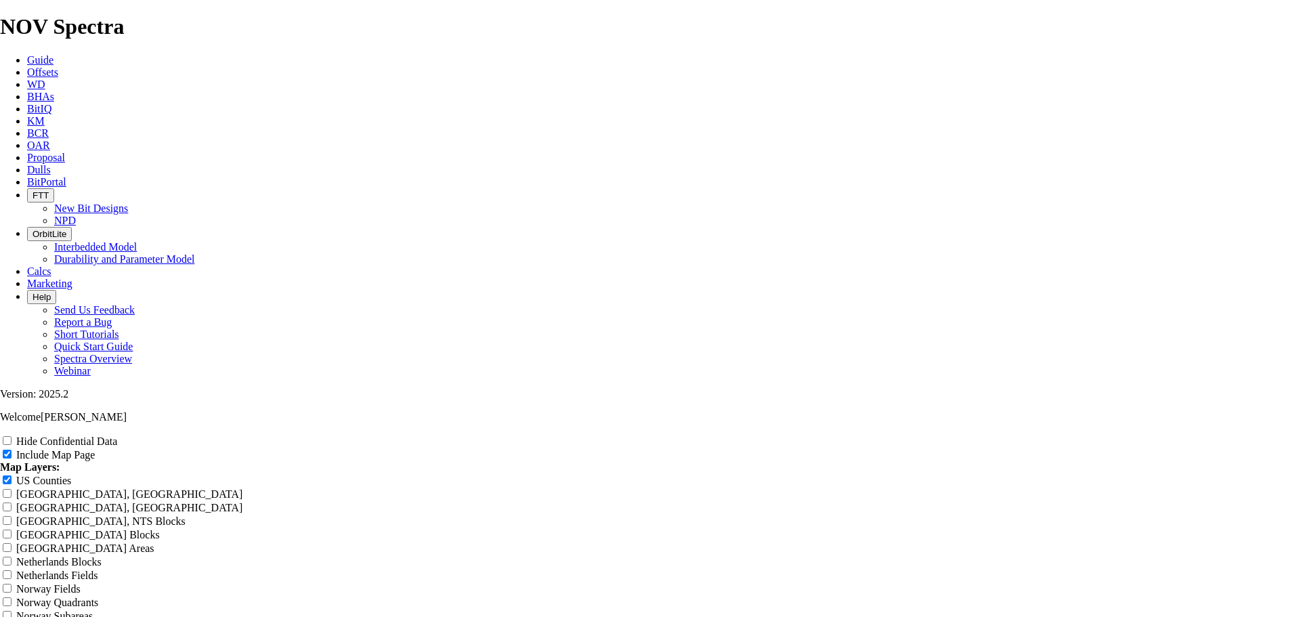
type input "12.25 TK66-AE - Deep Intermed"
type input "12.25 TK66-AE - Deep Intermedi"
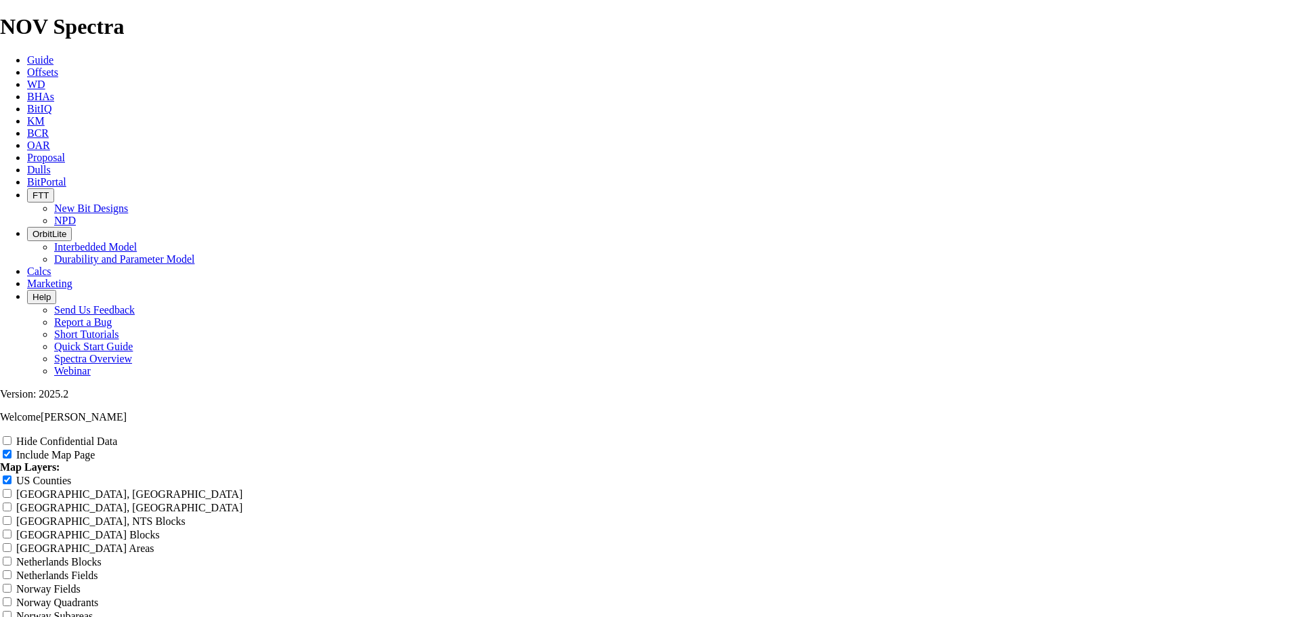
drag, startPoint x: 582, startPoint y: 206, endPoint x: 588, endPoint y: 218, distance: 13.0
drag, startPoint x: 619, startPoint y: 214, endPoint x: 557, endPoint y: 217, distance: 61.7
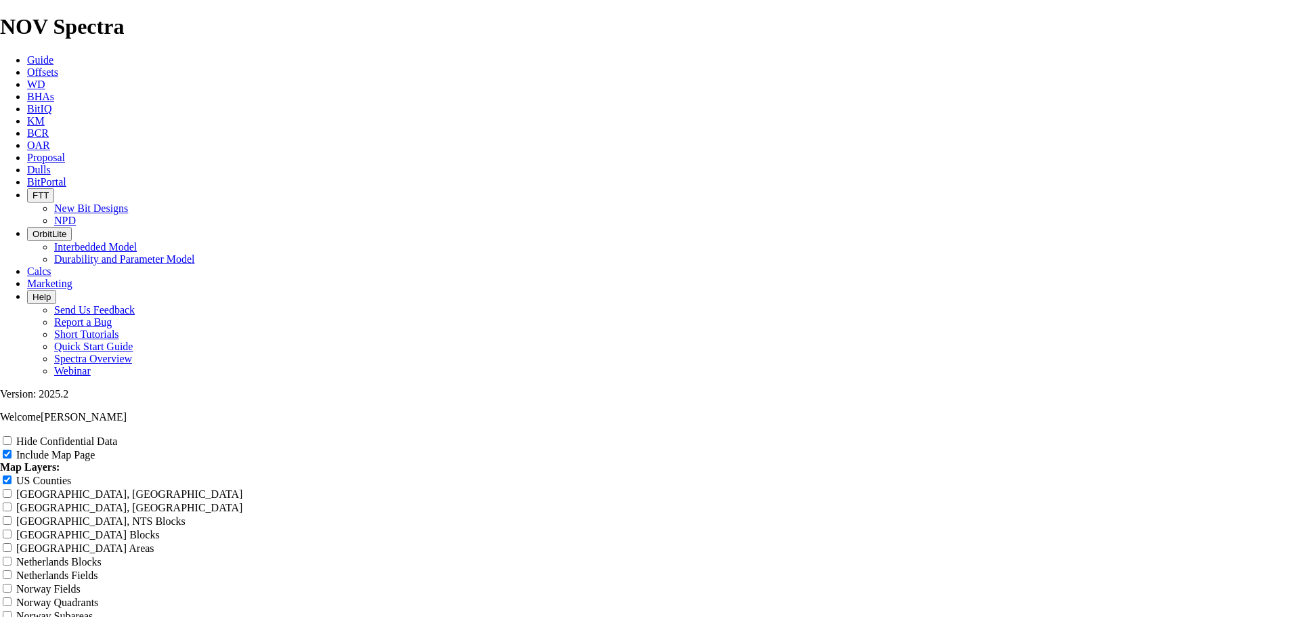
drag, startPoint x: 732, startPoint y: 215, endPoint x: 733, endPoint y: 230, distance: 15.0
click at [12, 475] on input "US Counties" at bounding box center [7, 479] width 9 height 9
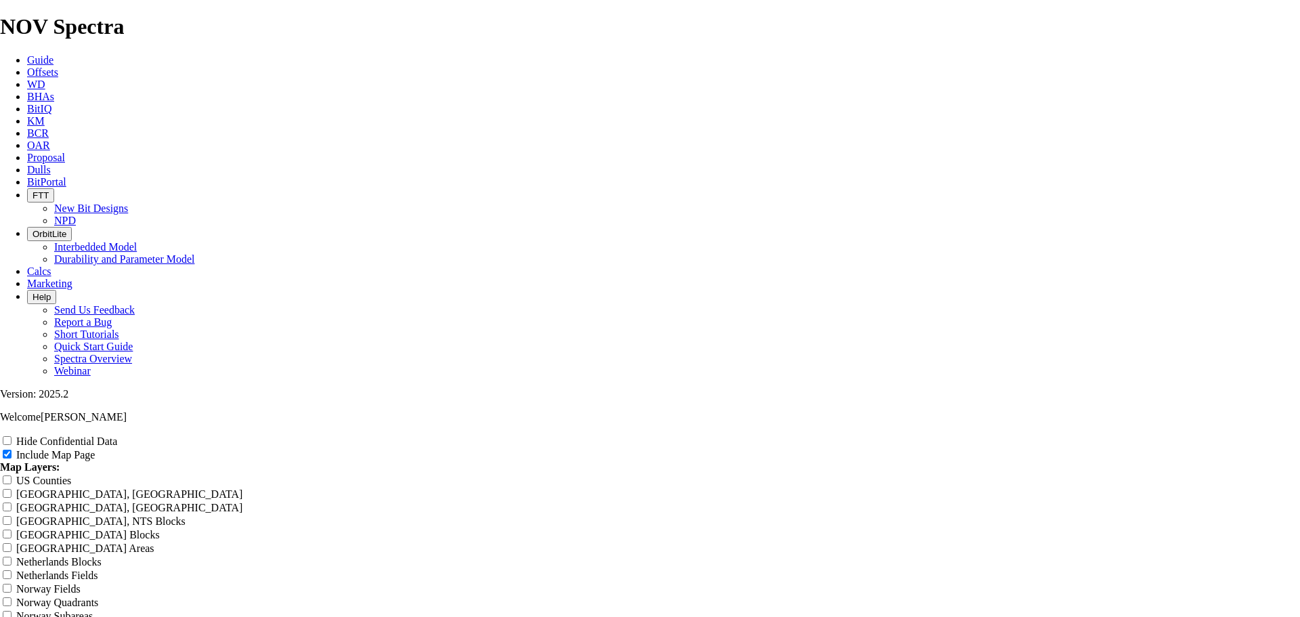
click at [12, 475] on input "US Counties" at bounding box center [7, 479] width 9 height 9
drag, startPoint x: 862, startPoint y: 50, endPoint x: 675, endPoint y: 60, distance: 187.1
drag, startPoint x: 560, startPoint y: 53, endPoint x: 583, endPoint y: 54, distance: 23.7
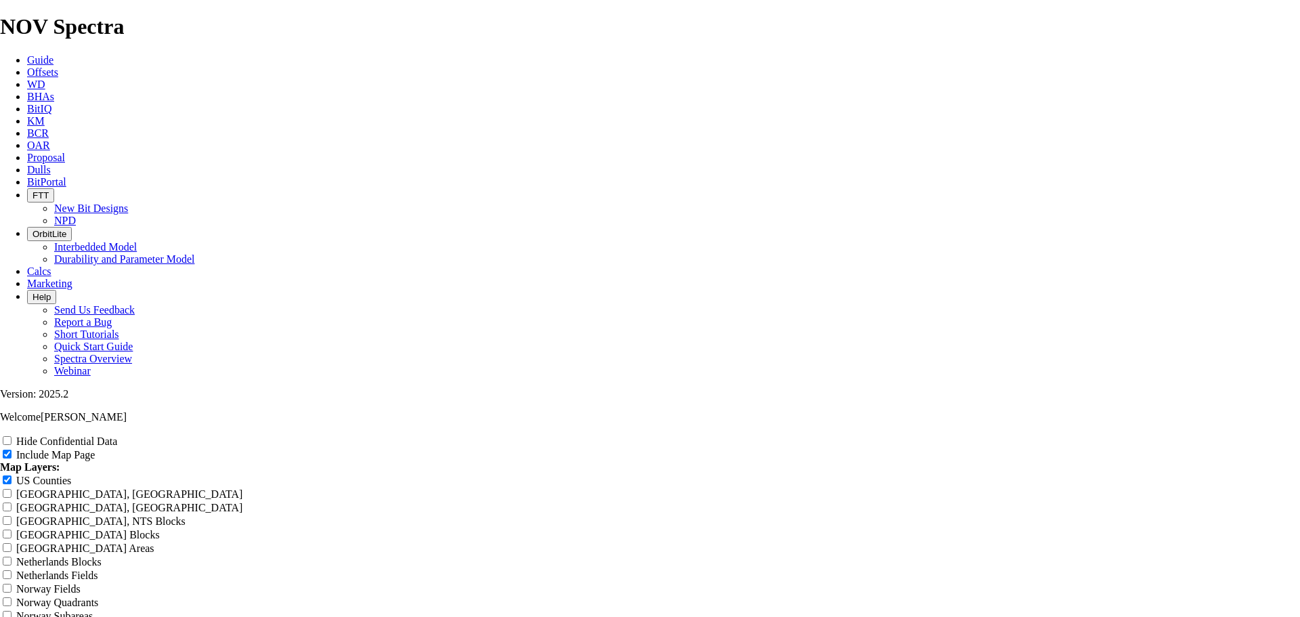
drag, startPoint x: 558, startPoint y: 208, endPoint x: 614, endPoint y: 213, distance: 56.4
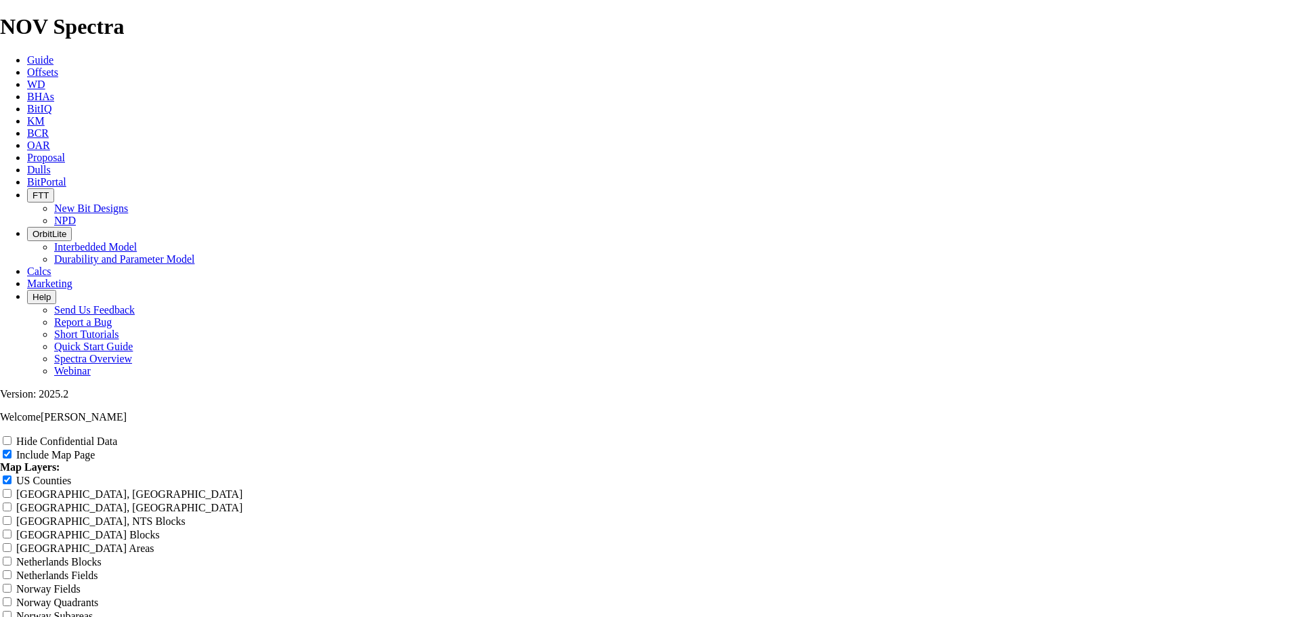
drag, startPoint x: 748, startPoint y: 215, endPoint x: 717, endPoint y: 215, distance: 31.1
drag, startPoint x: 821, startPoint y: 212, endPoint x: 885, endPoint y: 204, distance: 64.1
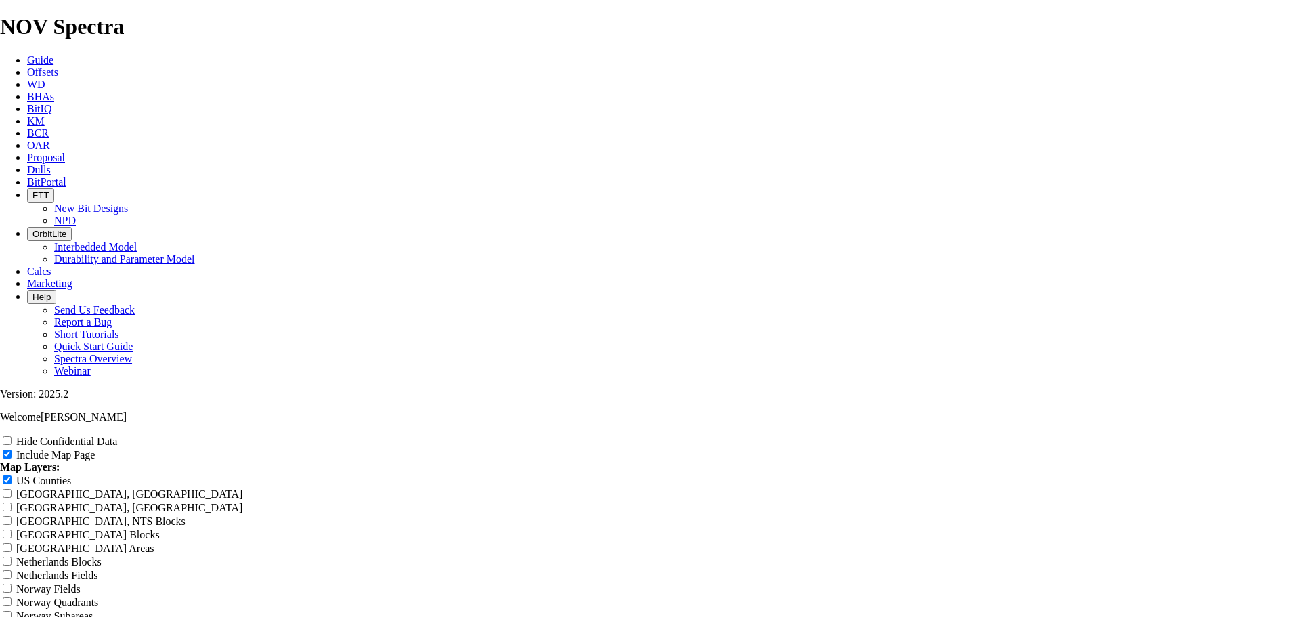
drag, startPoint x: 806, startPoint y: 211, endPoint x: 811, endPoint y: 219, distance: 9.8
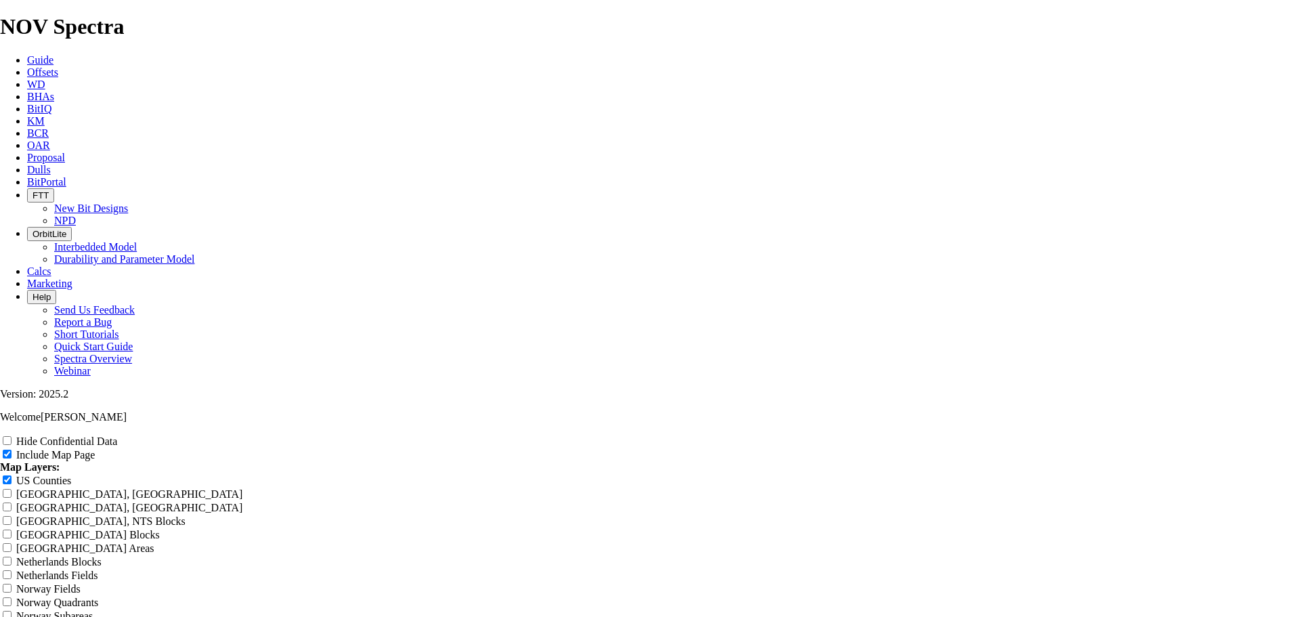
drag, startPoint x: 442, startPoint y: 214, endPoint x: 868, endPoint y: 198, distance: 426.1
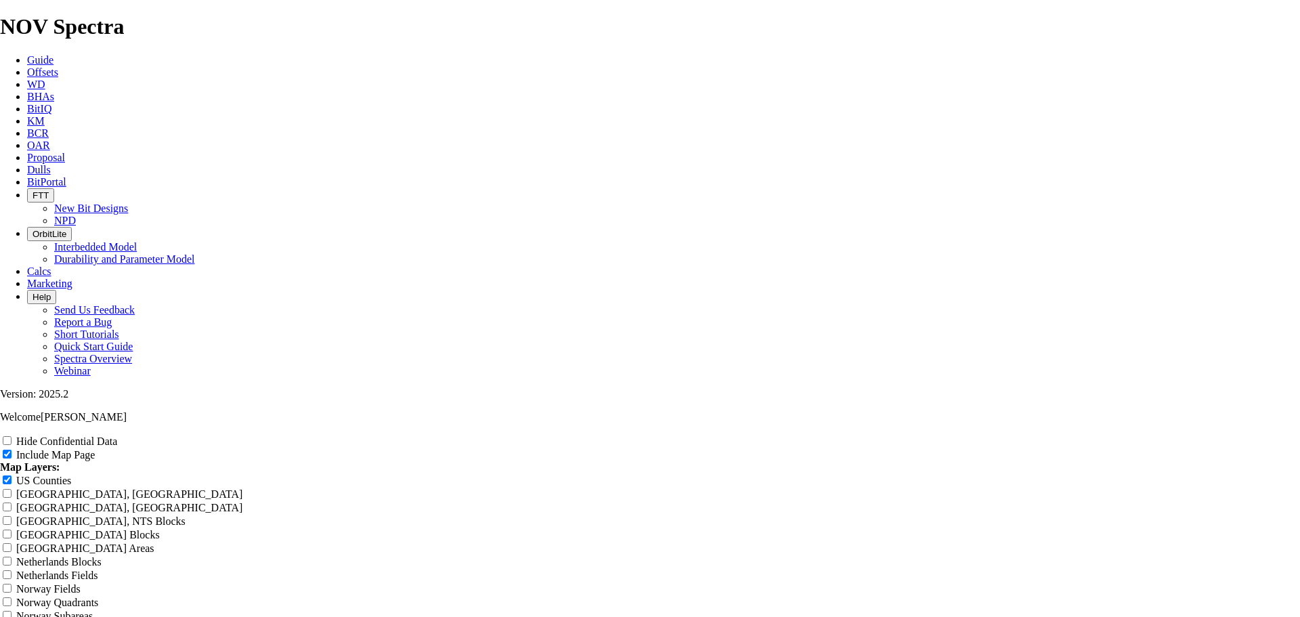
drag, startPoint x: 724, startPoint y: 144, endPoint x: 806, endPoint y: 146, distance: 81.3
drag, startPoint x: 845, startPoint y: 206, endPoint x: 441, endPoint y: 202, distance: 403.4
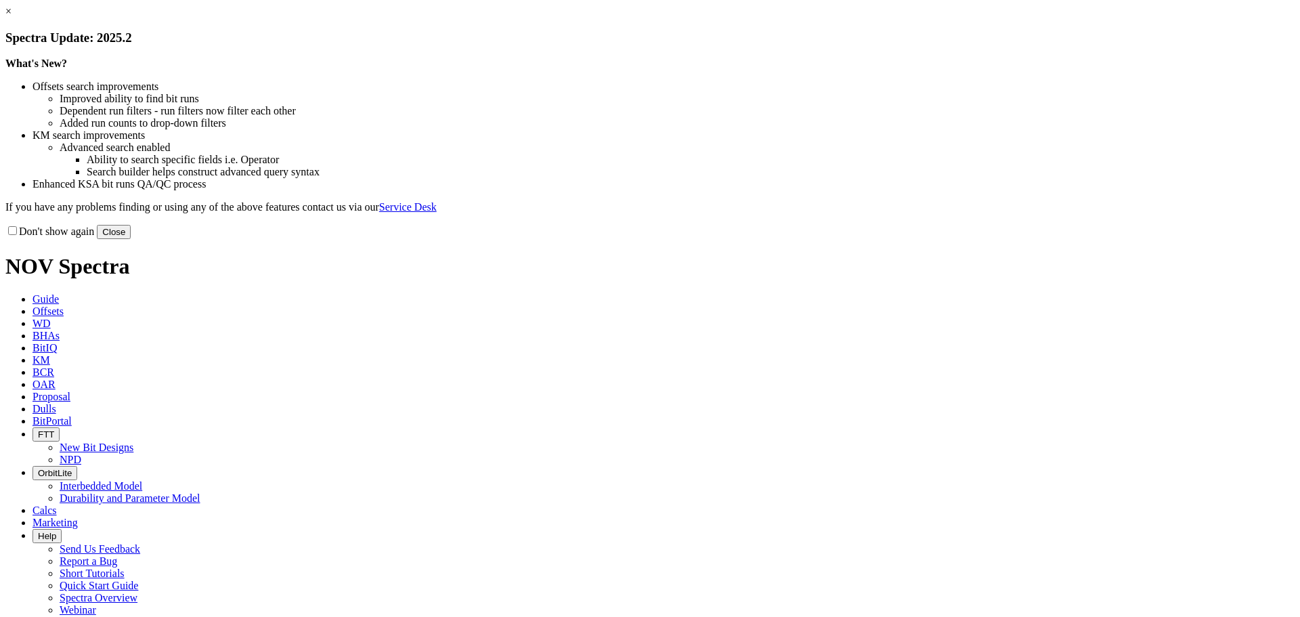
drag, startPoint x: 919, startPoint y: 371, endPoint x: 821, endPoint y: 294, distance: 123.9
click at [131, 239] on button "Close" at bounding box center [114, 232] width 34 height 14
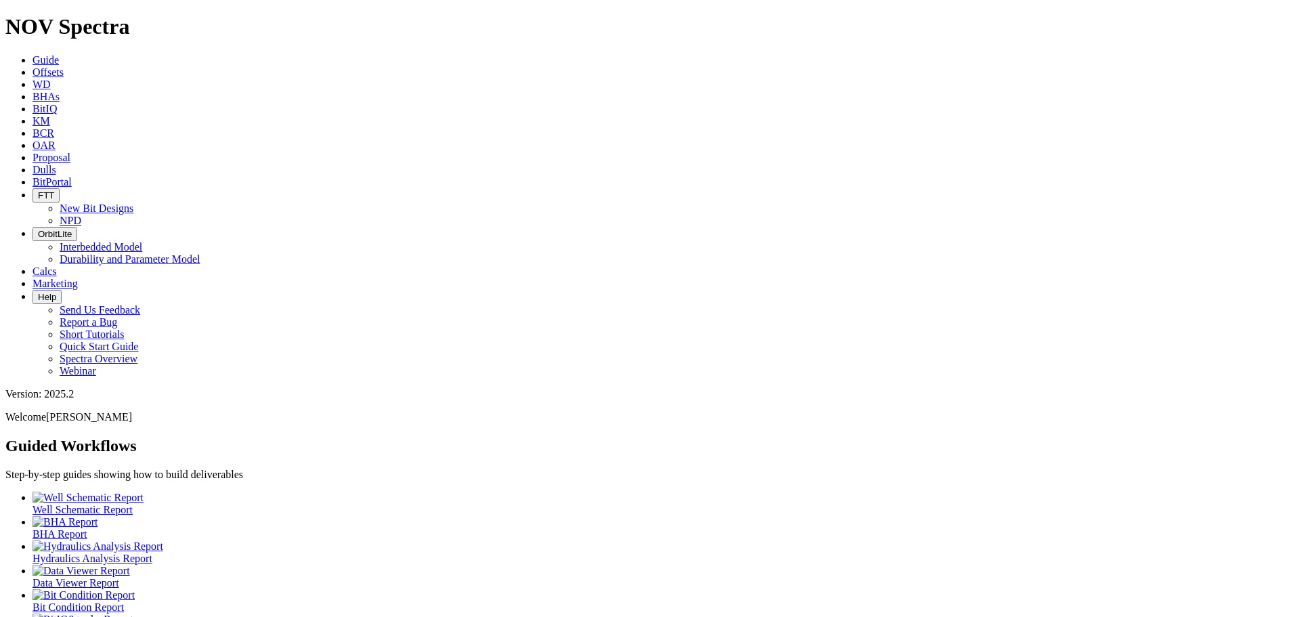
click at [64, 66] on span "Offsets" at bounding box center [47, 72] width 31 height 12
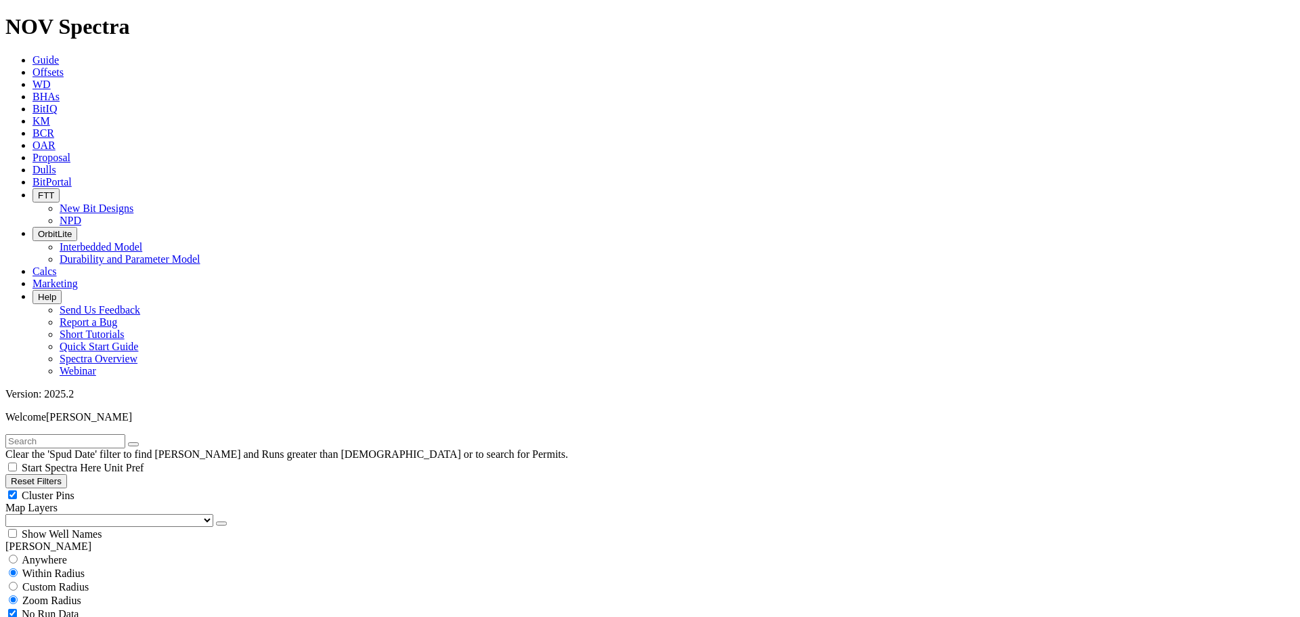
click at [141, 488] on div "Cluster Pins" at bounding box center [649, 495] width 1289 height 14
checkbox input "false"
click at [85, 514] on select "US Counties [GEOGRAPHIC_DATA], [GEOGRAPHIC_DATA] [GEOGRAPHIC_DATA], [GEOGRAPHIC…" at bounding box center [109, 520] width 208 height 13
click at [10, 514] on select "US Counties [GEOGRAPHIC_DATA], [GEOGRAPHIC_DATA] [GEOGRAPHIC_DATA], [GEOGRAPHIC…" at bounding box center [109, 520] width 208 height 13
click at [56, 434] on input "text" at bounding box center [65, 441] width 120 height 14
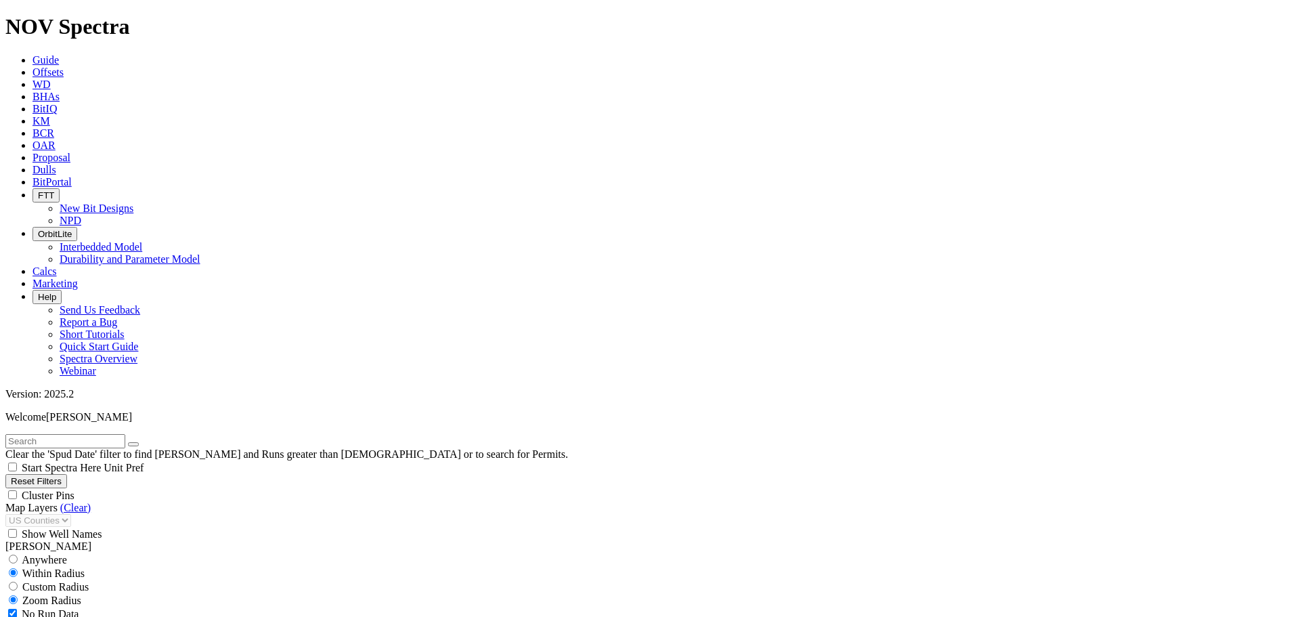
scroll to position [316, 0]
select select "8.75"
checkbox input "false"
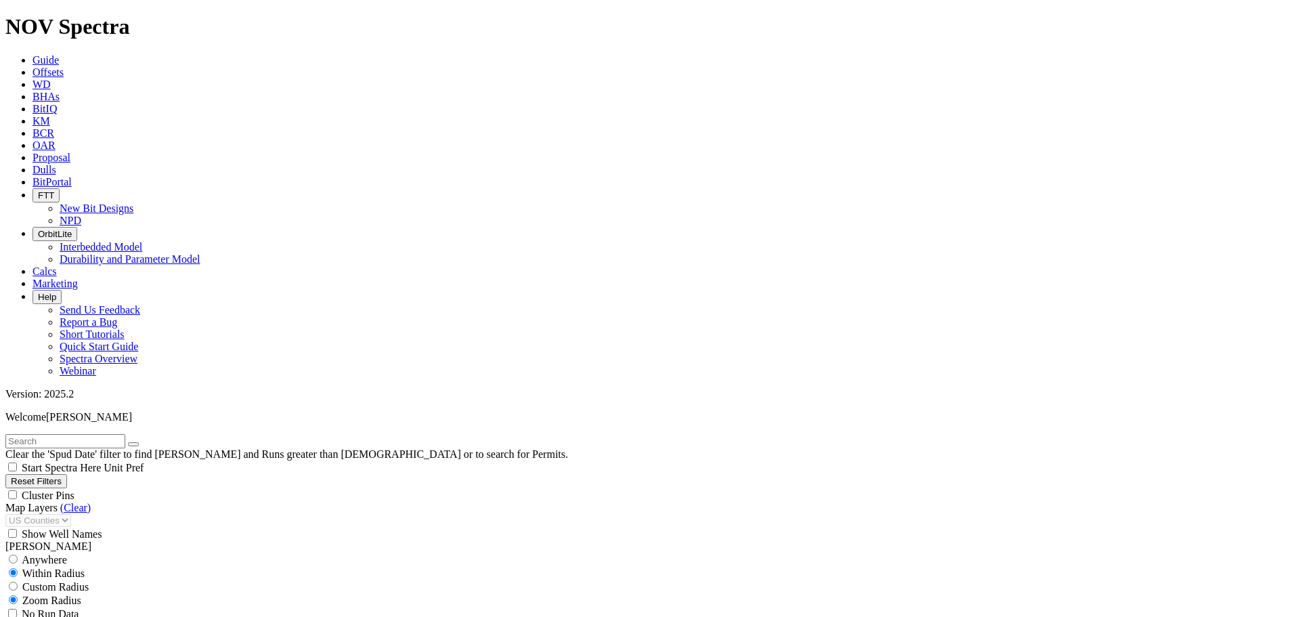
scroll to position [4297, 0]
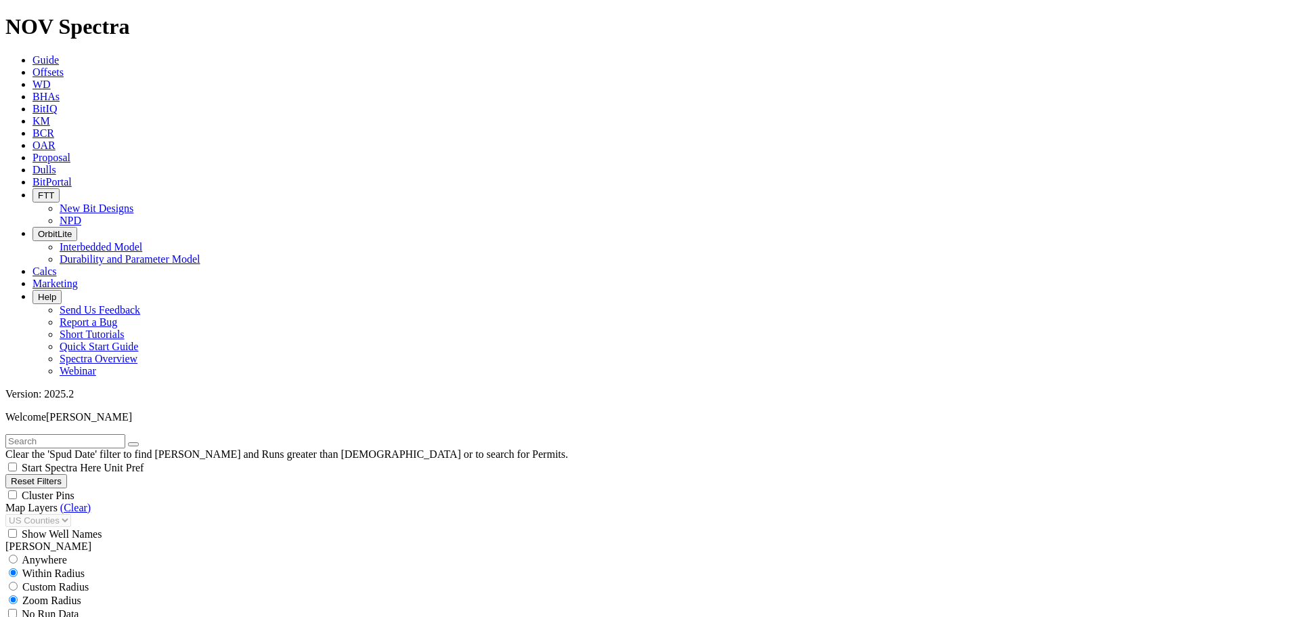
type input "8000"
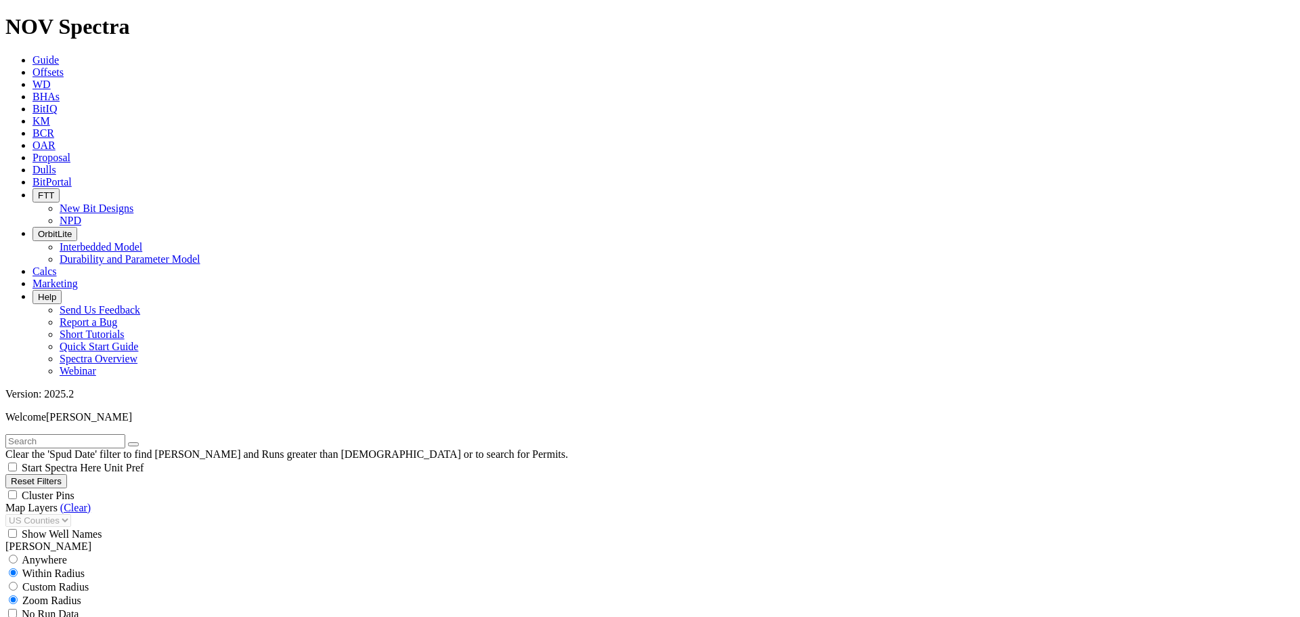
type input "7000"
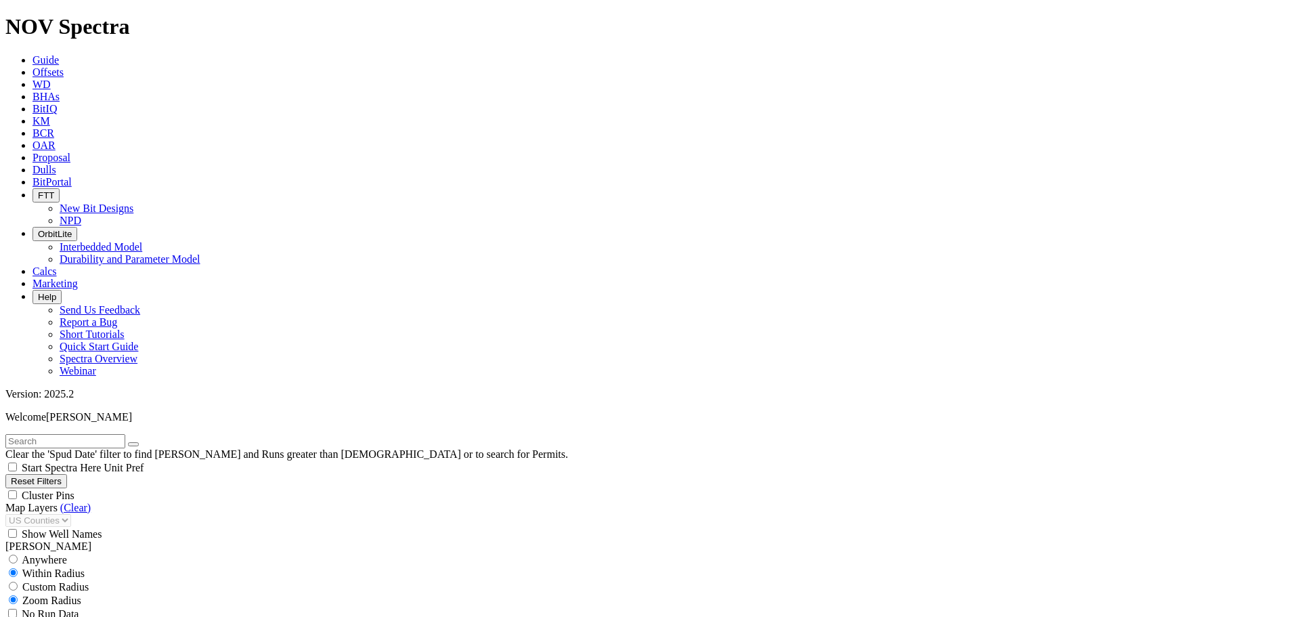
scroll to position [11605, 0]
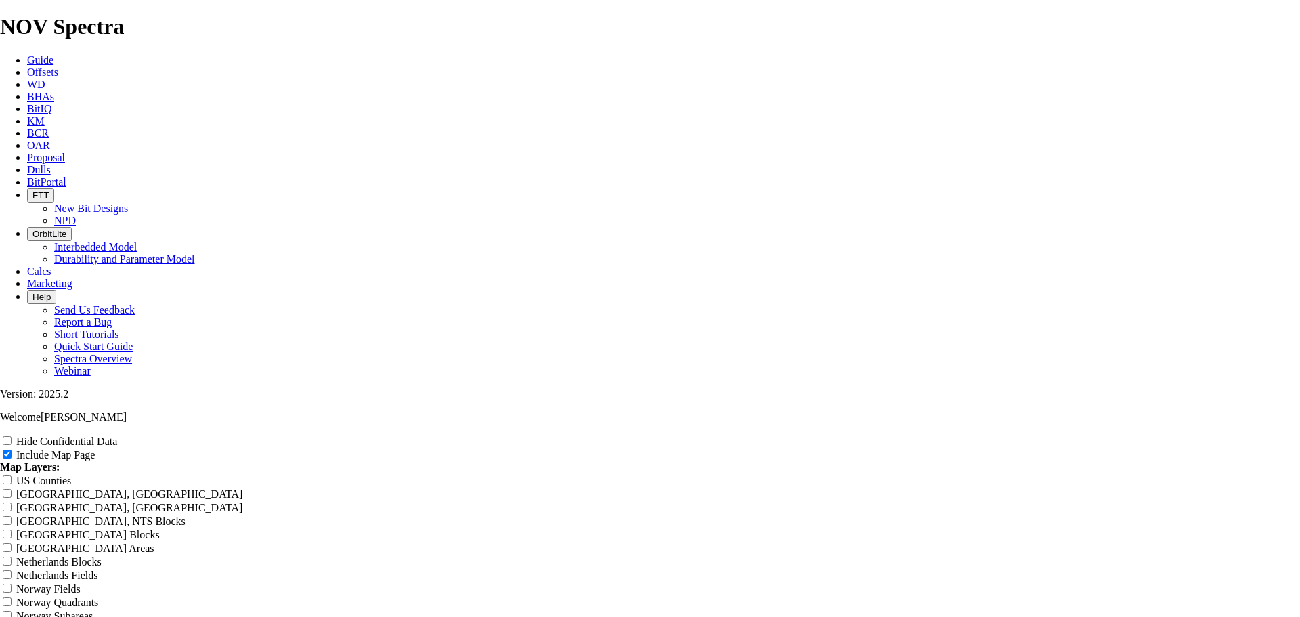
scroll to position [1738, 0]
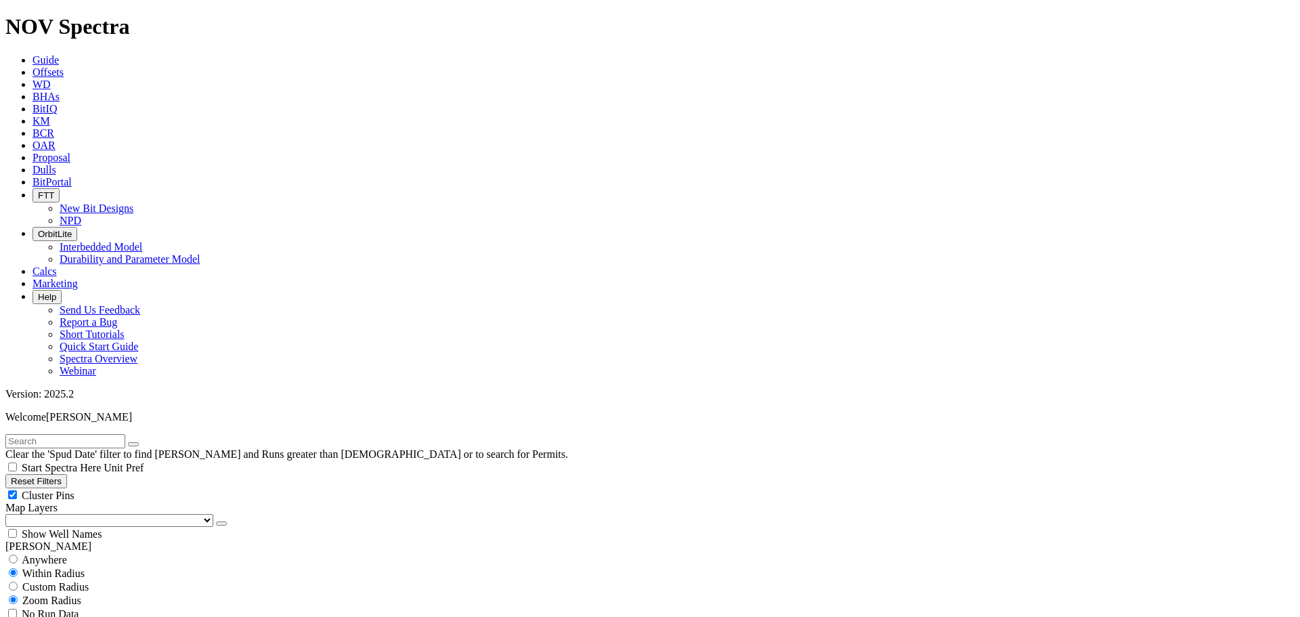
click at [135, 488] on div "Cluster Pins" at bounding box center [649, 495] width 1289 height 14
checkbox input "false"
click at [83, 514] on select "US Counties [GEOGRAPHIC_DATA], [GEOGRAPHIC_DATA] [GEOGRAPHIC_DATA], [GEOGRAPHIC…" at bounding box center [109, 520] width 208 height 13
click at [10, 514] on select "US Counties [GEOGRAPHIC_DATA], [GEOGRAPHIC_DATA] [GEOGRAPHIC_DATA], [GEOGRAPHIC…" at bounding box center [109, 520] width 208 height 13
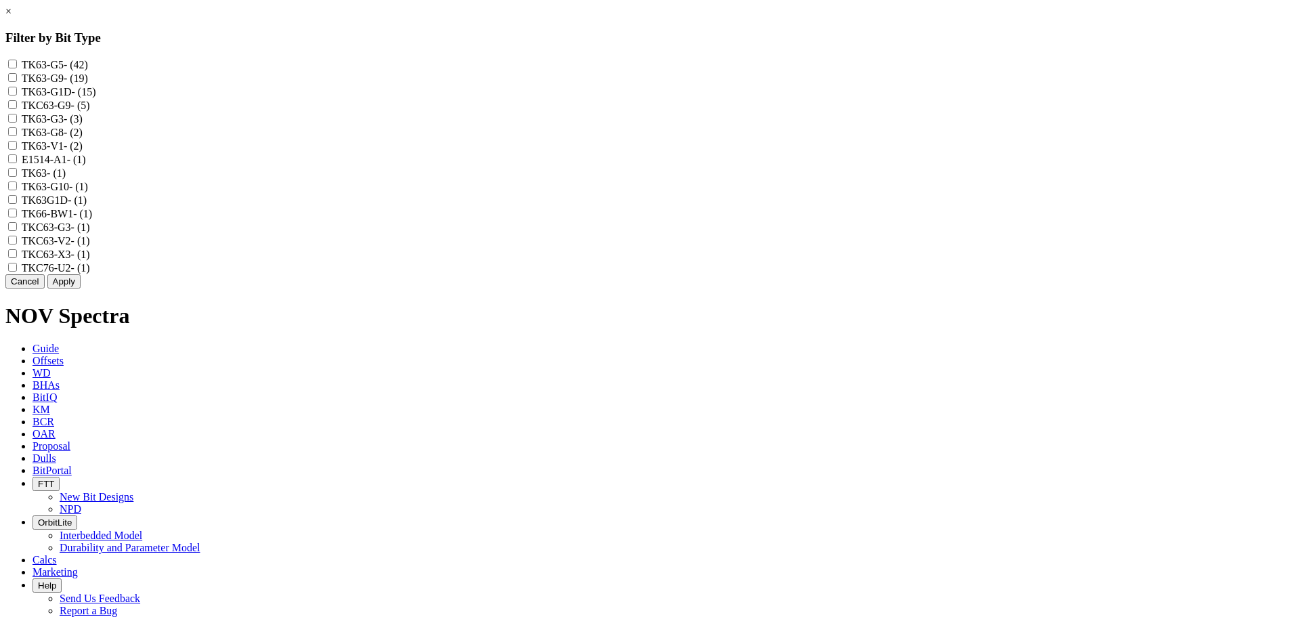
click at [564, 85] on div "TK63-G9 - (19)" at bounding box center [649, 78] width 1289 height 14
click at [17, 80] on input "TK63-G9 - (19)" at bounding box center [12, 77] width 9 height 9
checkbox input "true"
click at [17, 109] on input "TKC63-G9 - (5)" at bounding box center [12, 104] width 9 height 9
checkbox input "true"
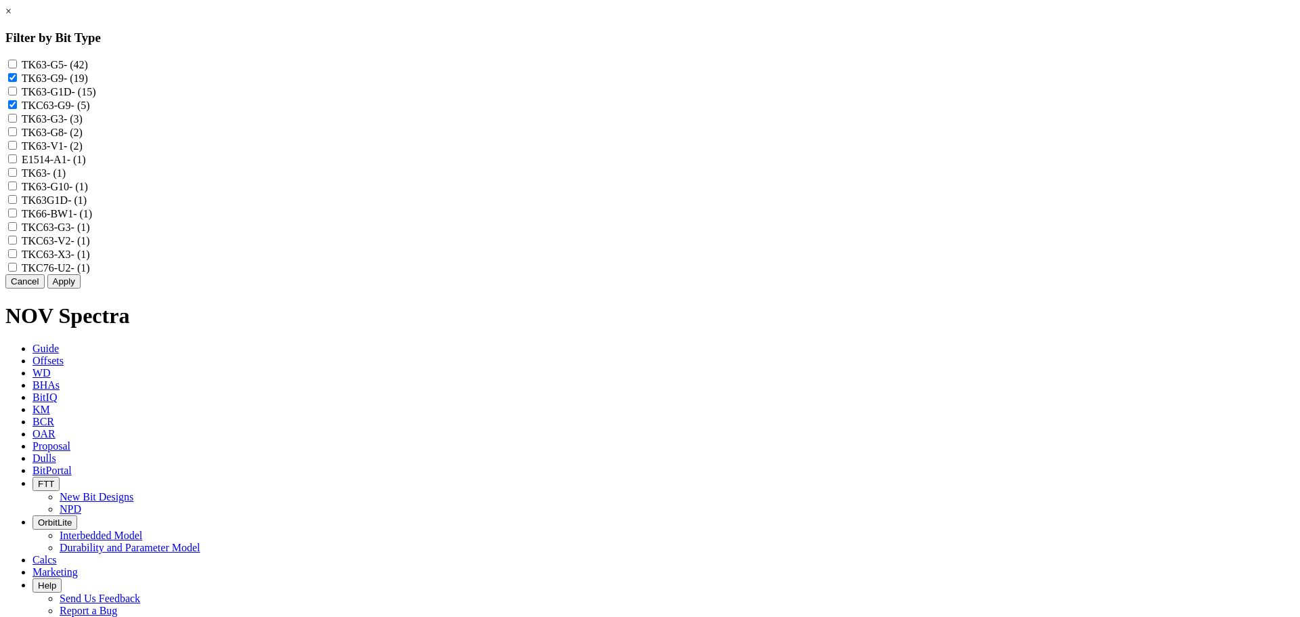
click at [81, 288] on button "Apply" at bounding box center [63, 281] width 33 height 14
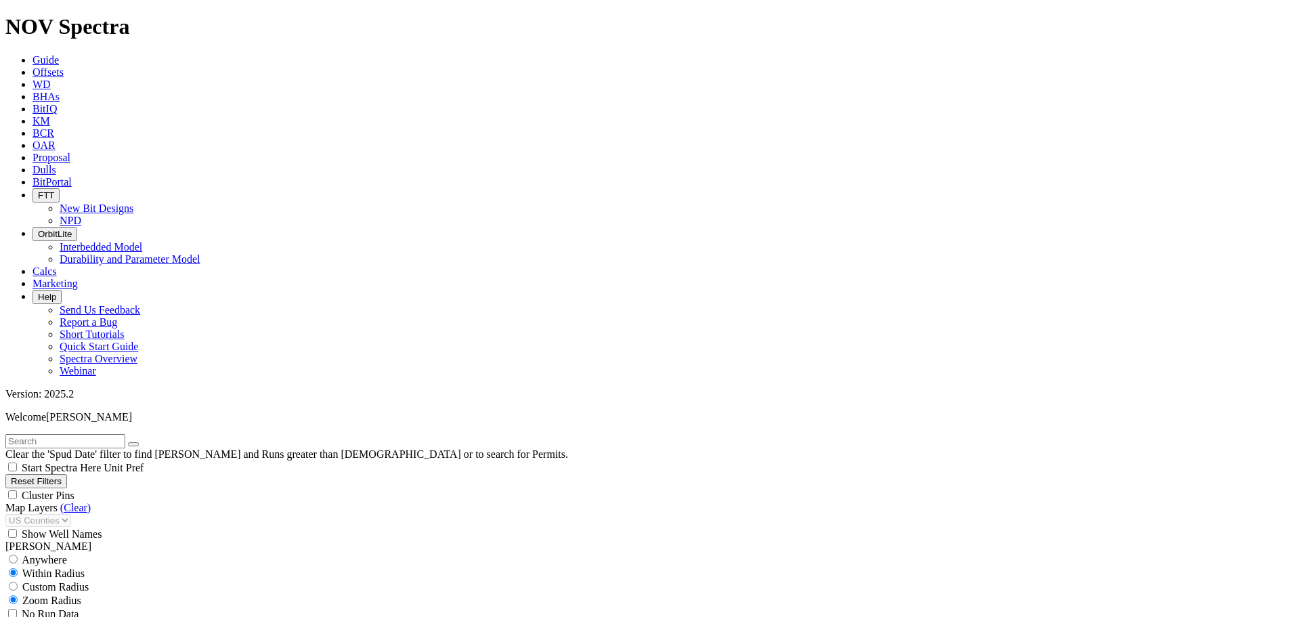
scroll to position [2513, 0]
select select
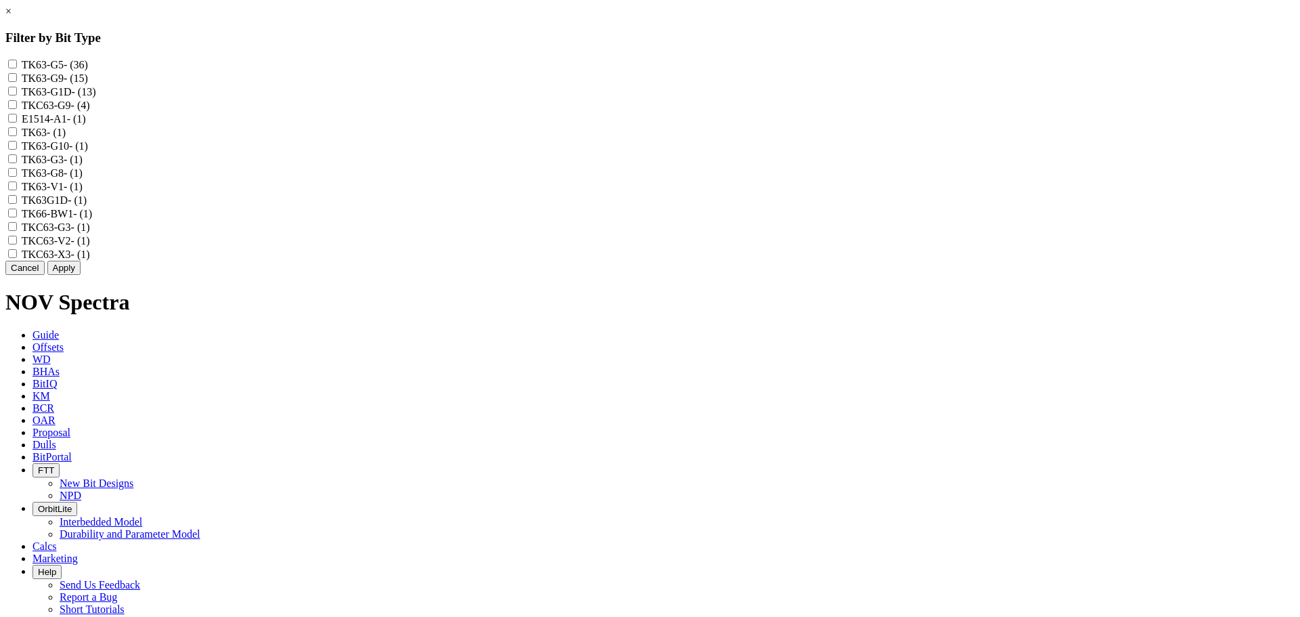
click at [17, 60] on input "TK63-G5 - (36)" at bounding box center [12, 64] width 9 height 9
checkbox input "true"
click at [17, 78] on input "TK63-G9 - (15)" at bounding box center [12, 77] width 9 height 9
checkbox input "true"
click at [561, 112] on div "TKC63-G9 - (4)" at bounding box center [649, 105] width 1289 height 14
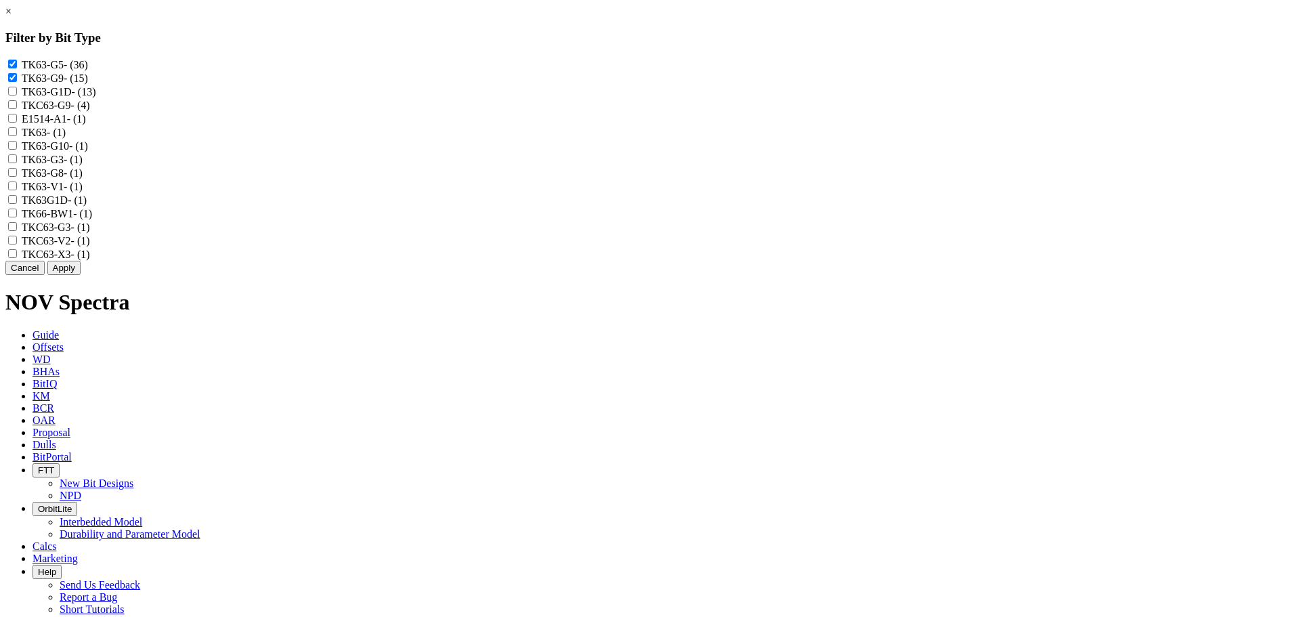
click at [17, 109] on input "TKC63-G9 - (4)" at bounding box center [12, 104] width 9 height 9
checkbox input "true"
click at [17, 150] on input "TK63-G10 - (1)" at bounding box center [12, 145] width 9 height 9
checkbox input "true"
click at [81, 275] on button "Apply" at bounding box center [63, 268] width 33 height 14
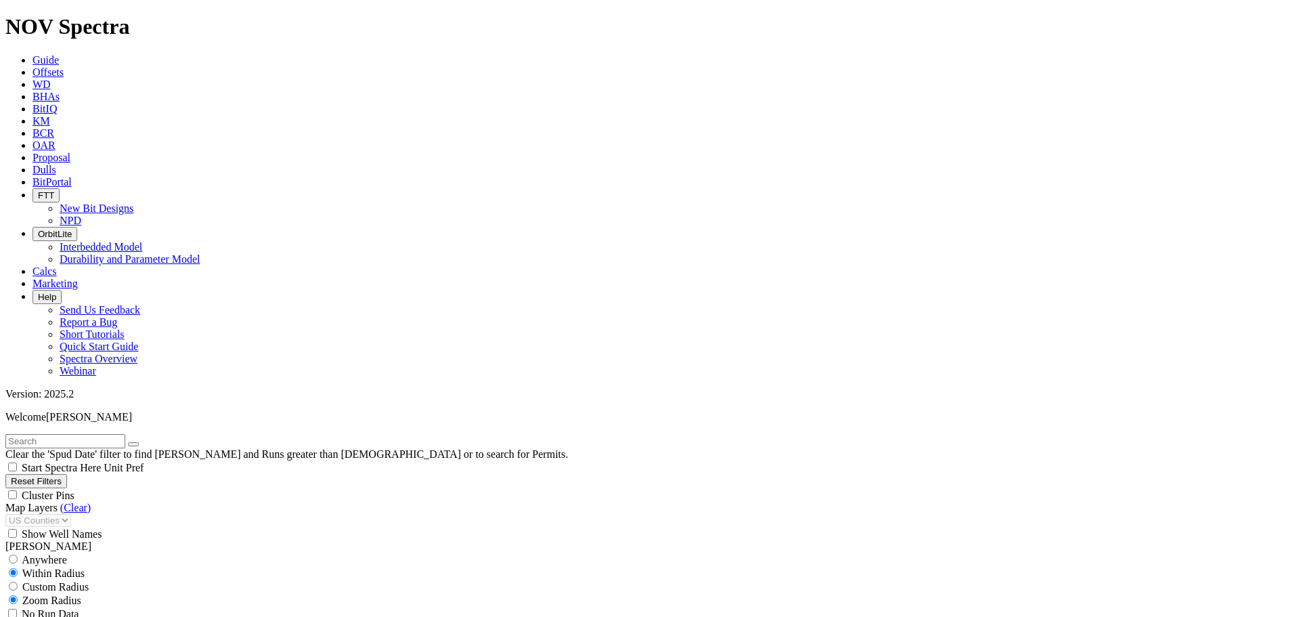
scroll to position [374, 0]
select select
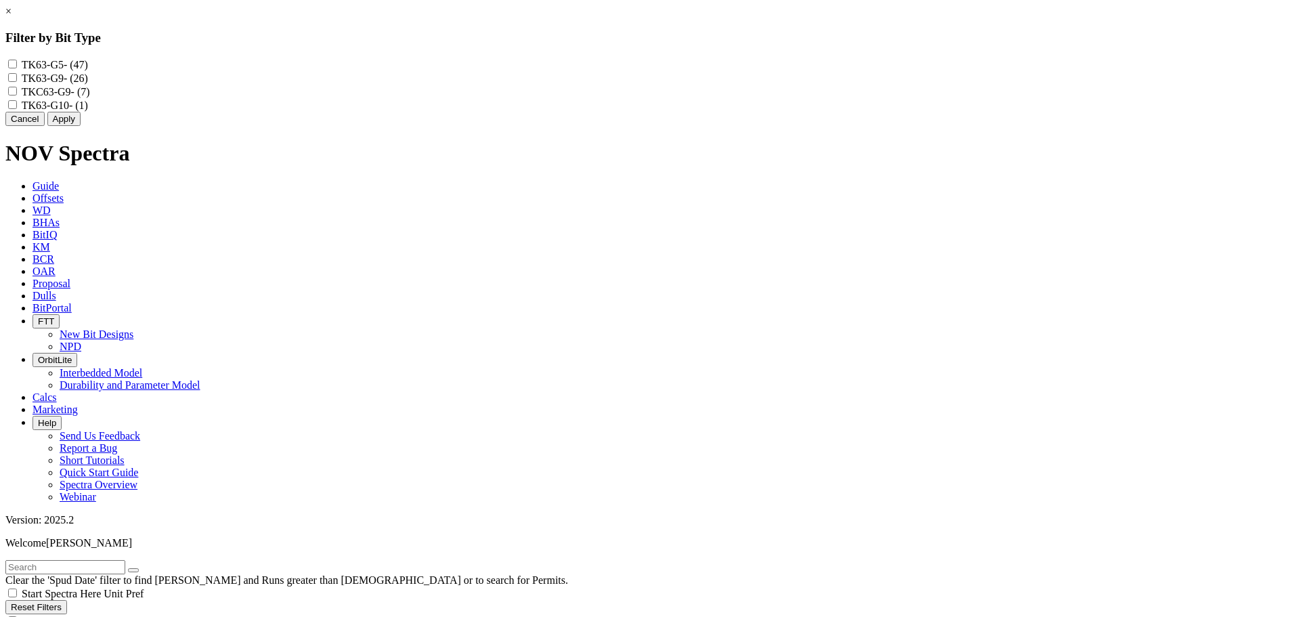
scroll to position [13847, 0]
click at [17, 66] on input "TK63-G5 - (47)" at bounding box center [12, 64] width 9 height 9
checkbox input "true"
click at [17, 82] on input "TK63-G9 - (26)" at bounding box center [12, 77] width 9 height 9
checkbox input "true"
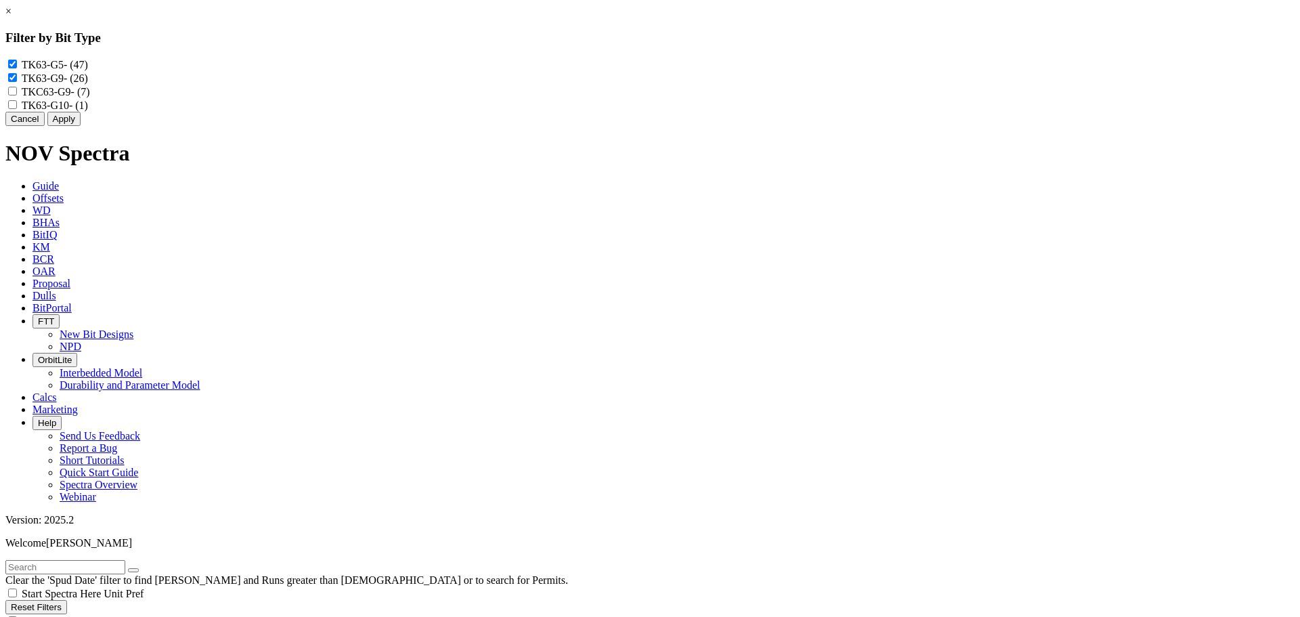
click at [17, 95] on input "TKC63-G9 - (7)" at bounding box center [12, 91] width 9 height 9
checkbox input "true"
click at [17, 109] on input "TK63-G10 - (1)" at bounding box center [12, 104] width 9 height 9
checkbox input "true"
click at [81, 126] on button "Apply" at bounding box center [63, 119] width 33 height 14
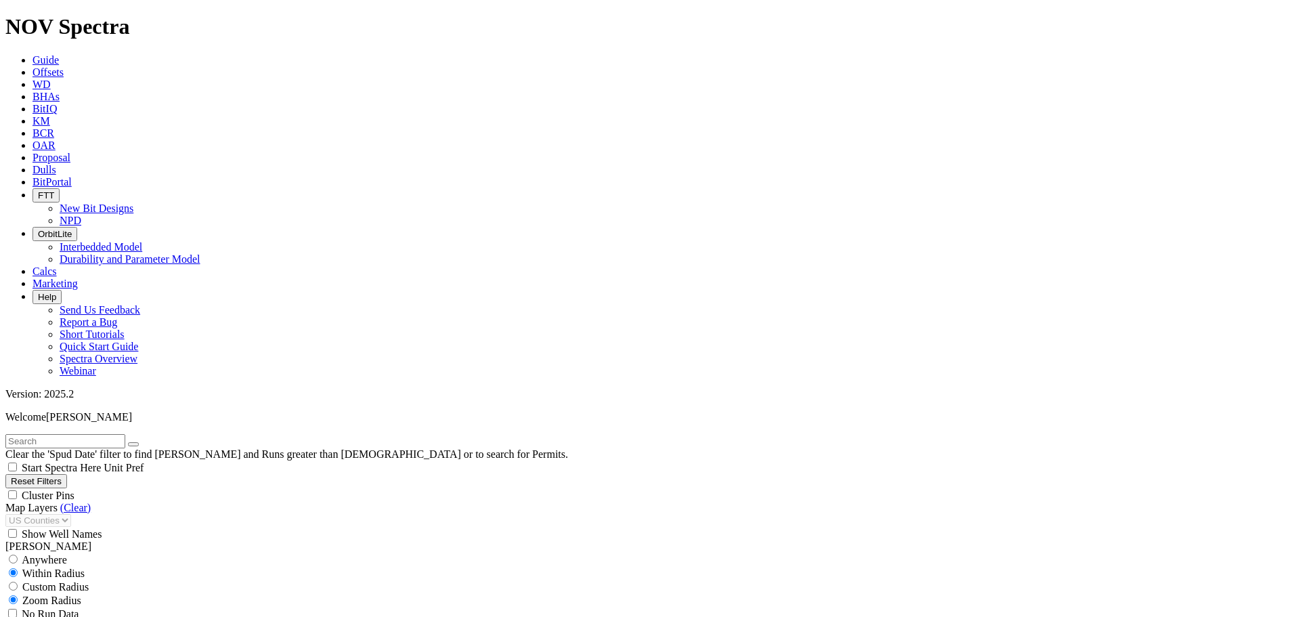
scroll to position [7473, 0]
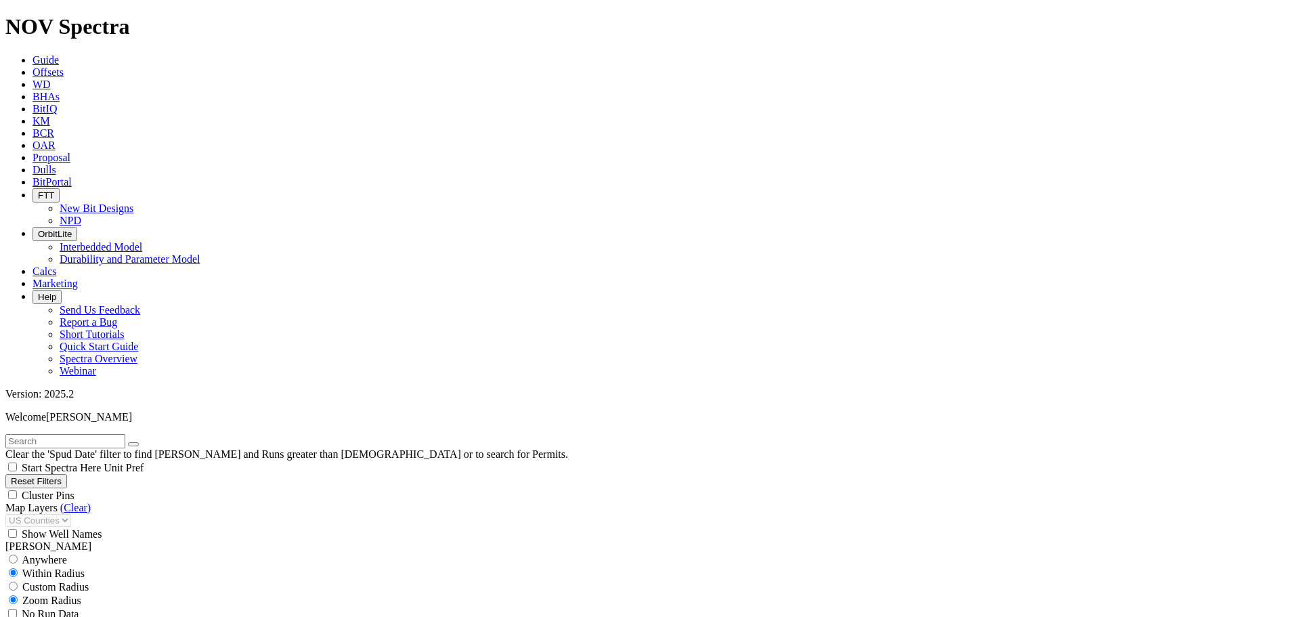
type input "210"
drag, startPoint x: 98, startPoint y: 303, endPoint x: 68, endPoint y: 302, distance: 29.8
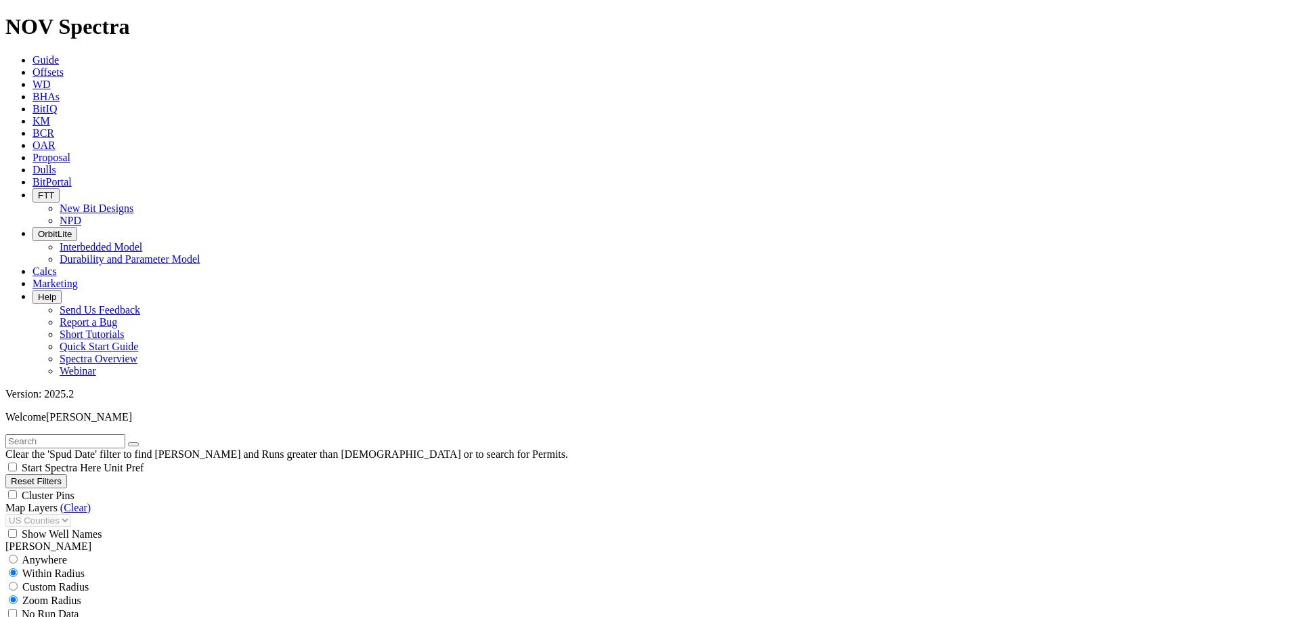
type input "210"
drag, startPoint x: 91, startPoint y: 466, endPoint x: 110, endPoint y: 469, distance: 19.1
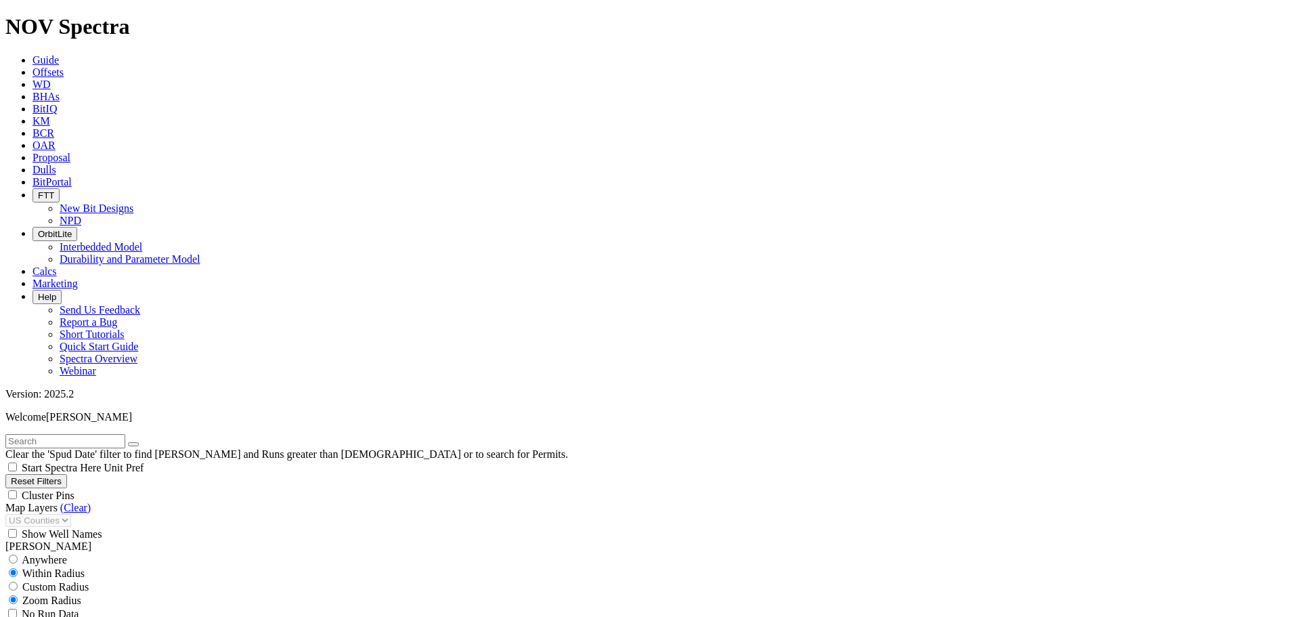
drag, startPoint x: 92, startPoint y: 467, endPoint x: 108, endPoint y: 472, distance: 17.1
type input "130"
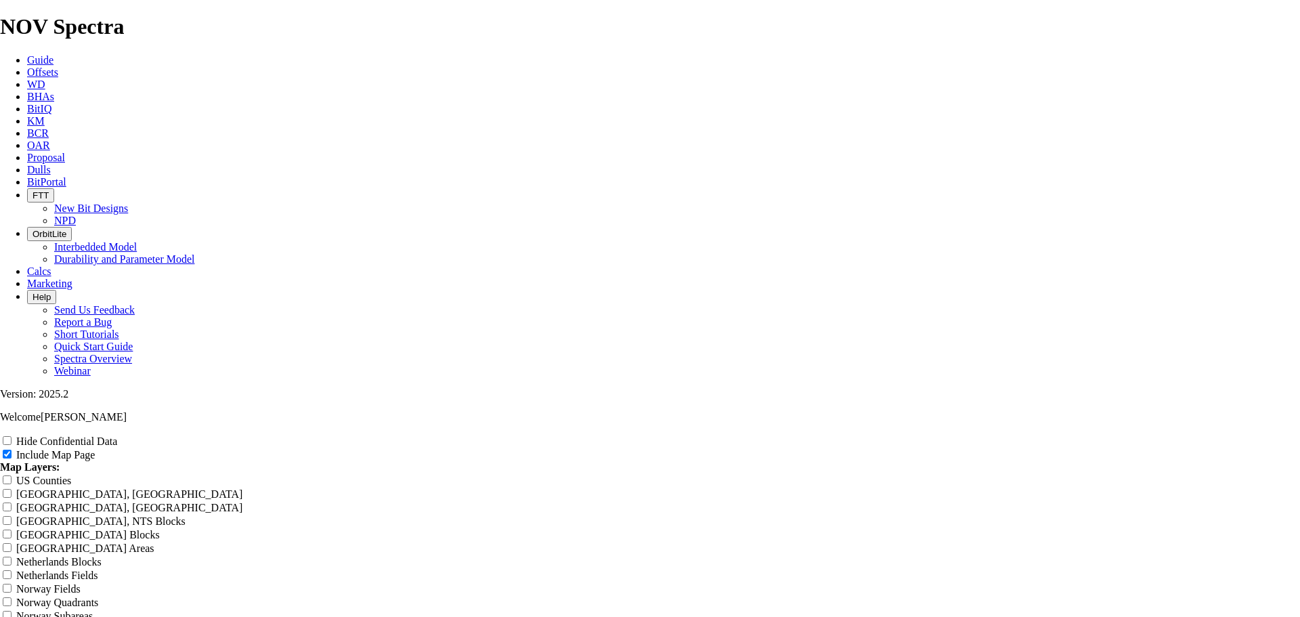
scroll to position [3001, 0]
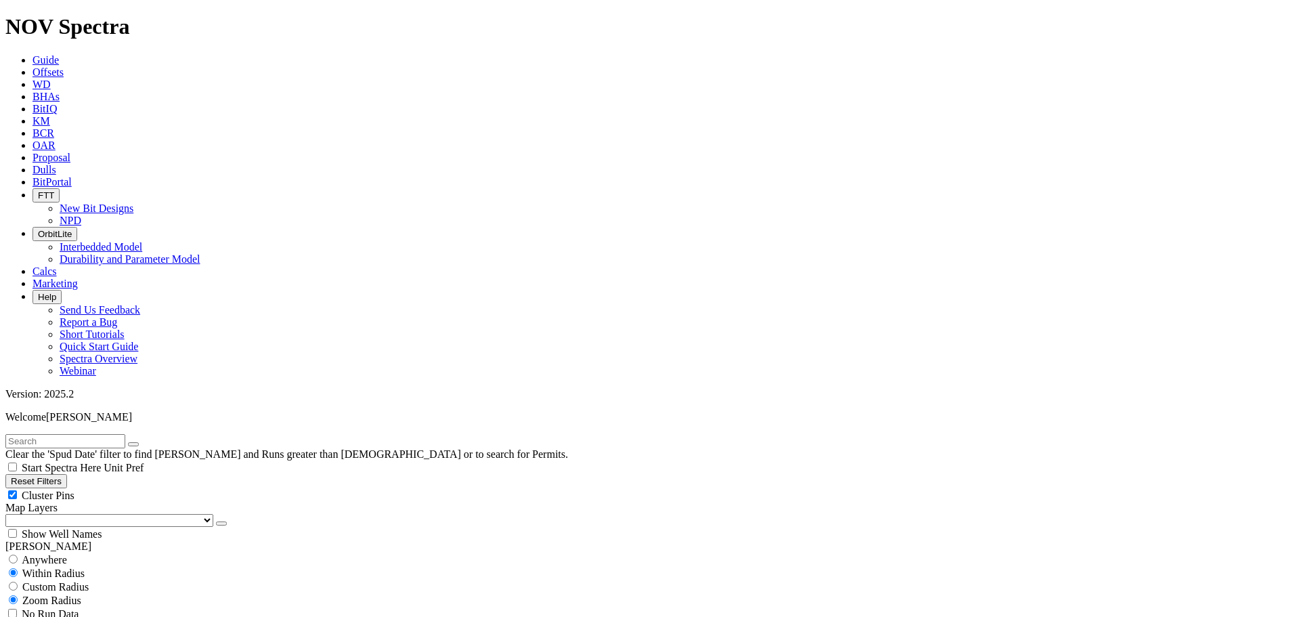
scroll to position [474, 0]
select select
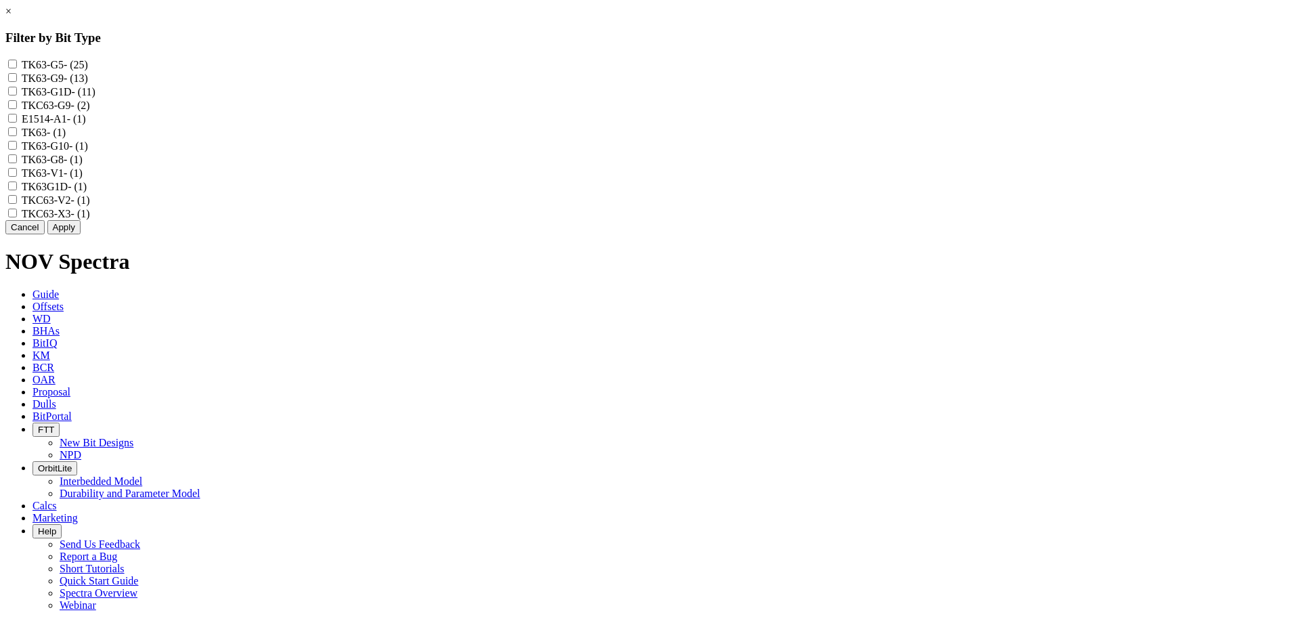
click at [17, 82] on input "TK63-G9 - (13)" at bounding box center [12, 77] width 9 height 9
checkbox input "true"
click at [17, 109] on input "TKC63-G9 - (2)" at bounding box center [12, 104] width 9 height 9
checkbox input "true"
click at [17, 150] on input "TK63-G10 - (1)" at bounding box center [12, 145] width 9 height 9
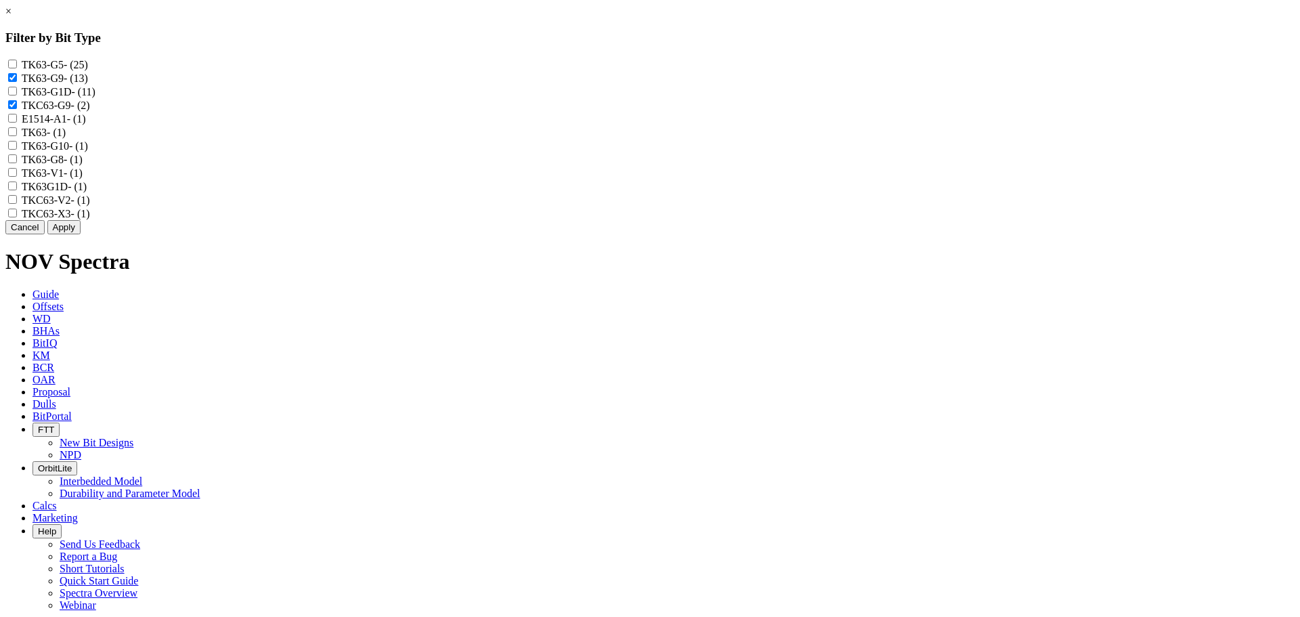
checkbox input "true"
click at [81, 234] on button "Apply" at bounding box center [63, 227] width 33 height 14
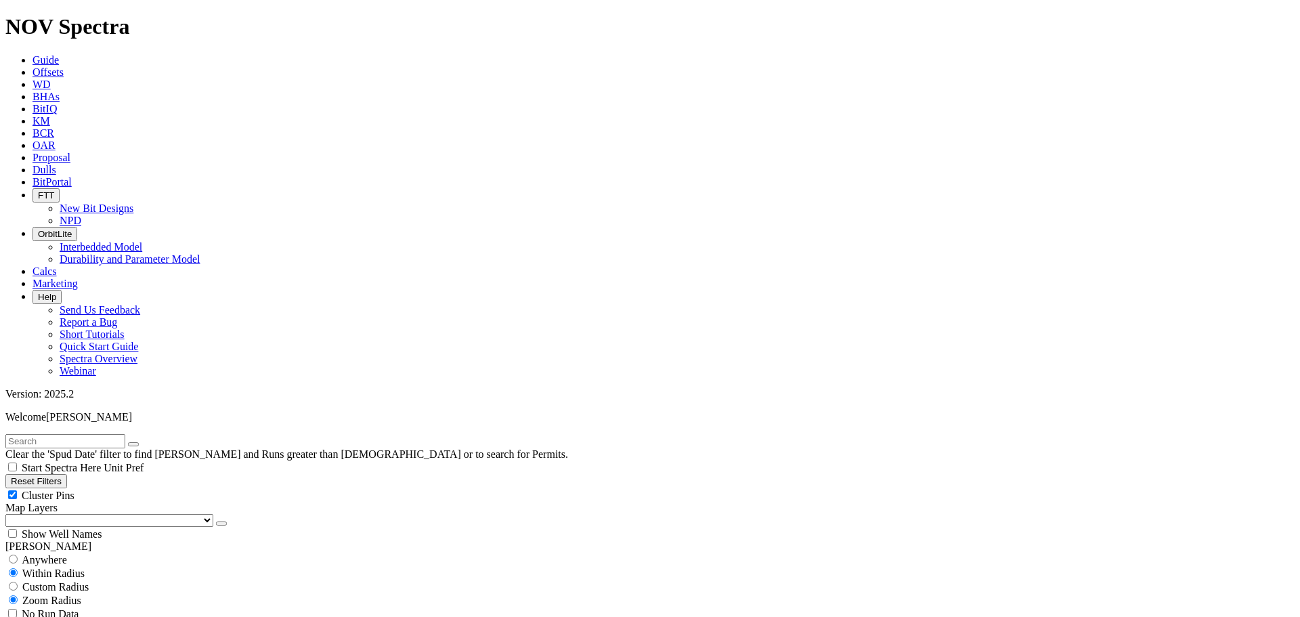
click at [131, 488] on div "Cluster Pins" at bounding box center [649, 495] width 1289 height 14
checkbox input "false"
click at [77, 514] on select "US Counties [GEOGRAPHIC_DATA], [GEOGRAPHIC_DATA] [GEOGRAPHIC_DATA], [GEOGRAPHIC…" at bounding box center [109, 520] width 208 height 13
click at [10, 514] on select "US Counties [GEOGRAPHIC_DATA], [GEOGRAPHIC_DATA] [GEOGRAPHIC_DATA], [GEOGRAPHIC…" at bounding box center [109, 520] width 208 height 13
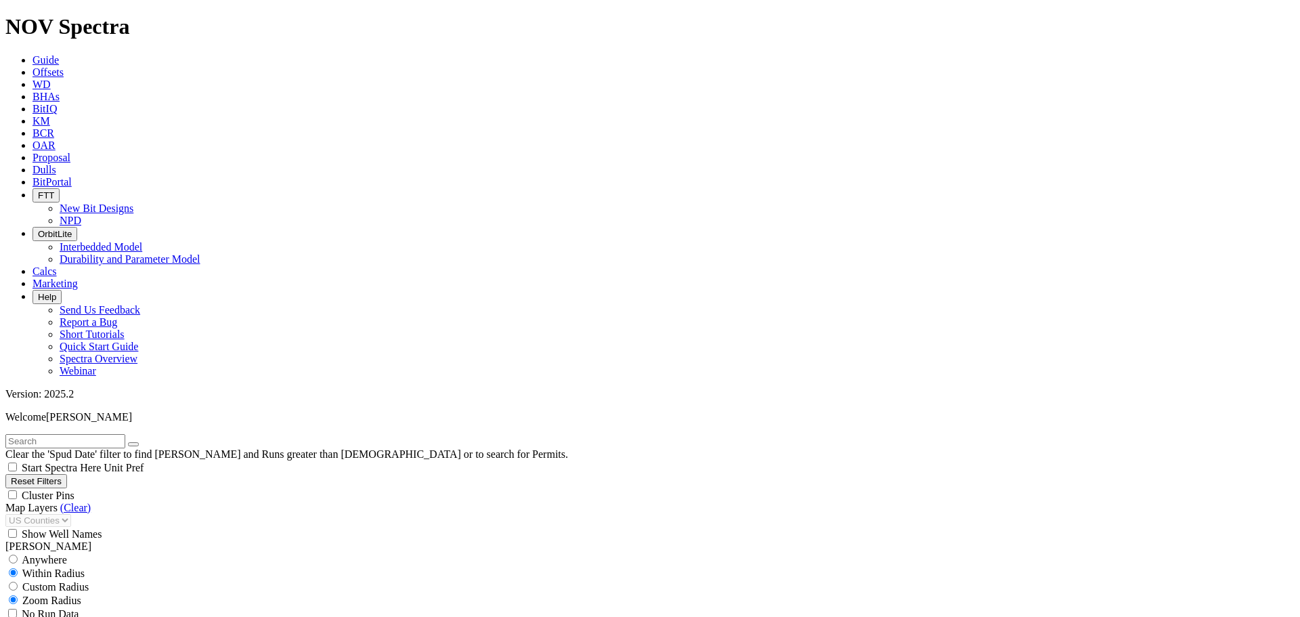
scroll to position [2015, 0]
drag, startPoint x: 85, startPoint y: 407, endPoint x: 70, endPoint y: 408, distance: 14.9
type input "6000"
